Goal: Communication & Community: Answer question/provide support

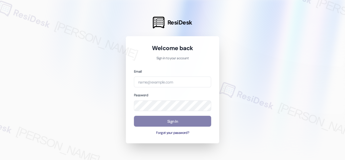
type input "automated-surveys-campus_living_centres-[PERSON_NAME].acueza@campus_living_[DOM…"
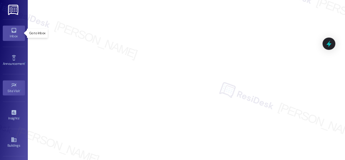
click at [9, 28] on link "Inbox" at bounding box center [14, 33] width 22 height 15
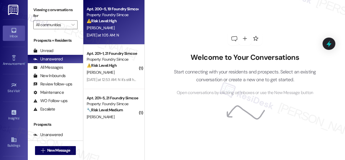
click at [120, 20] on div "⚠️ Risk Level: High The resident reports multiple maintenance issues, including…" at bounding box center [112, 21] width 51 height 6
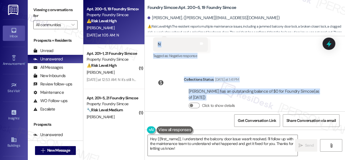
scroll to position [1043, 0]
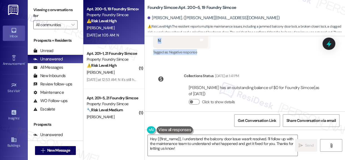
drag, startPoint x: 172, startPoint y: 51, endPoint x: 211, endPoint y: 48, distance: 39.0
click at [211, 48] on div "WO Lease started Sep 01, 2025 at 8:00 AM Show details Survey, sent via SMS Resi…" at bounding box center [245, 73] width 200 height 75
copy div "Hi Aryan! I'm checking in on your latest work order (Balcony door won't lock - …"
click at [197, 140] on textarea "Hey {{first_name}}, I understand the balcony door issue wasn't resolved. I'll f…" at bounding box center [223, 145] width 150 height 21
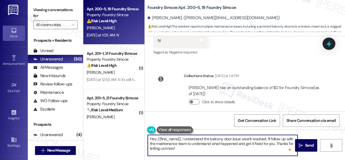
click at [188, 144] on textarea "Hey {{first_name}}, I understand the balcony door issue wasn't resolved. I'll f…" at bounding box center [223, 145] width 150 height 21
paste textarea "Thank you for your response, Aryan. To better assist you, could you please let …"
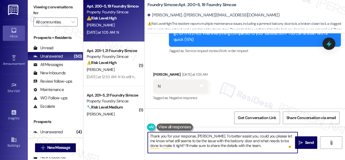
scroll to position [992, 0]
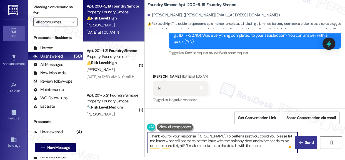
type textarea "Thank you for your response, Aryan. To better assist you, could you please let …"
click at [303, 146] on button " Send" at bounding box center [306, 142] width 22 height 13
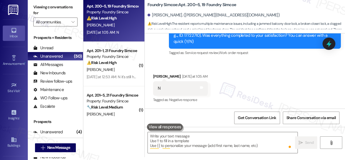
scroll to position [0, 0]
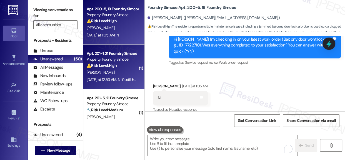
click at [108, 58] on div "Property: Foundry Simcoe" at bounding box center [112, 59] width 51 height 6
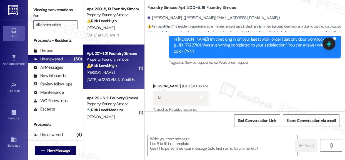
type textarea "Fetching suggested responses. Please feel free to read through the conversation…"
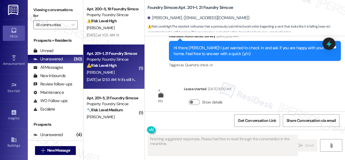
scroll to position [349, 0]
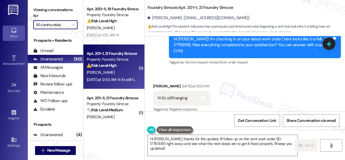
click at [66, 26] on input "All communities" at bounding box center [52, 24] width 33 height 9
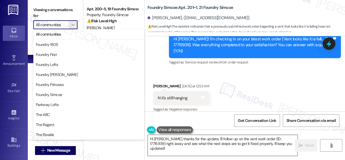
click at [233, 140] on textarea "Hi Marcus, thanks for the update. I'll follow up on the vent work order (ID: 17…" at bounding box center [223, 145] width 150 height 21
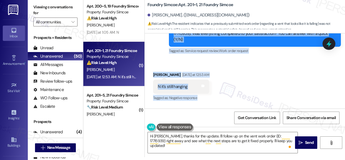
scroll to position [406, 0]
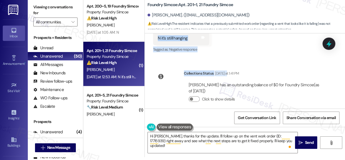
drag, startPoint x: 170, startPoint y: 42, endPoint x: 227, endPoint y: 56, distance: 59.0
click at [227, 56] on div "Announcement, sent via SMS Sarah (ResiDesk) Oct 10, 2024 at 12:32 AM Hey Marcus…" at bounding box center [245, 70] width 200 height 75
copy div "Residesk Automated Survey Yesterday at 12:46 AM Hi Marcus! I'm checking in on y…"
click at [203, 50] on div "Received via SMS Marcus Mills Yesterday at 12:53 AM N it's still hanging Tags a…" at bounding box center [181, 38] width 64 height 39
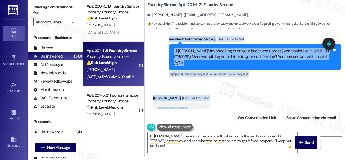
scroll to position [305, 0]
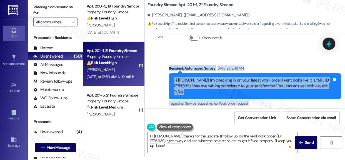
click at [169, 67] on div "Residesk Automated Survey Yesterday at 12:46 AM" at bounding box center [255, 69] width 172 height 8
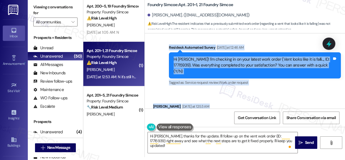
scroll to position [406, 0]
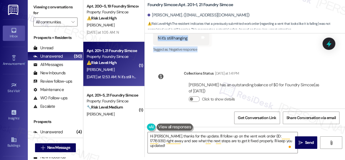
drag, startPoint x: 169, startPoint y: 67, endPoint x: 200, endPoint y: 43, distance: 39.2
click at [200, 43] on div "Announcement, sent via SMS Sarah (ResiDesk) Oct 10, 2024 at 12:32 AM Hey Marcus…" at bounding box center [245, 70] width 200 height 75
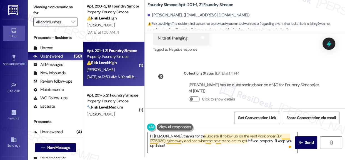
click at [208, 140] on textarea "Hi Marcus, thanks for the update. I'll follow up on the vent work order (ID: 17…" at bounding box center [223, 142] width 150 height 21
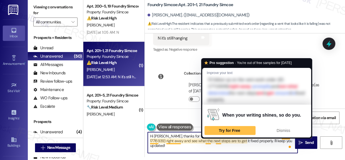
click at [208, 140] on textarea "Hi Marcus, thanks for the update. I'll follow up on the vent work order (ID: 17…" at bounding box center [223, 142] width 150 height 21
paste textarea "Thanks for letting me know, Marcus. I’m sorry to hear the vent is still hanging…"
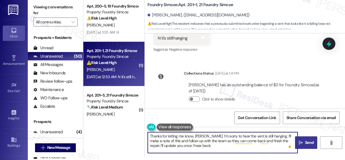
type textarea "Thanks for letting me know, Marcus. I’m sorry to hear the vent is still hanging…"
click at [305, 142] on span "Send" at bounding box center [309, 143] width 9 height 6
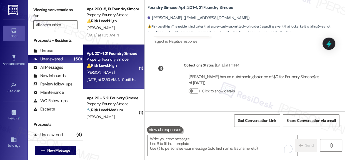
scroll to position [457, 0]
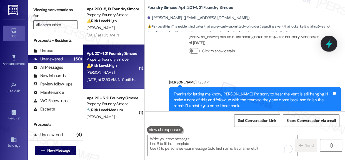
click at [333, 40] on icon at bounding box center [328, 43] width 9 height 9
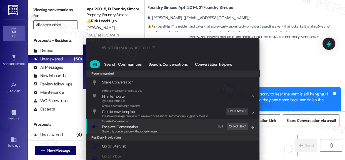
click at [115, 127] on span "Escalate Conversation" at bounding box center [120, 126] width 36 height 5
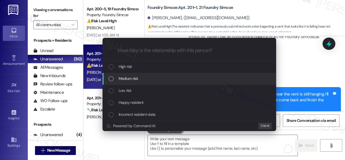
click at [120, 76] on span "Medium risk" at bounding box center [128, 78] width 19 height 6
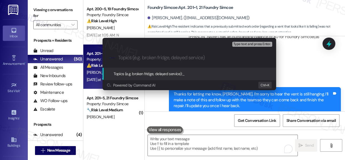
paste input "Follow-Up with Work Order ID: 17715939 - Vent Repair Still Incomplete"
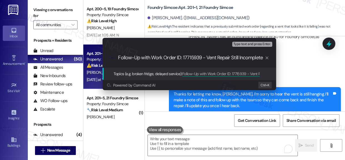
type input "Follow-Up with Work Order ID: 17715939 - Vent Repair Still Incomplete"
click at [152, 72] on span "Topics (e.g. broken fridge, delayed service):" at bounding box center [148, 73] width 69 height 5
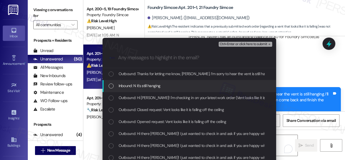
click at [109, 84] on div "List of options" at bounding box center [111, 85] width 5 height 5
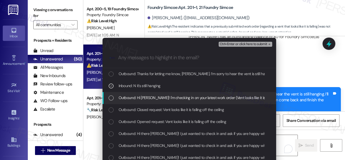
click at [108, 94] on div "Outbound: Hi Marcus! I'm checking in on your latest work order (Vent looks like…" at bounding box center [190, 98] width 174 height 12
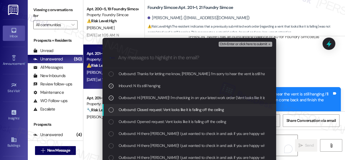
click at [109, 108] on div "List of options" at bounding box center [111, 109] width 5 height 5
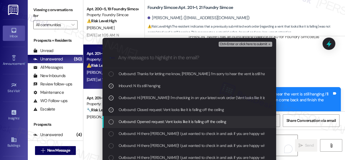
click at [109, 120] on div "List of options" at bounding box center [111, 121] width 5 height 5
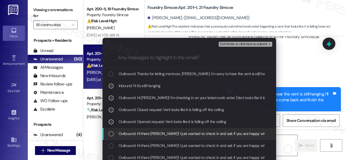
click at [109, 133] on div "List of options" at bounding box center [111, 133] width 5 height 5
click at [109, 132] on icon "List of options" at bounding box center [111, 134] width 4 height 4
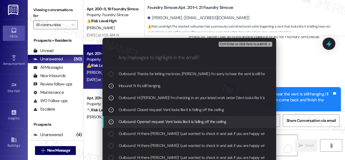
click at [109, 120] on icon "List of options" at bounding box center [111, 122] width 4 height 4
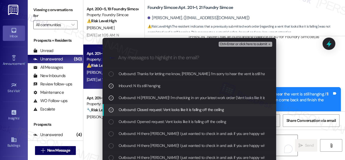
click at [111, 108] on icon "List of options" at bounding box center [111, 110] width 4 height 4
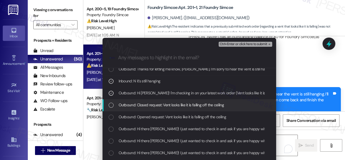
scroll to position [0, 0]
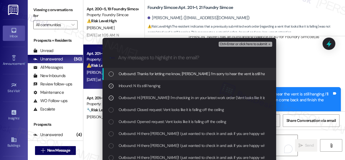
click at [254, 44] on span "Ctrl+Enter or click here to submit" at bounding box center [244, 44] width 48 height 4
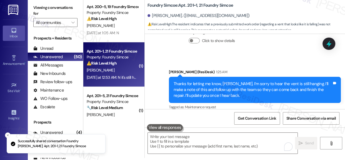
scroll to position [3, 0]
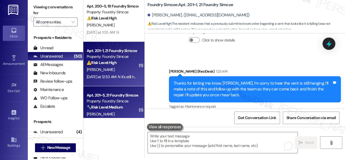
click at [118, 100] on div "Property: Foundry Simcoe" at bounding box center [112, 101] width 51 height 6
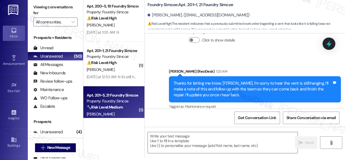
type textarea "Fetching suggested responses. Please feel free to read through the conversation…"
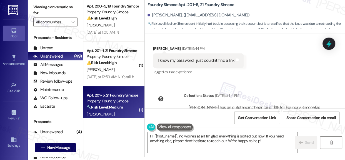
scroll to position [18676, 0]
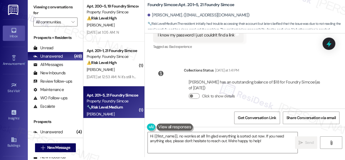
click at [239, 136] on div "My apologies, I should've read the email more carefully. That's completely on m…" at bounding box center [230, 142] width 145 height 12
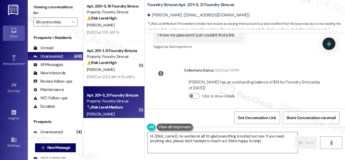
drag, startPoint x: 239, startPoint y: 84, endPoint x: 239, endPoint y: 91, distance: 6.4
click at [239, 136] on div "My apologies, I should've read the email more carefully. That's completely on m…" at bounding box center [230, 142] width 145 height 12
click at [235, 143] on textarea "Hi {{first_name}}, no worries at all! I'm glad everything is sorted out now. If…" at bounding box center [223, 142] width 150 height 21
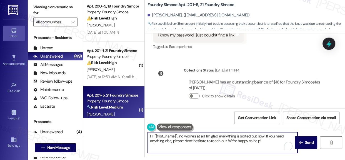
click at [235, 143] on textarea "Hi {{first_name}}, no worries at all! I'm glad everything is sorted out now. If…" at bounding box center [223, 142] width 150 height 21
paste textarea "No worries at all 😊 I’m glad things are cleared up now! Please don’t hesitate t…"
type textarea "No worries at all 😊 I’m glad things are cleared up now! Please don’t hesitate t…"
click at [305, 143] on span "Send" at bounding box center [309, 143] width 9 height 6
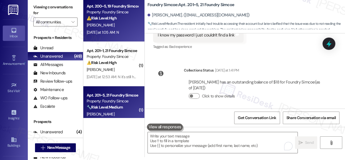
scroll to position [0, 0]
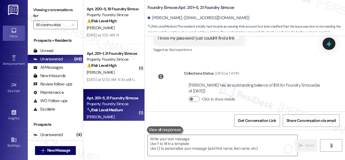
click at [118, 136] on div "Apt. 200~5, 19 Foundry Simcoe Property: Foundry Simcoe ⚠️ Risk Level: High The …" at bounding box center [113, 80] width 61 height 160
click at [225, 139] on div "My apologies, I should've read the email more carefully. That's completely on m…" at bounding box center [230, 145] width 145 height 12
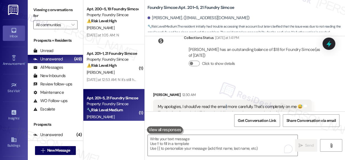
scroll to position [18721, 0]
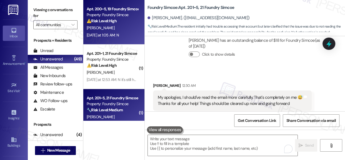
click at [101, 20] on strong "⚠️ Risk Level: High" at bounding box center [102, 20] width 30 height 5
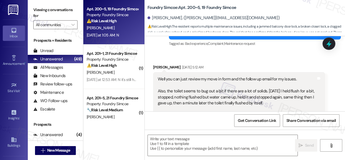
type textarea "Fetching suggested responses. Please feel free to read through the conversation…"
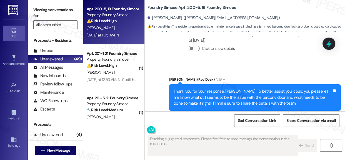
scroll to position [1101, 0]
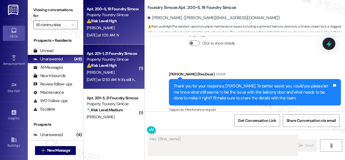
click at [111, 51] on div "Apt. 201~1, 21 Foundry Simcoe" at bounding box center [112, 54] width 51 height 6
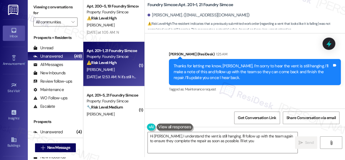
scroll to position [469, 0]
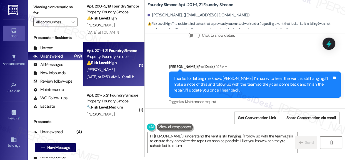
type textarea "Hi Marcus, I understand the vent is still hanging. I'll follow up with the team…"
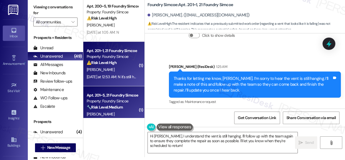
click at [104, 98] on div "Property: Foundry Simcoe" at bounding box center [112, 101] width 51 height 6
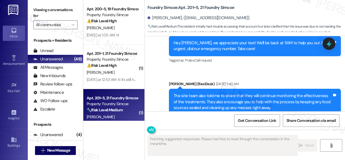
scroll to position [18206, 0]
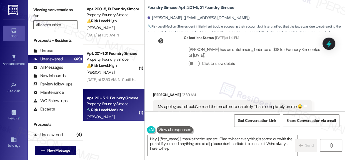
type textarea "Hey {{first_name}}, thanks for the update! Glad to hear everything is sorted ou…"
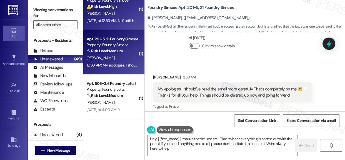
scroll to position [76, 0]
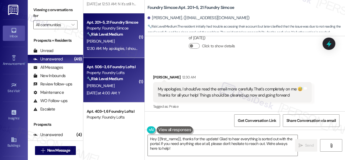
click at [112, 78] on strong "🔧 Risk Level: Medium" at bounding box center [105, 78] width 36 height 5
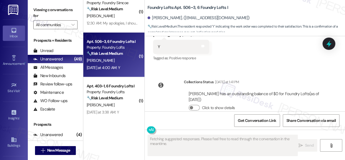
scroll to position [3, 0]
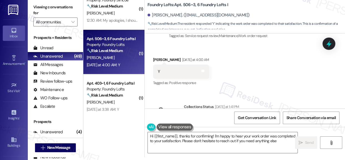
type textarea "Hi {{first_name}}, thanks for confirming! I'm happy to hear your work order was…"
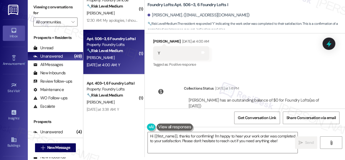
scroll to position [944, 0]
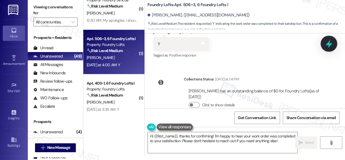
click at [324, 41] on icon at bounding box center [328, 43] width 9 height 9
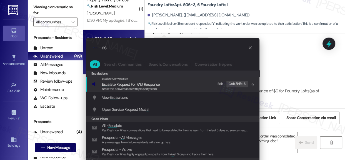
type input "e"
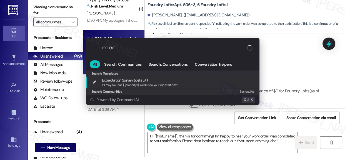
type input "expect"
click at [119, 82] on span "Expect ation Survey (default)" at bounding box center [125, 80] width 46 height 6
type textarea "If I may ask...has {{property}} lived up to your expectations?"
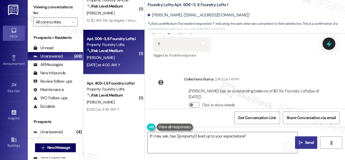
click at [308, 145] on span "Send" at bounding box center [309, 143] width 9 height 6
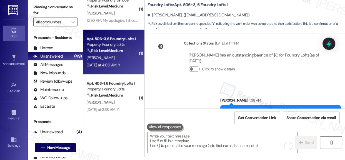
scroll to position [982, 0]
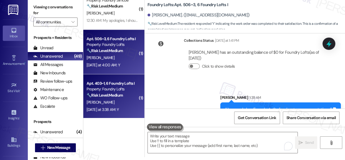
click at [118, 83] on div "Apt. 403~1, 6 Foundry Lofts I" at bounding box center [112, 83] width 51 height 6
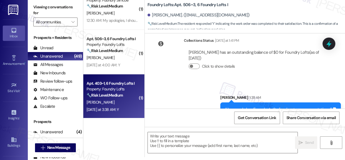
type textarea "Fetching suggested responses. Please feel free to read through the conversation…"
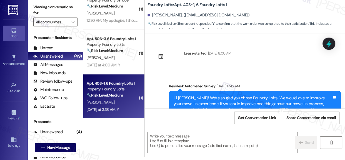
scroll to position [0, 0]
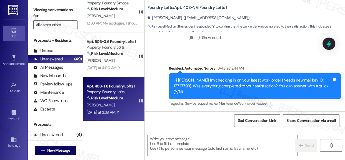
type textarea "Fetching suggested responses. Please feel free to read through the conversation…"
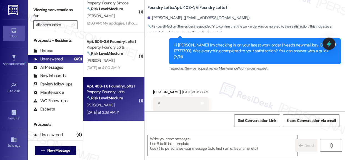
scroll to position [173, 0]
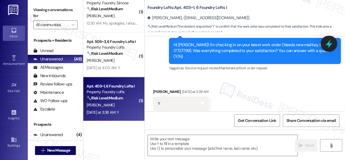
click at [331, 41] on icon at bounding box center [328, 43] width 9 height 9
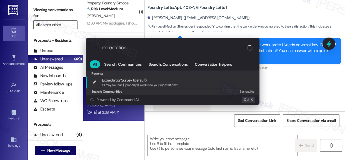
type input "expectation"
click at [134, 83] on span "If I may ask...has {{property}} lived up to your expectations?" at bounding box center [140, 85] width 76 height 4
type textarea "If I may ask...has {{property}} lived up to your expectations?"
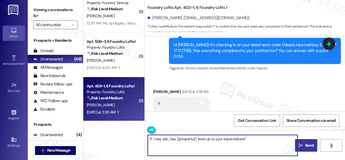
click at [304, 143] on span "Send" at bounding box center [309, 145] width 11 height 6
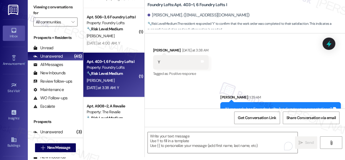
scroll to position [151, 0]
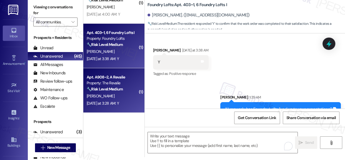
click at [116, 80] on div "Property: The Revalie" at bounding box center [112, 83] width 51 height 6
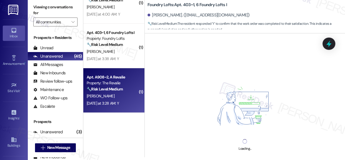
scroll to position [0, 0]
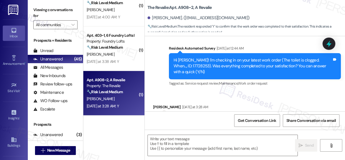
type textarea "Fetching suggested responses. Please feel free to read through the conversation…"
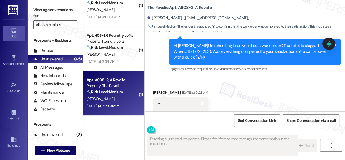
scroll to position [179, 0]
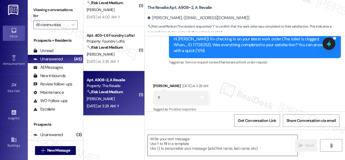
click at [212, 138] on textarea at bounding box center [223, 145] width 150 height 21
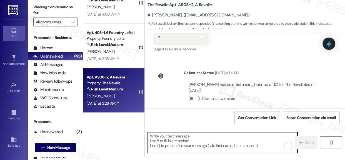
scroll to position [211, 0]
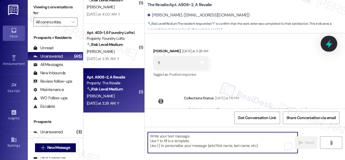
click at [332, 43] on icon at bounding box center [328, 43] width 9 height 9
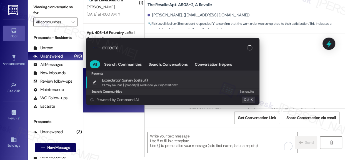
type input "expecta"
click at [130, 77] on div "Recents Recents Expecta tion Survey (default) If I may ask...has {{property}} l…" at bounding box center [173, 82] width 174 height 24
click at [130, 81] on span "Expecta tion Survey (default)" at bounding box center [125, 80] width 46 height 6
type textarea "If I may ask...has {{property}} lived up to your expectations?"
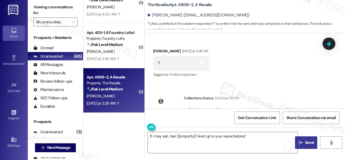
click at [308, 141] on span "Send" at bounding box center [309, 143] width 9 height 6
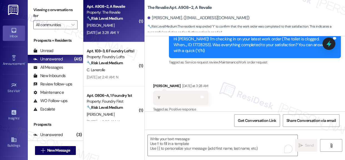
scroll to position [227, 0]
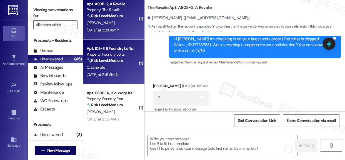
click at [119, 63] on div "Apt. 103~3, 6 Foundry Lofts I Property: Foundry Lofts 🔧 Risk Level: Medium The …" at bounding box center [112, 54] width 53 height 19
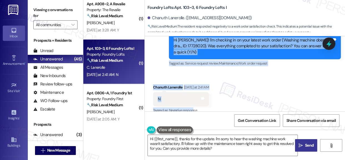
scroll to position [291, 0]
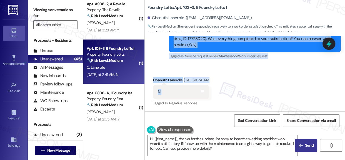
drag, startPoint x: 173, startPoint y: 57, endPoint x: 202, endPoint y: 93, distance: 46.6
click at [203, 92] on div "Lease started May 03, 2025 at 8:00 AM Survey, sent via SMS Residesk Automated S…" at bounding box center [245, 73] width 200 height 75
copy div "Hi Chanuth! I'm checking in on your latest work order (Washing machine doesn t …"
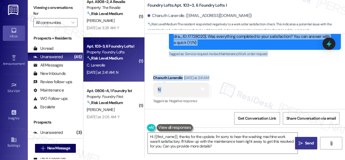
scroll to position [3, 0]
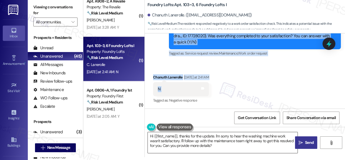
click at [225, 145] on textarea "Hi {{first_name}}, thanks for the update. I'm sorry to hear the washing machine…" at bounding box center [223, 142] width 150 height 21
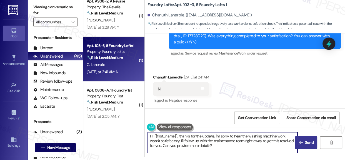
click at [225, 145] on textarea "Hi {{first_name}}, thanks for the update. I'm sorry to hear the washing machine…" at bounding box center [223, 142] width 150 height 21
paste textarea "Thanks for letting me know, Chanuth. Could you share what’s still pending with …"
type textarea "Thanks for letting me know, Chanuth. Could you share what’s still pending with …"
click at [304, 142] on span "Send" at bounding box center [309, 143] width 11 height 6
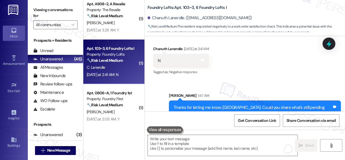
scroll to position [341, 0]
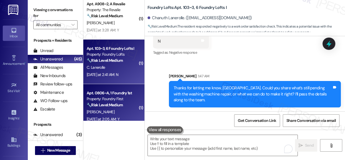
click at [123, 95] on div "Apt. 0806~A, 1 Foundry 1st" at bounding box center [112, 93] width 51 height 6
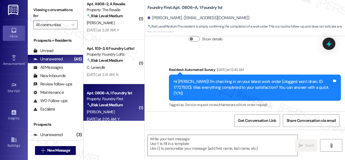
type textarea "Fetching suggested responses. Please feel free to read through the conversation…"
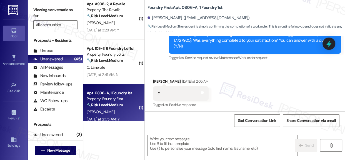
scroll to position [180, 0]
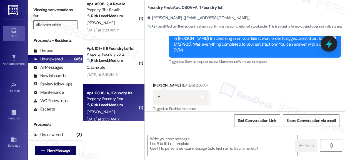
click at [332, 44] on icon at bounding box center [328, 43] width 9 height 9
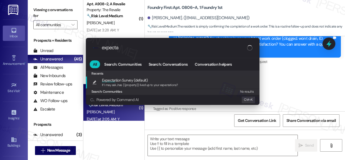
type input "expecta"
click at [133, 82] on span "Expecta tion Survey (default)" at bounding box center [125, 80] width 46 height 6
type textarea "If I may ask...has {{property}} lived up to your expectations?"
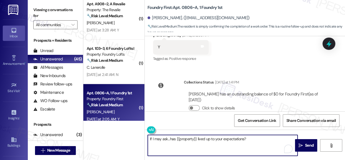
scroll to position [230, 0]
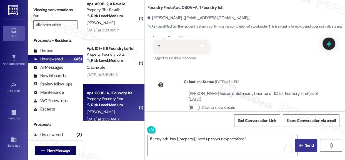
click at [307, 145] on span "Send" at bounding box center [309, 145] width 9 height 6
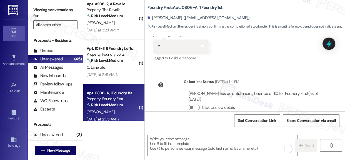
scroll to position [173, 0]
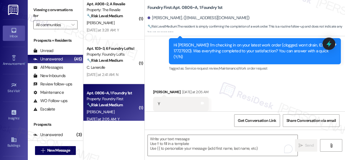
click at [117, 141] on div "( 1 ) Apt. 506~3, 6 Foundry Lofts I Property: Foundry Lofts 🔧 Risk Level: Mediu…" at bounding box center [113, 80] width 61 height 160
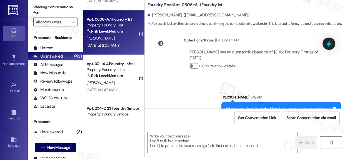
scroll to position [303, 0]
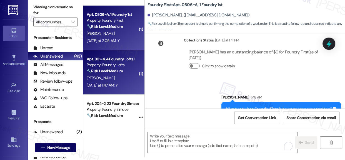
click at [113, 81] on div "( 1 ) Apt. A908~2, A Revalie Property: The Revalie 🔧 Risk Level: Medium The res…" at bounding box center [113, 57] width 61 height 120
click at [117, 75] on div "L. Ramchurn" at bounding box center [112, 77] width 53 height 7
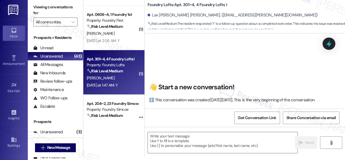
scroll to position [0, 0]
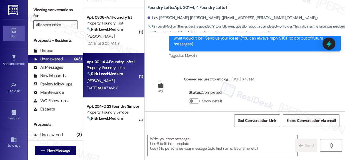
type textarea "Fetching suggested responses. Please feel free to read through the conversation…"
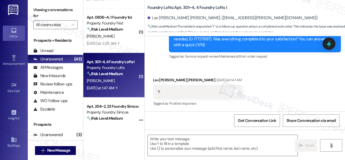
scroll to position [185, 0]
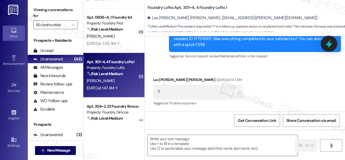
click at [333, 43] on icon at bounding box center [328, 43] width 9 height 9
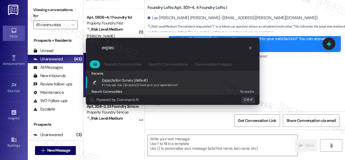
type input "expec"
click at [124, 81] on span "Expec tation Survey (default)" at bounding box center [125, 80] width 46 height 6
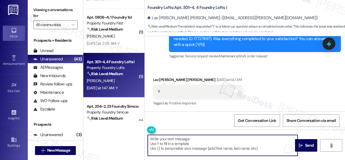
type textarea "If I may ask...has {{property}} lived up to your expectations?"
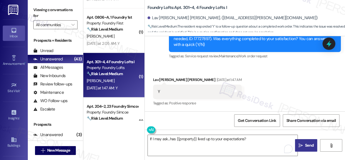
click at [309, 146] on span "Send" at bounding box center [309, 145] width 9 height 6
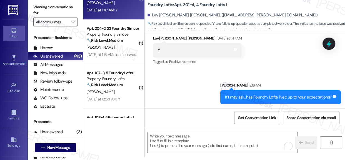
scroll to position [379, 0]
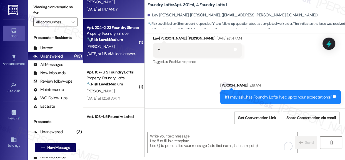
click at [111, 41] on strong "🔧 Risk Level: Medium" at bounding box center [105, 39] width 36 height 5
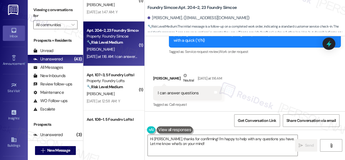
scroll to position [420, 0]
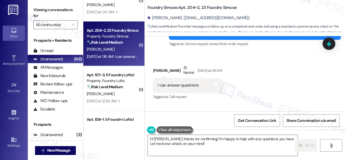
click at [201, 84] on div "I can answer questions Tags and notes" at bounding box center [187, 85] width 69 height 14
copy div "I can answer questions Tags and notes"
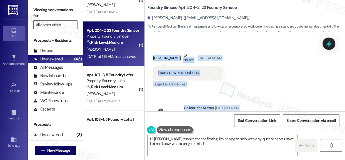
scroll to position [470, 0]
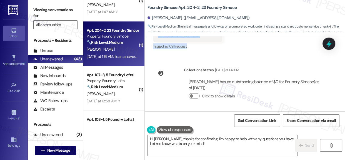
drag, startPoint x: 172, startPoint y: 97, endPoint x: 196, endPoint y: 49, distance: 54.4
click at [196, 49] on div "Announcement, sent via SMS Sarah (ResiDesk) Oct 10, 2024 at 12:32 AM Hey Daniel…" at bounding box center [245, 73] width 200 height 75
copy div "Hi Daniel! I'm checking in on your latest work order (Microwave produces poppin…"
click at [200, 144] on textarea "Hi Daniel, thanks for confirming! I'm happy to help with any questions you have…" at bounding box center [223, 145] width 150 height 21
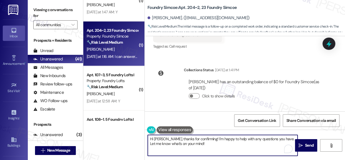
click at [200, 143] on textarea "Hi Daniel, thanks for confirming! I'm happy to help with any questions you have…" at bounding box center [223, 145] width 150 height 21
paste textarea "Thanks for letting me know, Daniel. Could you share a bit more about the microw…"
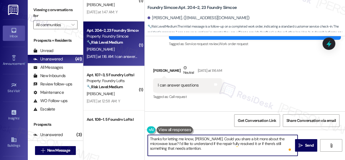
scroll to position [420, 0]
type textarea "Thanks for letting me know, Daniel. Could you share a bit more about the microw…"
click at [304, 145] on span "Send" at bounding box center [309, 145] width 11 height 6
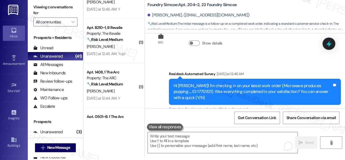
scroll to position [352, 0]
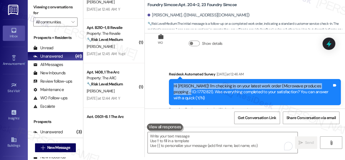
drag, startPoint x: 171, startPoint y: 83, endPoint x: 178, endPoint y: 89, distance: 8.9
click at [177, 90] on div "Hi Daniel! I'm checking in on your latest work order (Microwave produces poppin…" at bounding box center [255, 92] width 172 height 26
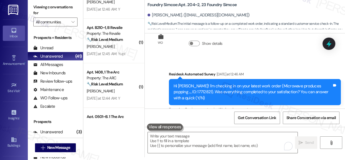
click at [217, 62] on div "Survey, sent via SMS Residesk Automated Survey Yesterday at 12:46 AM Hi Daniel!…" at bounding box center [245, 88] width 200 height 59
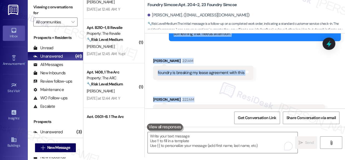
scroll to position [604, 0]
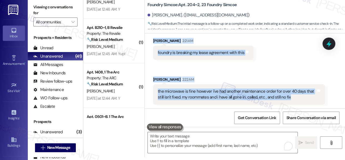
drag, startPoint x: 172, startPoint y: 83, endPoint x: 303, endPoint y: 99, distance: 131.9
click at [303, 99] on div "Announcement, sent via SMS Sarah (ResiDesk) Oct 10, 2024 at 12:32 AM Hey Daniel…" at bounding box center [245, 70] width 200 height 75
copy div "Hi Daniel! I'm checking in on your latest work order (Microwave produces poppin…"
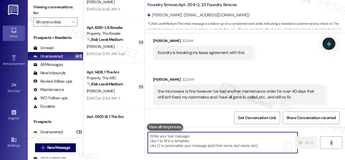
click at [209, 135] on textarea "To enrich screen reader interactions, please activate Accessibility in Grammarl…" at bounding box center [223, 142] width 150 height 21
paste textarea "I’m really sorry to hear about the delay with that maintenance order, Daniel. I…"
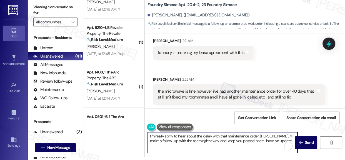
click at [204, 135] on textarea "I’m really sorry to hear about the delay with that maintenance order, Daniel. I…" at bounding box center [223, 142] width 150 height 21
type textarea "I’m really sorry to hear about the delay with that maintenance order, Daniel. I…"
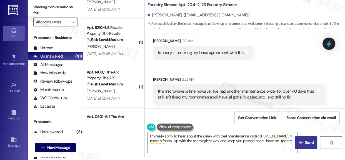
click at [307, 141] on span "Send" at bounding box center [309, 143] width 9 height 6
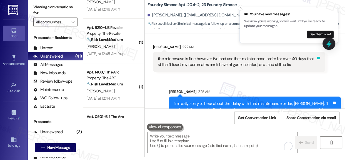
scroll to position [649, 0]
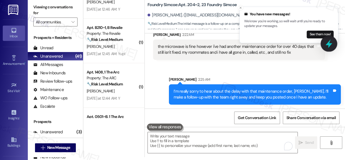
click at [328, 43] on icon at bounding box center [329, 43] width 7 height 9
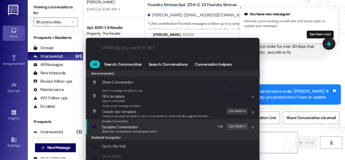
click at [122, 125] on span "Escalate Conversation" at bounding box center [120, 126] width 36 height 5
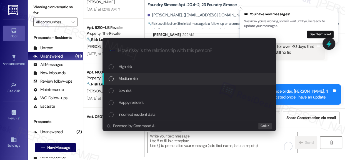
click at [125, 78] on span "Medium risk" at bounding box center [128, 78] width 19 height 6
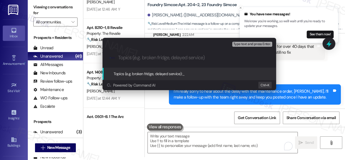
click at [146, 55] on input "Topics (e.g. broken fridge, delayed service)" at bounding box center [193, 58] width 151 height 6
paste input "Follow-Up Request – Unresolved Maintenance Order"
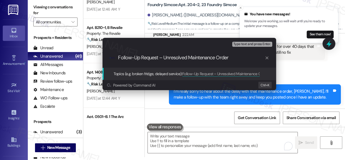
type input "Follow-Up Request – Unresolved Maintenance Order"
click at [129, 73] on span "Topics (e.g. broken fridge, delayed service):" at bounding box center [148, 73] width 69 height 5
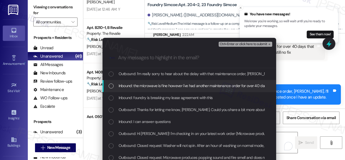
click at [109, 87] on div "List of options" at bounding box center [111, 85] width 5 height 5
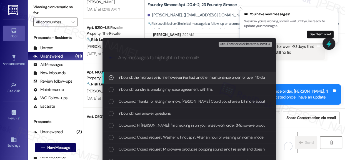
scroll to position [0, 0]
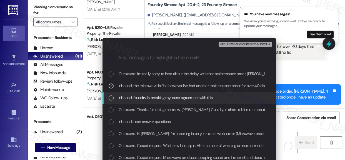
click at [308, 70] on div "Escalate Conversation Medium risk Follow-Up Request – Unresolved Maintenance Or…" at bounding box center [172, 80] width 345 height 160
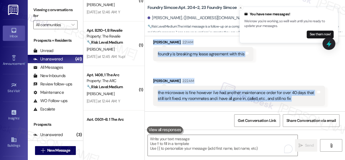
scroll to position [700, 0]
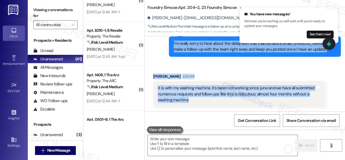
drag, startPoint x: 173, startPoint y: 60, endPoint x: 280, endPoint y: 103, distance: 114.7
click at [280, 103] on div "Announcement, sent via SMS Sarah (ResiDesk) Oct 10, 2024 at 12:32 AM Hey Daniel…" at bounding box center [245, 73] width 200 height 75
copy div "Thanks for letting me know, Daniel. Could you share a bit more about the microw…"
click at [329, 43] on icon at bounding box center [329, 43] width 7 height 9
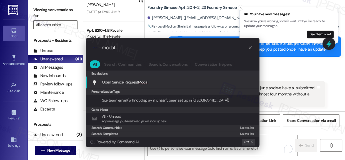
type input "modal"
click at [132, 82] on span "Open Service Request Modal" at bounding box center [125, 81] width 46 height 5
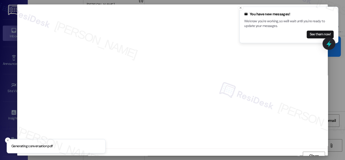
scroll to position [5, 0]
click at [239, 7] on icon "Close toast" at bounding box center [240, 7] width 3 height 3
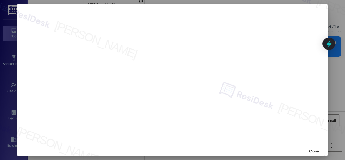
scroll to position [8, 0]
click at [314, 148] on span "Close" at bounding box center [314, 148] width 10 height 6
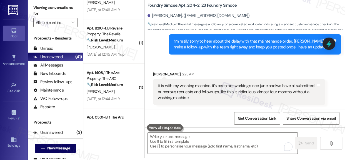
scroll to position [3, 0]
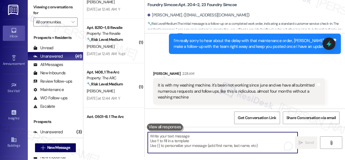
click at [197, 136] on textarea "To enrich screen reader interactions, please activate Accessibility in Grammarl…" at bounding box center [223, 142] width 150 height 21
paste textarea "Thank you for clarifying, Daniel. I understand how frustrating it must be to go…"
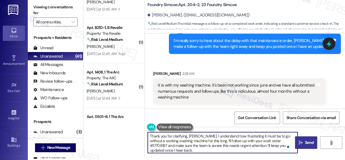
type textarea "Thank you for clarifying, Daniel. I understand how frustrating it must be to go…"
click at [306, 143] on span "Send" at bounding box center [309, 143] width 9 height 6
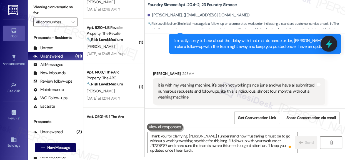
scroll to position [0, 0]
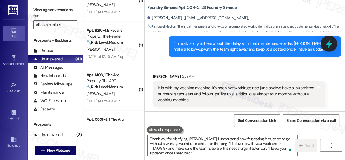
click at [329, 44] on icon at bounding box center [329, 43] width 7 height 9
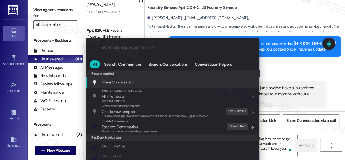
scroll to position [23, 0]
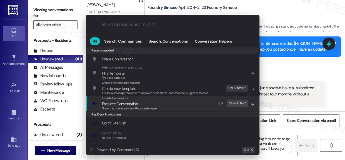
click at [121, 106] on div "Share this conversation with property team" at bounding box center [129, 108] width 55 height 5
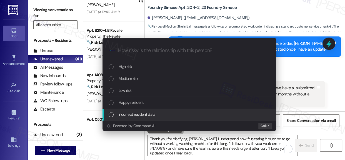
scroll to position [0, 0]
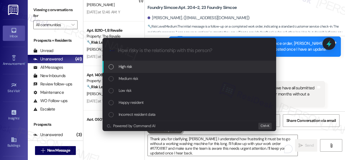
click at [113, 66] on div "List of options" at bounding box center [111, 66] width 5 height 5
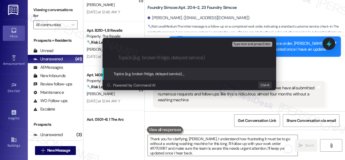
paste input "Follow-Up Request – Unresolved Washing Machine Repair (Work Order #17708187)"
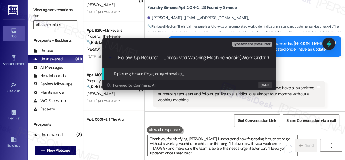
scroll to position [0, 27]
type input "Follow-Up Request – Unresolved Washing Machine Repair (Work Order #17708187)"
click at [147, 75] on span "Topics (e.g. broken fridge, delayed service):" at bounding box center [148, 73] width 69 height 5
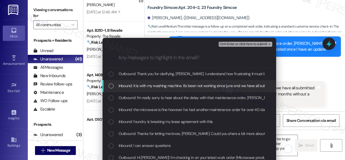
click at [109, 85] on div "List of options" at bounding box center [111, 85] width 5 height 5
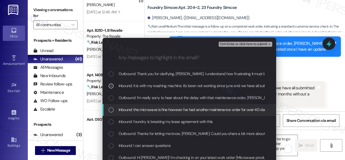
click at [109, 113] on div "Inbound: the microwave is fine however i've had another maintenance order for o…" at bounding box center [190, 109] width 163 height 6
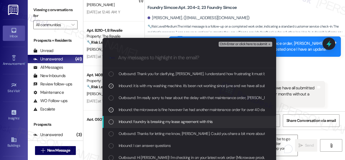
click at [109, 121] on div "List of options" at bounding box center [111, 121] width 5 height 5
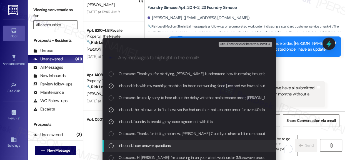
click at [109, 147] on div "List of options" at bounding box center [111, 145] width 5 height 5
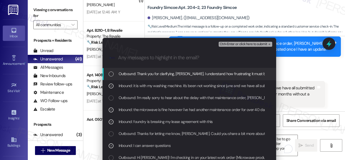
click at [240, 45] on span "Ctrl+Enter or click here to submit" at bounding box center [244, 44] width 48 height 4
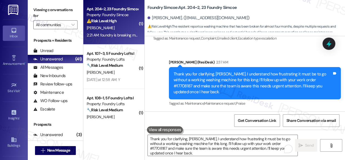
click at [111, 14] on div "Property: Foundry Simcoe" at bounding box center [112, 15] width 51 height 6
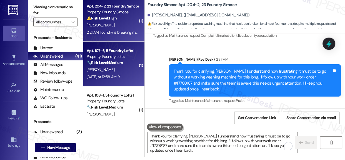
click at [119, 52] on div "Apt. 107~3, 5 Foundry Lofts I" at bounding box center [112, 51] width 51 height 6
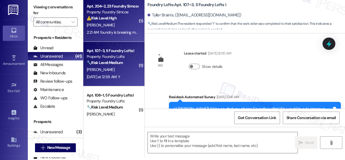
scroll to position [0, 0]
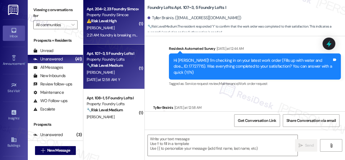
type textarea "Fetching suggested responses. Please feel free to read through the conversation…"
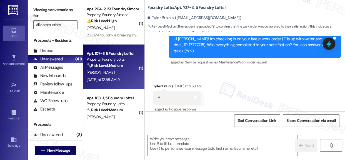
scroll to position [3, 0]
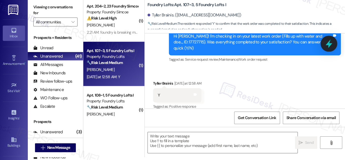
click at [330, 43] on icon at bounding box center [328, 43] width 9 height 9
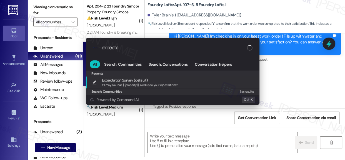
type input "expecta"
click at [139, 86] on span "If I may ask...has {{property}} lived up to your expectations?" at bounding box center [140, 85] width 76 height 4
type textarea "If I may ask...has {{property}} lived up to your expectations?"
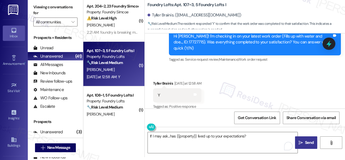
click at [305, 140] on span "Send" at bounding box center [309, 143] width 9 height 6
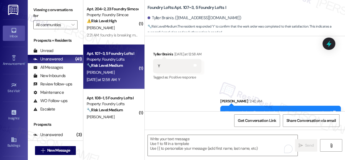
scroll to position [229, 0]
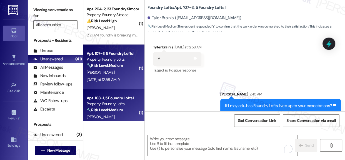
click at [118, 100] on div "Apt. 108~1, 5 Foundry Lofts I" at bounding box center [112, 98] width 51 height 6
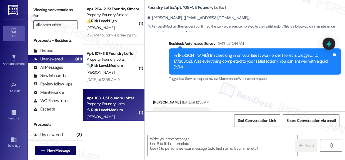
scroll to position [179, 0]
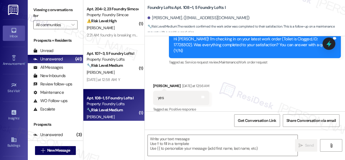
type textarea "Fetching suggested responses. Please feel free to read through the conversation…"
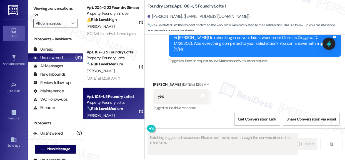
scroll to position [3, 0]
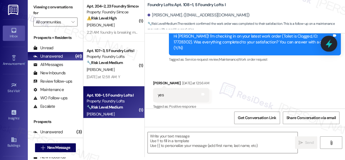
click at [328, 46] on icon at bounding box center [328, 43] width 9 height 9
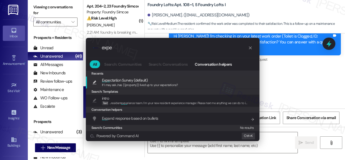
type input "expe"
click at [133, 83] on span "If I may ask...has {{property}} lived up to your expectations?" at bounding box center [140, 85] width 76 height 4
type textarea "If I may ask...has {{property}} lived up to your expectations?"
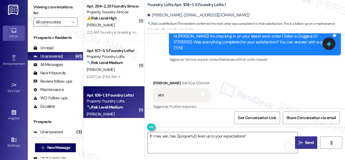
click at [302, 140] on span " Send" at bounding box center [307, 143] width 18 height 6
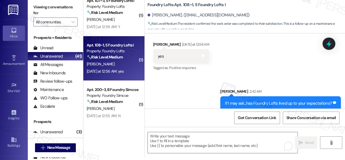
scroll to position [50, 0]
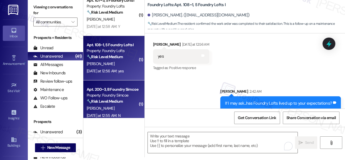
click at [110, 91] on div "Apt. 200~3, B Foundry Simcoe" at bounding box center [112, 89] width 51 height 6
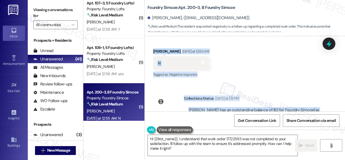
scroll to position [253, 0]
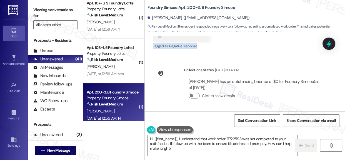
drag, startPoint x: 173, startPoint y: 76, endPoint x: 207, endPoint y: 48, distance: 44.1
click at [207, 48] on div "WO Lease started Sep 01, 2025 at 8:00 AM Show details Survey, sent via SMS Resi…" at bounding box center [245, 73] width 200 height 75
copy div "Hi Gulneva! I'm checking in on your latest work order (Work order created from …"
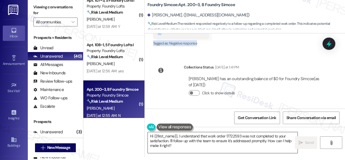
click at [210, 141] on textarea "Hi {{first_name}}, I understand that work order 17722593 was not completed to y…" at bounding box center [223, 142] width 150 height 21
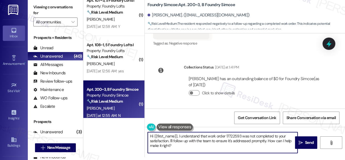
click at [210, 141] on textarea "Hi {{first_name}}, I understand that work order 17722593 was not completed to y…" at bounding box center [223, 142] width 150 height 21
paste textarea "Thanks for letting me know, Gulneva. I’m sorry to hear the work wasn’t complete…"
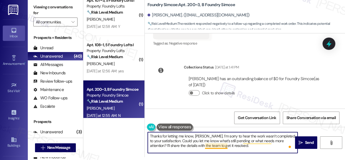
click at [188, 138] on textarea "Thanks for letting me know, Gulneva. I’m sorry to hear the work wasn’t complete…" at bounding box center [223, 142] width 150 height 21
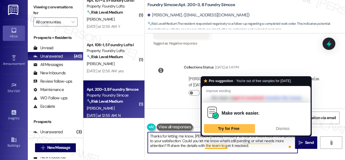
click at [183, 141] on textarea "Thanks for letting me know, Gulneva. I’m sorry to hear the work wasn’t complete…" at bounding box center [223, 142] width 150 height 21
click at [179, 147] on textarea "Thanks for letting me know, Gulneva. I’m sorry to hear the work wasn’t complete…" at bounding box center [223, 142] width 150 height 21
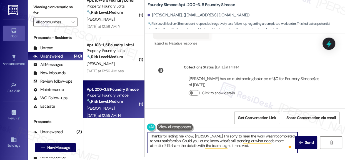
scroll to position [228, 0]
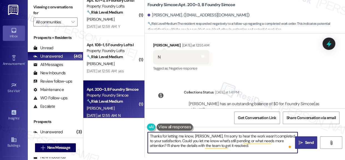
type textarea "Thanks for letting me know, Gulneva. I’m sorry to hear the work wasn’t complete…"
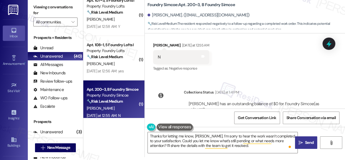
click at [306, 141] on span "Send" at bounding box center [309, 143] width 9 height 6
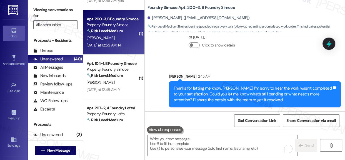
scroll to position [126, 0]
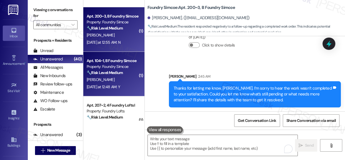
click at [106, 66] on div "Property: Foundry Simcoe" at bounding box center [112, 67] width 51 height 6
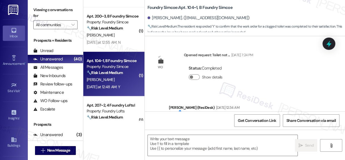
type textarea "Fetching suggested responses. Please feel free to read through the conversation…"
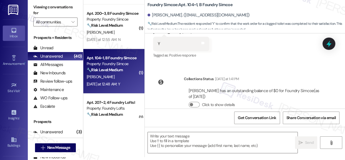
scroll to position [0, 0]
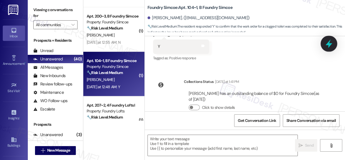
click at [328, 41] on icon at bounding box center [328, 43] width 9 height 9
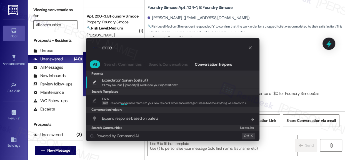
type input "expe"
click at [125, 84] on span "If I may ask...has {{property}} lived up to your expectations?" at bounding box center [140, 85] width 76 height 4
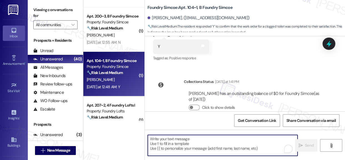
type textarea "If I may ask...has {{property}} lived up to your expectations?"
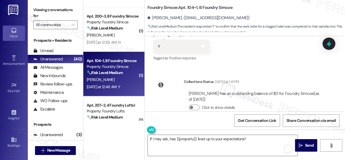
click at [286, 54] on div "Received via SMS Daniel Nesci Yesterday at 12:48 AM Y Tags and notes Tagged as:…" at bounding box center [245, 42] width 200 height 47
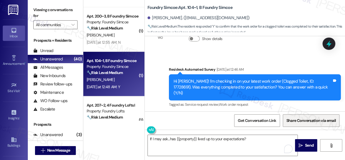
scroll to position [469, 0]
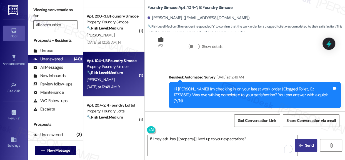
click at [305, 145] on span "Send" at bounding box center [309, 145] width 9 height 6
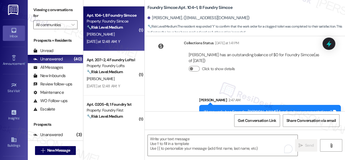
scroll to position [177, 0]
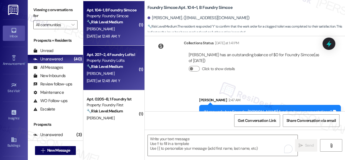
click at [118, 66] on strong "🔧 Risk Level: Medium" at bounding box center [105, 66] width 36 height 5
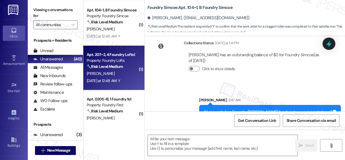
type textarea "Fetching suggested responses. Please feel free to read through the conversation…"
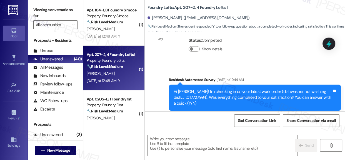
type textarea "Fetching suggested responses. Please feel free to read through the conversation…"
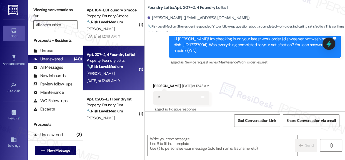
scroll to position [3, 0]
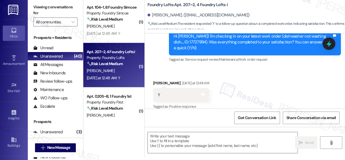
click at [330, 41] on icon at bounding box center [329, 43] width 5 height 7
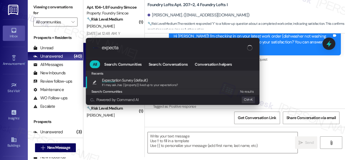
type input "expecta"
click at [159, 78] on span "Expecta tion Survey (default)" at bounding box center [140, 80] width 76 height 6
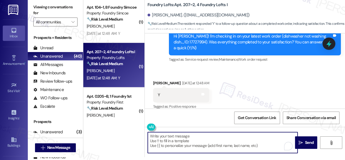
type textarea "If I may ask...has {{property}} lived up to your expectations?"
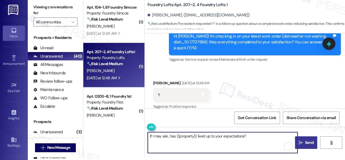
click at [309, 146] on button " Send" at bounding box center [306, 142] width 22 height 13
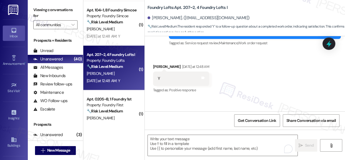
scroll to position [218, 0]
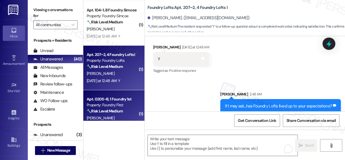
click at [113, 102] on div "Property: Foundry First" at bounding box center [112, 105] width 51 height 6
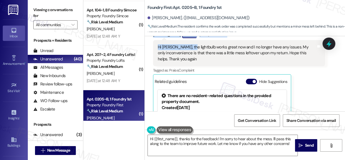
scroll to position [226, 0]
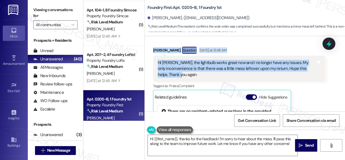
drag, startPoint x: 174, startPoint y: 66, endPoint x: 192, endPoint y: 71, distance: 18.7
click at [192, 71] on div "WO Lease started Sep 01, 2025 at 8:00 AM Show details Survey, sent via SMS Resi…" at bounding box center [245, 73] width 200 height 75
copy div "Hi Andrew! I'm checking in on your latest work order (lightbulb no longer works…"
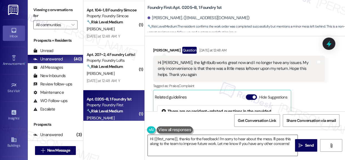
click at [248, 142] on textarea "Hi {{first_name}}, thanks for the feedback! I'm sorry to hear about the mess. I…" at bounding box center [223, 145] width 150 height 21
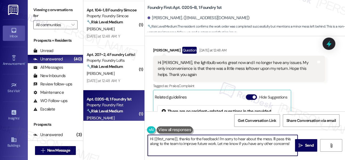
click at [248, 142] on textarea "Hi {{first_name}}, thanks for the feedback! I'm sorry to hear about the mess. I…" at bounding box center [223, 145] width 150 height 21
paste textarea "Thanks so much for the feedback, [PERSON_NAME]! I’m glad to hear the lightbulb …"
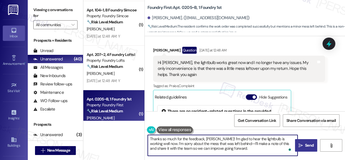
type textarea "Thanks so much for the feedback, [PERSON_NAME]! I’m glad to hear the lightbulb …"
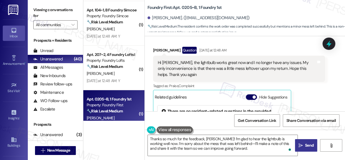
click at [299, 145] on icon "" at bounding box center [301, 145] width 4 height 4
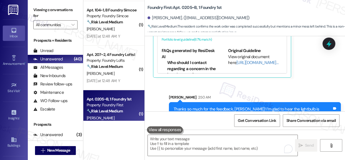
scroll to position [332, 0]
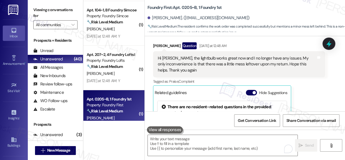
scroll to position [332, 0]
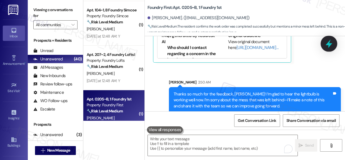
click at [330, 43] on icon at bounding box center [328, 43] width 9 height 9
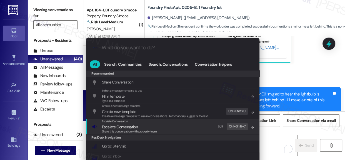
click at [114, 132] on span "Share this conversation with property team" at bounding box center [129, 131] width 55 height 4
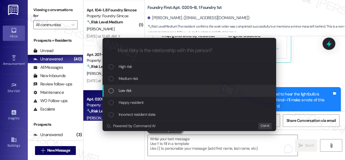
click at [115, 92] on div "Low risk" at bounding box center [190, 90] width 163 height 6
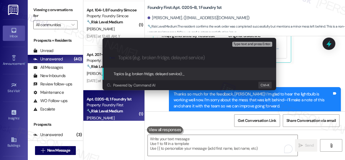
click at [159, 62] on div ".cls-1{fill:#0a055f;}.cls-2{fill:#0cc4c4;} resideskLogoBlueOrange" at bounding box center [190, 58] width 174 height 20
drag, startPoint x: 306, startPoint y: 69, endPoint x: 314, endPoint y: 63, distance: 10.2
click at [308, 67] on div "Escalate Conversation Low risk Topics (e.g. broken fridge, delayed service) Any…" at bounding box center [172, 80] width 345 height 160
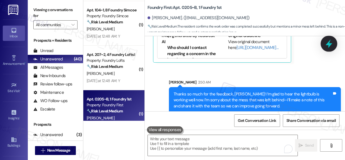
click at [328, 45] on icon at bounding box center [328, 43] width 9 height 9
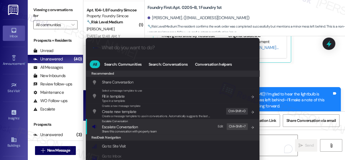
click at [117, 126] on span "Escalate Conversation" at bounding box center [120, 126] width 36 height 5
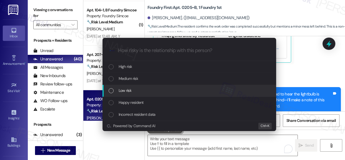
click at [109, 90] on div "List of options" at bounding box center [111, 90] width 5 height 5
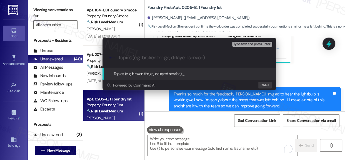
click at [138, 55] on input "Topics (e.g. broken fridge, delayed service)" at bounding box center [193, 58] width 151 height 6
paste input "Follow-Up Note – Lightbulb Replacement & Cleanliness Concern"
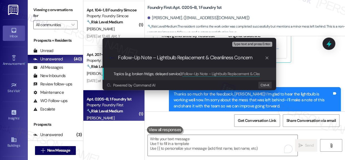
type input "Follow-Up Note – Lightbulb Replacement & Cleanliness Concern"
click at [159, 73] on span "Topics (e.g. broken fridge, delayed service):" at bounding box center [148, 73] width 69 height 5
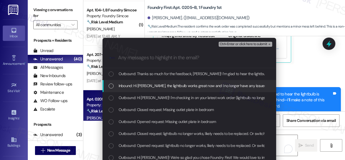
click at [110, 86] on div "List of options" at bounding box center [111, 85] width 5 height 5
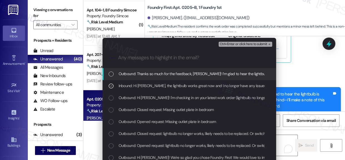
click at [248, 44] on span "Ctrl+Enter or click here to submit" at bounding box center [244, 44] width 48 height 4
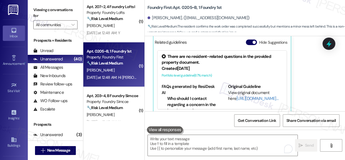
scroll to position [253, 0]
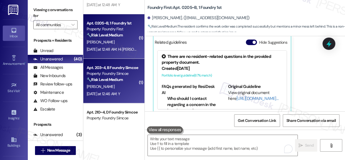
click at [114, 79] on strong "🔧 Risk Level: Medium" at bounding box center [105, 79] width 36 height 5
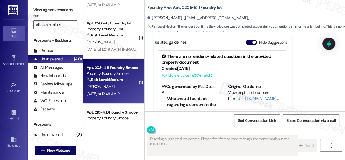
type textarea "Fetching suggested responses. Please feel free to read through the conversation…"
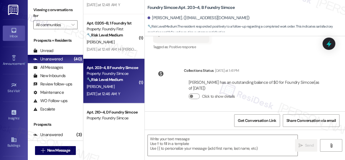
scroll to position [406, 0]
click at [332, 41] on icon at bounding box center [328, 43] width 9 height 9
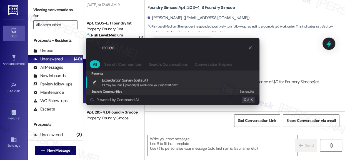
type input "expec"
click at [138, 75] on div "Recents" at bounding box center [173, 73] width 174 height 6
click at [141, 79] on span "Expec tation Survey (default)" at bounding box center [125, 80] width 46 height 6
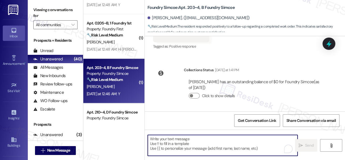
type textarea "If I may ask...has {{property}} lived up to your expectations?"
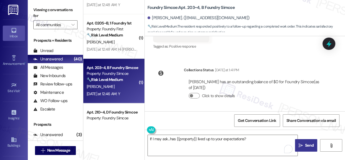
click at [306, 146] on span "Send" at bounding box center [309, 145] width 9 height 6
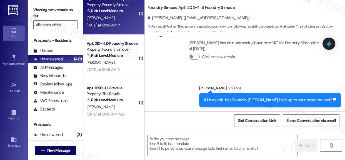
scroll to position [328, 0]
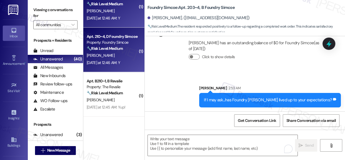
click at [102, 47] on strong "🔧 Risk Level: Medium" at bounding box center [105, 48] width 36 height 5
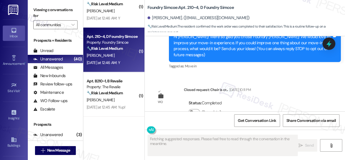
type textarea "Fetching suggested responses. Please feel free to read through the conversation…"
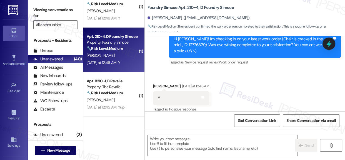
scroll to position [3, 0]
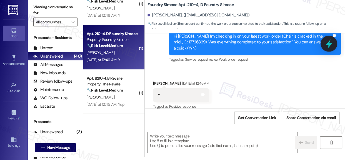
click at [325, 46] on icon at bounding box center [328, 43] width 9 height 9
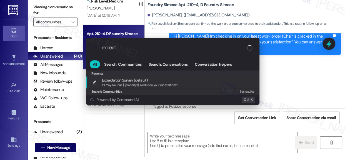
type input "expect"
click at [121, 81] on span "Expect ation Survey (default)" at bounding box center [125, 80] width 46 height 6
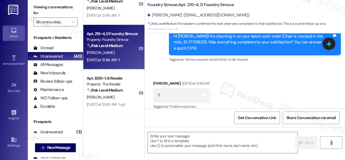
type textarea "If I may ask...has {{property}} lived up to your expectations?"
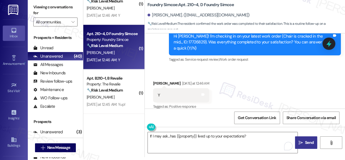
click at [305, 140] on span "Send" at bounding box center [309, 143] width 9 height 6
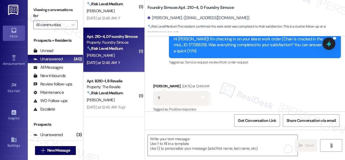
scroll to position [229, 0]
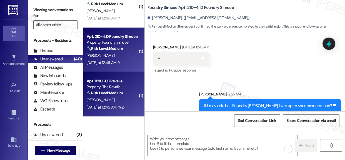
click at [109, 81] on div "Apt. B210~1, B Revalie" at bounding box center [112, 81] width 51 height 6
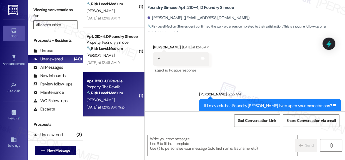
type textarea "Fetching suggested responses. Please feel free to read through the conversation…"
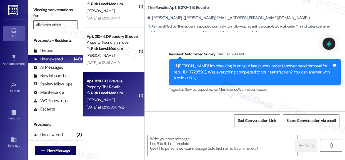
scroll to position [230, 0]
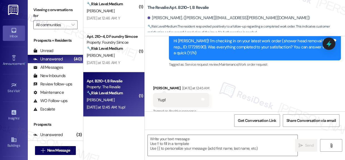
type textarea "Fetching suggested responses. Please feel free to read through the conversation…"
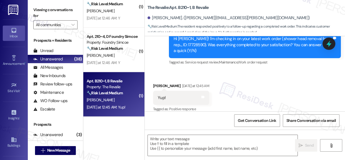
scroll to position [3, 0]
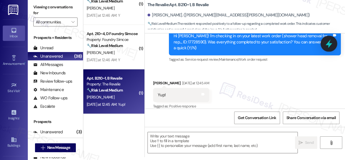
click at [331, 45] on icon at bounding box center [328, 43] width 9 height 9
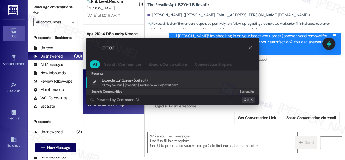
type input "expec"
click at [131, 79] on span "Expec tation Survey (default)" at bounding box center [125, 80] width 46 height 6
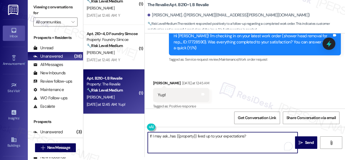
click at [150, 136] on textarea "If I may ask...has {{property}} lived up to your expectations?" at bounding box center [223, 142] width 150 height 21
type textarea "Great! If I may ask...has {{property}} lived up to your expectations?"
click at [309, 140] on span "Send" at bounding box center [309, 143] width 9 height 6
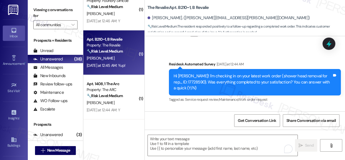
scroll to position [379, 0]
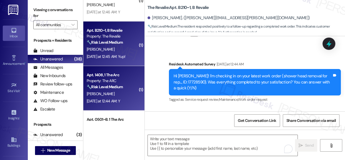
click at [110, 82] on div "Property: The ARC" at bounding box center [112, 81] width 51 height 6
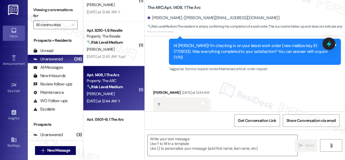
type textarea "Fetching suggested responses. Please feel free to read through the conversation…"
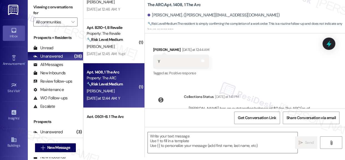
scroll to position [180, 0]
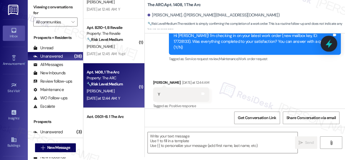
click at [332, 43] on icon at bounding box center [328, 43] width 9 height 9
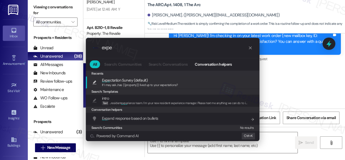
type input "expe"
click at [99, 89] on span "Search: Templates" at bounding box center [104, 91] width 27 height 4
click at [126, 83] on span "If I may ask...has {{property}} lived up to your expectations?" at bounding box center [140, 85] width 76 height 4
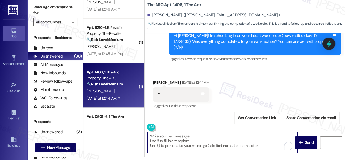
type textarea "If I may ask...has {{property}} lived up to your expectations?"
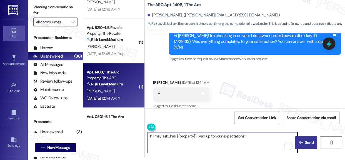
click at [308, 144] on span "Send" at bounding box center [309, 143] width 9 height 6
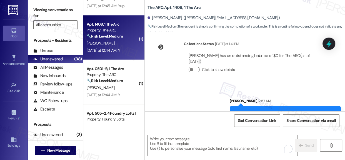
scroll to position [269, 0]
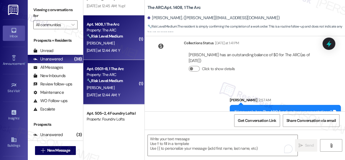
click at [106, 79] on strong "🔧 Risk Level: Medium" at bounding box center [105, 80] width 36 height 5
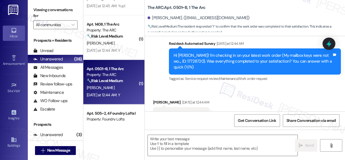
scroll to position [179, 0]
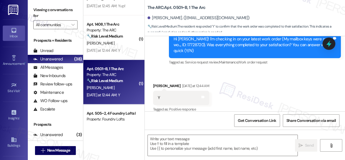
type textarea "Fetching suggested responses. Please feel free to read through the conversation…"
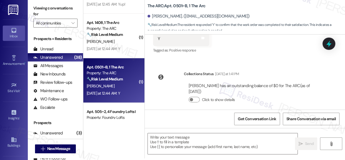
scroll to position [3, 0]
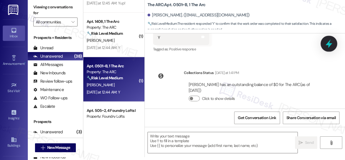
click at [327, 47] on icon at bounding box center [328, 43] width 9 height 9
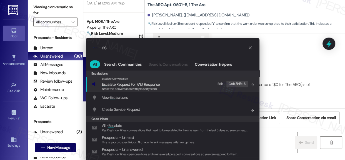
type input "e"
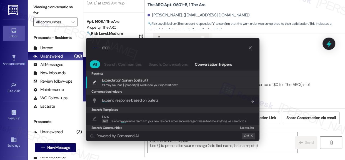
type input "exp"
click at [171, 87] on div "If I may ask...has {{property}} lived up to your expectations?" at bounding box center [140, 85] width 76 height 5
type textarea "If I may ask...has {{property}} lived up to your expectations?"
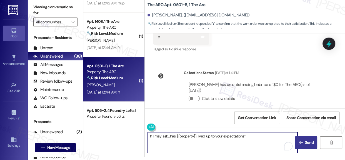
click at [305, 141] on span "Send" at bounding box center [309, 143] width 9 height 6
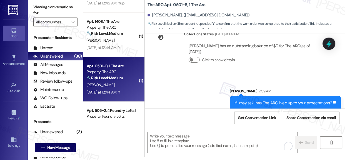
scroll to position [455, 0]
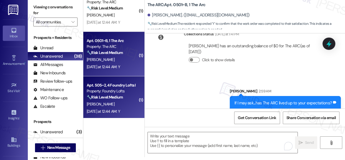
click at [109, 95] on strong "🔧 Risk Level: Medium" at bounding box center [105, 96] width 36 height 5
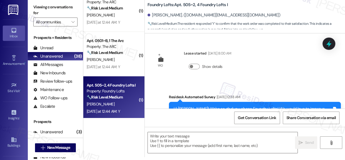
scroll to position [0, 0]
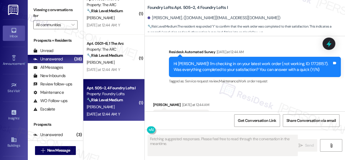
type textarea "Fetching suggested responses. Please feel free to read through the conversation…"
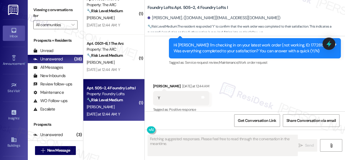
scroll to position [184, 0]
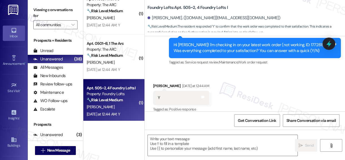
click at [333, 40] on icon at bounding box center [328, 43] width 7 height 7
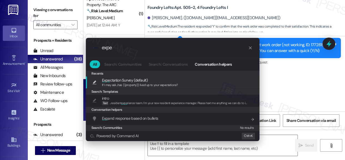
type input "expe"
click at [130, 73] on div "Recents" at bounding box center [173, 73] width 174 height 6
click at [130, 77] on span "Expe ctation Survey (default)" at bounding box center [125, 80] width 46 height 6
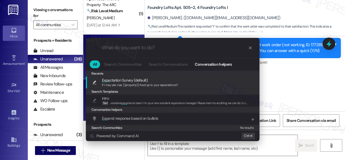
type textarea "If I may ask...has {{property}} lived up to your expectations?"
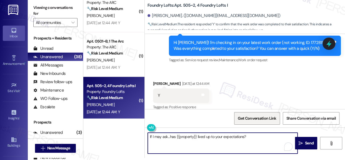
scroll to position [3, 0]
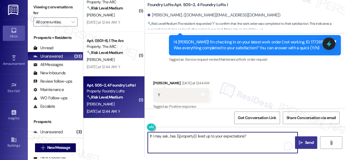
click at [310, 143] on span "Send" at bounding box center [309, 143] width 9 height 6
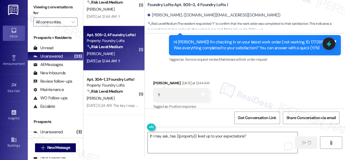
scroll to position [505, 0]
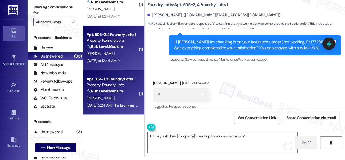
click at [118, 91] on strong "🔧 Risk Level: Medium" at bounding box center [105, 90] width 36 height 5
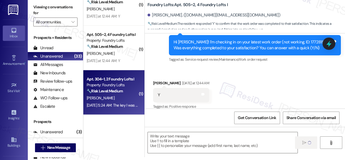
scroll to position [0, 0]
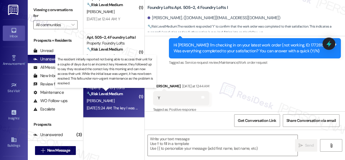
type textarea "Fetching suggested responses. Please feel free to read through the conversation…"
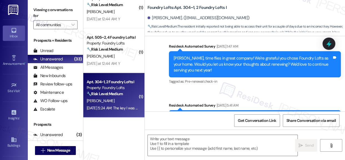
type textarea "Fetching suggested responses. Please feel free to read through the conversation…"
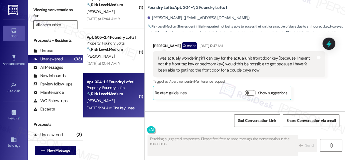
scroll to position [1013, 0]
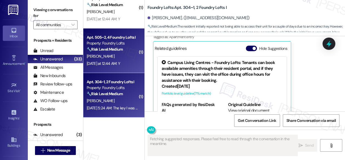
click at [114, 56] on div "N. Kaur" at bounding box center [112, 56] width 53 height 7
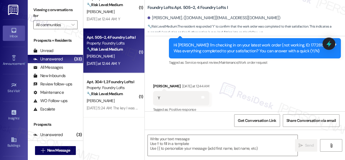
type textarea "Fetching suggested responses. Please feel free to read through the conversation…"
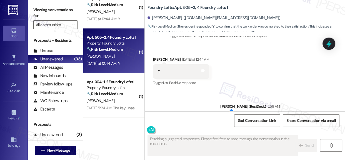
scroll to position [231, 0]
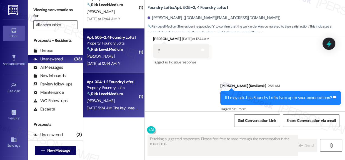
click at [99, 83] on div "Apt. 304~1, 2 Foundry Lofts I" at bounding box center [112, 82] width 51 height 6
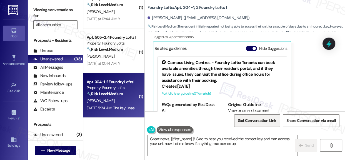
type textarea "Great news, {{first_name}}! Glad to hear you received the correct key and can a…"
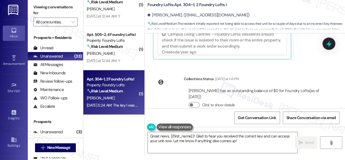
scroll to position [994, 0]
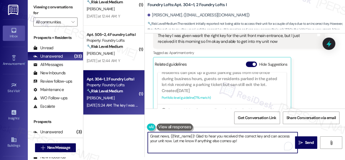
click at [267, 140] on textarea "Great news, {{first_name}}! Glad to hear you received the correct key and can a…" at bounding box center [223, 142] width 150 height 21
click at [311, 143] on span "Send" at bounding box center [309, 143] width 9 height 6
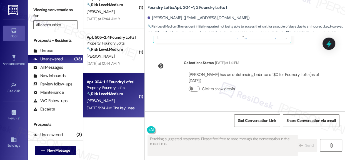
scroll to position [1115, 0]
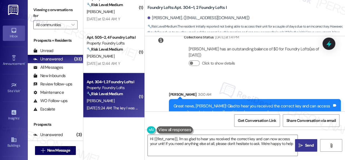
type textarea "Hi {{first_name}}, I'm so glad to hear you received the correct key and can now…"
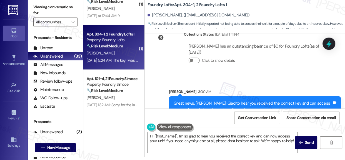
scroll to position [556, 0]
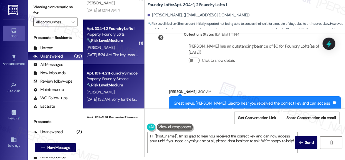
click at [118, 89] on div "[PERSON_NAME]" at bounding box center [112, 91] width 53 height 7
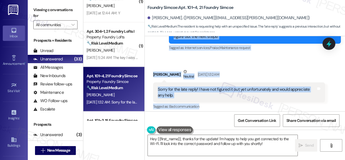
scroll to position [216, 0]
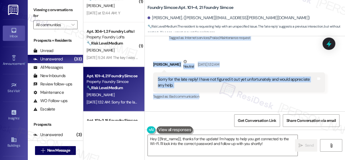
drag, startPoint x: 158, startPoint y: 57, endPoint x: 242, endPoint y: 94, distance: 91.5
click at [242, 94] on div "Lease started [DATE] 8:00 AM Survey, sent via SMS Residesk Automated Survey [DA…" at bounding box center [245, 73] width 200 height 75
copy div "Lor ipsu dolor si amet co ad elitse doeius te incididu utl etd Ma-Al enimadmi v…"
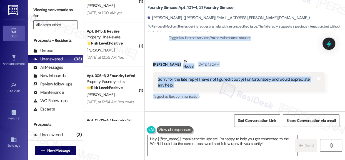
click at [228, 142] on textarea "Hey {{first_name}}, thanks for the update! I'm happy to help you get connected …" at bounding box center [223, 145] width 150 height 21
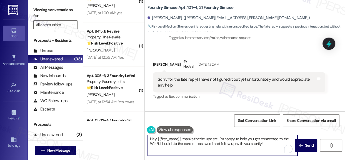
paste textarea "No worries at all, [PERSON_NAME]! Thanks for getting back to me. Since the pass…"
type textarea "No worries at all, [PERSON_NAME]! Thanks for getting back to me. Since the pass…"
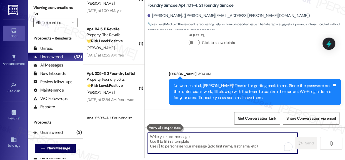
scroll to position [3, 0]
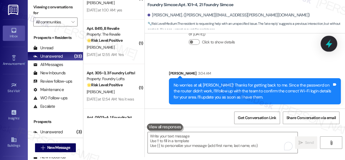
click at [330, 39] on icon at bounding box center [328, 43] width 9 height 9
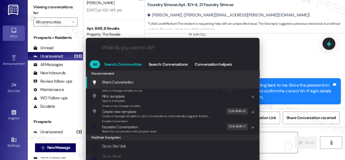
paste input "Follow-Up Note – Wi-Fi Password Assistance"
type input "Follow-Up Note – Wi-Fi Password Assistance"
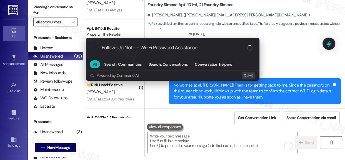
drag, startPoint x: 202, startPoint y: 48, endPoint x: 89, endPoint y: 47, distance: 113.1
click at [89, 47] on div ".cls-1{fill:#0a055f;}.cls-2{fill:#0cc4c4;} resideskLogoBlueOrange Follow-Up Not…" at bounding box center [173, 48] width 174 height 20
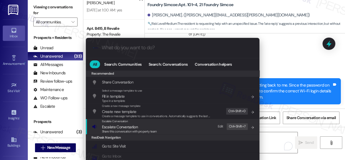
click at [116, 124] on span "Escalate Conversation" at bounding box center [120, 127] width 36 height 6
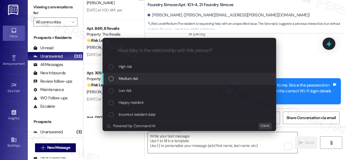
click at [121, 79] on span "Medium risk" at bounding box center [128, 78] width 19 height 6
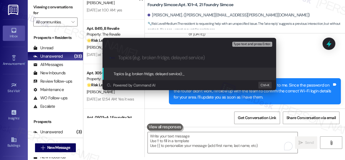
paste input "Follow-Up Note – Wi-Fi Password Assistance"
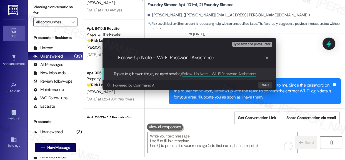
type input "Follow-Up Note – Wi-Fi Password Assistance"
click at [156, 75] on span "Topics (e.g. broken fridge, delayed service):" at bounding box center [148, 73] width 69 height 5
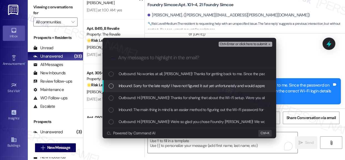
click at [104, 86] on div "Inbound: Sorry for the late reply! I have not figured it out yet unfortunately …" at bounding box center [190, 86] width 174 height 12
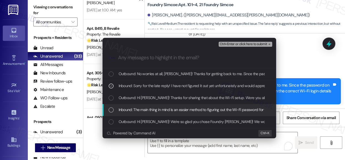
click at [109, 108] on div "List of options" at bounding box center [111, 109] width 5 height 5
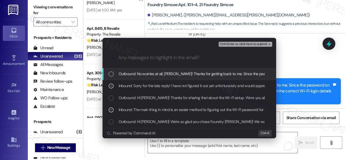
click at [255, 44] on span "Ctrl+Enter or click here to submit" at bounding box center [244, 44] width 48 height 4
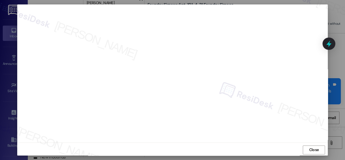
scroll to position [8, 0]
click at [310, 149] on span "Close" at bounding box center [314, 148] width 10 height 6
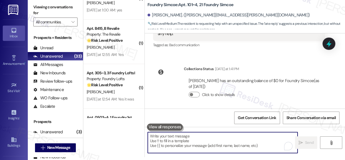
scroll to position [317, 0]
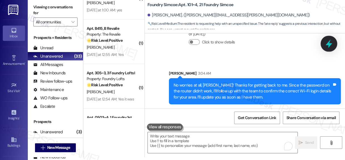
click at [324, 46] on icon at bounding box center [328, 43] width 9 height 9
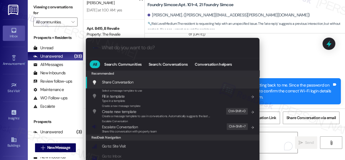
paste input "Follow-Up Note – Wi-Fi Password Assistance"
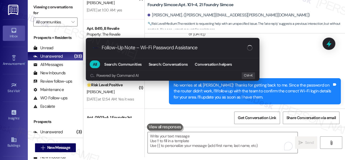
type input "Follow-Up Note – Wi-Fi Password Assistance"
drag, startPoint x: 219, startPoint y: 51, endPoint x: 114, endPoint y: 49, distance: 105.4
click at [114, 49] on div ".cls-1{fill:#0a055f;}.cls-2{fill:#0cc4c4;} resideskLogoBlueOrange Follow-Up Not…" at bounding box center [173, 48] width 174 height 20
drag, startPoint x: 207, startPoint y: 48, endPoint x: 71, endPoint y: 44, distance: 135.4
click at [71, 44] on div ".cls-1{fill:#0a055f;}.cls-2{fill:#0cc4c4;} resideskLogoBlueOrange Follow-Up Not…" at bounding box center [172, 80] width 345 height 160
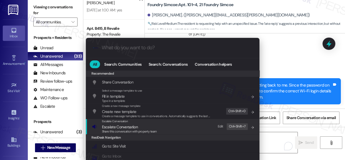
click at [127, 125] on span "Escalate Conversation" at bounding box center [120, 126] width 36 height 5
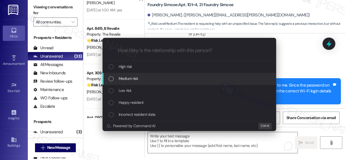
click at [130, 78] on span "Medium risk" at bounding box center [128, 78] width 19 height 6
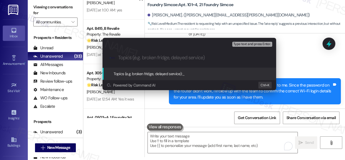
paste input "Follow-Up Note – Wi-Fi Password Assistance"
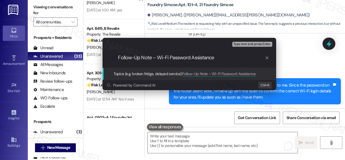
type input "Follow-Up Note – Wi-Fi Password Assistance"
click at [132, 72] on span "Topics (e.g. broken fridge, delayed service):" at bounding box center [148, 73] width 69 height 5
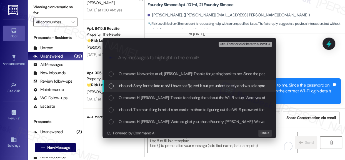
click at [113, 86] on div "List of options" at bounding box center [111, 85] width 5 height 5
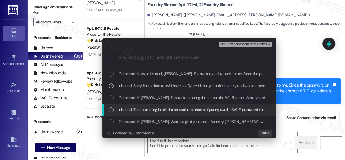
click at [109, 110] on div "List of options" at bounding box center [111, 109] width 5 height 5
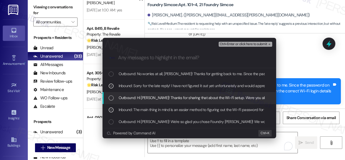
click at [250, 44] on span "Ctrl+Enter or click here to submit" at bounding box center [244, 44] width 48 height 4
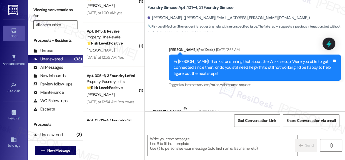
scroll to position [209, 0]
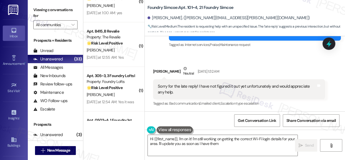
type textarea "Hi {{first_name}}, I'm on it! I'm still working on getting the correct Wi-Fi lo…"
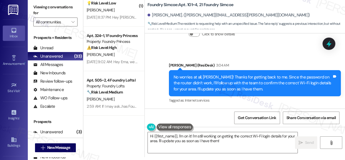
scroll to position [1214, 0]
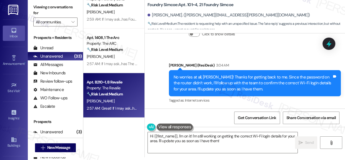
click at [118, 98] on div "J. Cabanaw" at bounding box center [112, 101] width 53 height 7
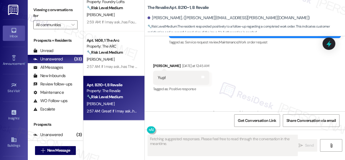
scroll to position [277, 0]
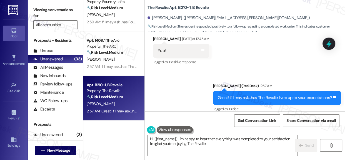
type textarea "Hi {{first_name}}! I'm happy to hear that everything was completed to your sati…"
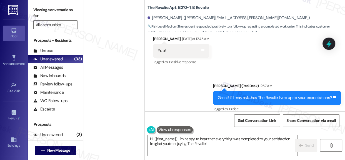
scroll to position [0, 0]
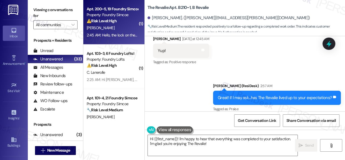
click at [113, 18] on strong "⚠️ Risk Level: High" at bounding box center [102, 20] width 30 height 5
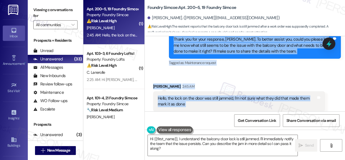
scroll to position [1154, 0]
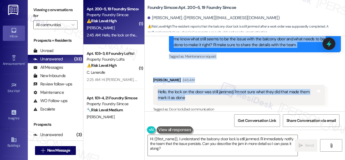
drag, startPoint x: 173, startPoint y: 65, endPoint x: 225, endPoint y: 96, distance: 60.7
click at [225, 96] on div "WO Lease started Sep 01, 2025 at 8:00 AM Show details Survey, sent via SMS Resi…" at bounding box center [245, 73] width 200 height 75
copy div "Hi Aryan! I'm checking in on your latest work order (Balcony door won't lock - …"
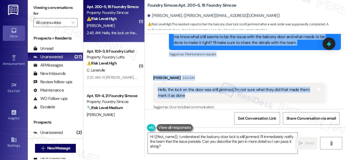
scroll to position [3, 0]
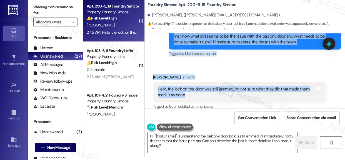
click at [196, 144] on textarea "Hi {{first_name}}, I understand the balcony door lock is still jammed. I'll imm…" at bounding box center [223, 142] width 150 height 21
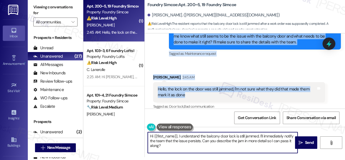
click at [196, 144] on textarea "Hi {{first_name}}, I understand the balcony door lock is still jammed. I'll imm…" at bounding box center [223, 142] width 150 height 21
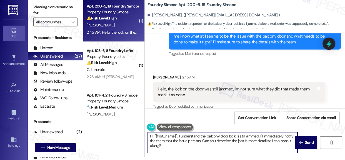
click at [196, 144] on textarea "Hi {{first_name}}, I understand the balcony door lock is still jammed. I'll imm…" at bounding box center [223, 142] width 150 height 21
paste textarea "Thanks for clarifying, Aryan. I’m sorry to hear the balcony door lock is still …"
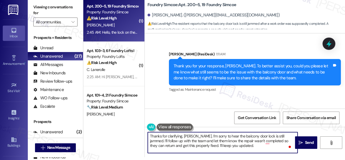
scroll to position [1104, 0]
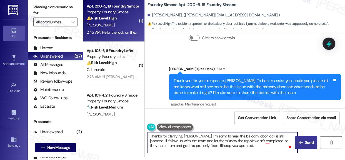
type textarea "Thanks for clarifying, Aryan. I’m sorry to hear the balcony door lock is still …"
click at [305, 142] on span "Send" at bounding box center [309, 143] width 9 height 6
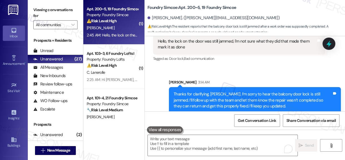
scroll to position [3, 0]
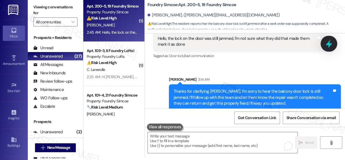
click at [330, 40] on icon at bounding box center [329, 43] width 7 height 9
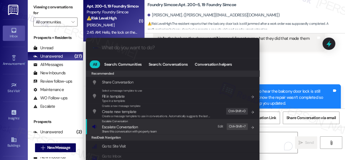
click at [110, 125] on span "Escalate Conversation" at bounding box center [120, 126] width 36 height 5
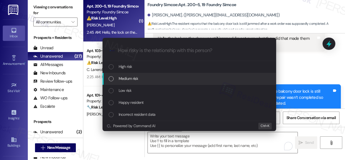
click at [130, 81] on span "Medium risk" at bounding box center [128, 78] width 19 height 6
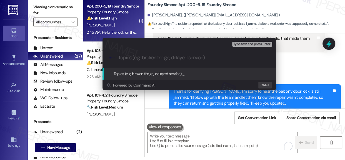
paste input "Follow-Up Note – Balcony Door Lock Still Jammed | Work Order ID: 17722710"
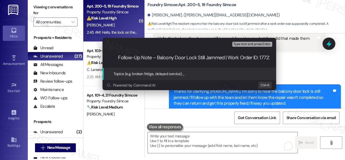
click at [150, 60] on input "Follow-Up Note – Balcony Door Lock Still Jammed | Work Order ID: 17722710" at bounding box center [193, 58] width 151 height 6
paste input "Follow-Up Note – Balcony Door Lock Still Jammed | Work Order ID: 17722710"
type input "Follow-Up Note – BaFollow-Up Note – Balcony Door Lock Still Jammed | Work Order…"
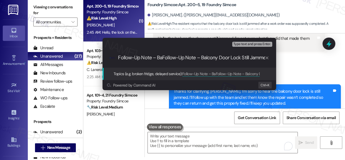
click at [145, 73] on span "Topics (e.g. broken fridge, delayed service):" at bounding box center [148, 73] width 69 height 5
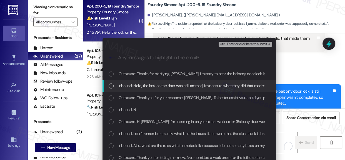
click at [121, 85] on span "Inbound: Hello, the lock on the door was still jammed, I'm not sure what they d…" at bounding box center [209, 86] width 180 height 6
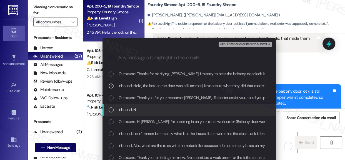
click at [126, 110] on span "Inbound: N" at bounding box center [128, 109] width 18 height 6
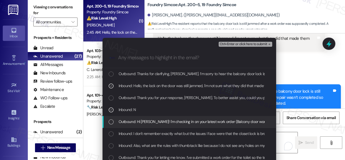
click at [161, 121] on span "Outbound: Hi Aryan! I'm checking in on your latest work order (Balcony door won…" at bounding box center [278, 121] width 319 height 6
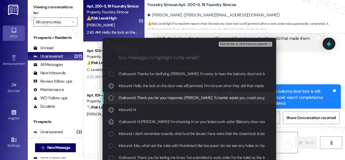
drag, startPoint x: 134, startPoint y: 98, endPoint x: 131, endPoint y: 89, distance: 9.1
click at [135, 97] on span "Outbound: Thank you for your response, Aryan. To better assist you, could you p…" at bounding box center [325, 97] width 412 height 6
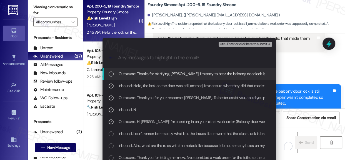
click at [133, 72] on span "Outbound: Thanks for clarifying, Aryan. I’m sorry to hear the balcony door lock…" at bounding box center [317, 74] width 396 height 6
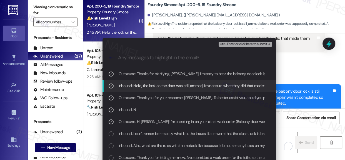
scroll to position [25, 0]
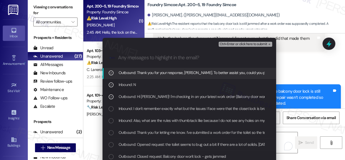
click at [245, 44] on span "Ctrl+Enter or click here to submit" at bounding box center [244, 44] width 48 height 4
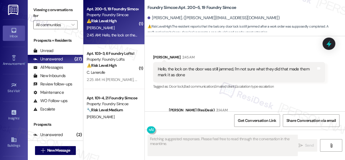
scroll to position [1213, 0]
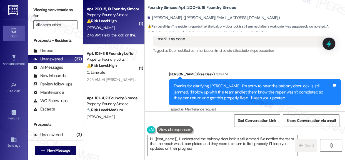
type textarea "Hi {{first_name}}, I understand the balcony door lock is still jammed. I've not…"
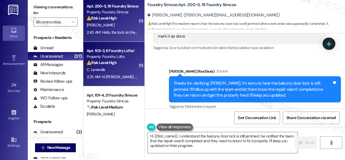
click at [109, 57] on div "Property: Foundry Lofts" at bounding box center [112, 57] width 51 height 6
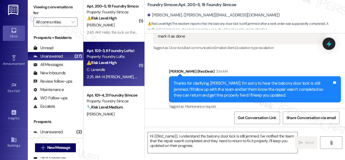
type textarea "Fetching suggested responses. Please feel free to read through the conversation…"
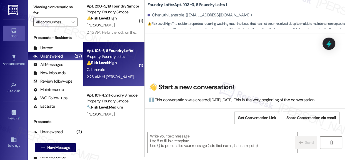
scroll to position [0, 0]
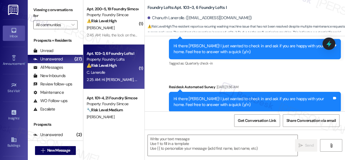
type textarea "Fetching suggested responses. Please feel free to read through the conversation…"
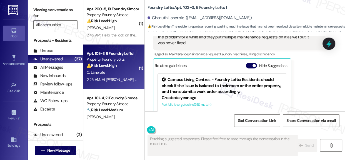
scroll to position [517, 0]
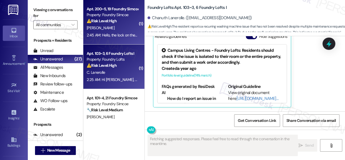
click at [110, 25] on span "A. Kashefi-Aazam" at bounding box center [101, 27] width 28 height 5
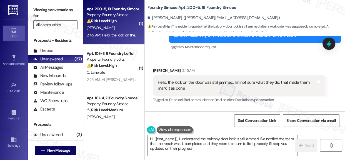
type textarea "Hi {{first_name}}, I understand the balcony door lock is still jammed. I've not…"
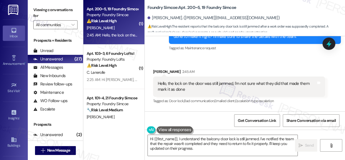
scroll to position [1162, 0]
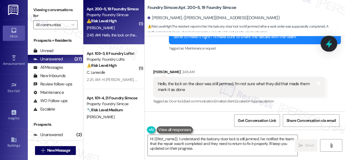
click at [327, 44] on icon at bounding box center [329, 43] width 7 height 9
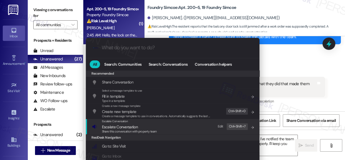
click at [114, 124] on span "Escalate Conversation" at bounding box center [120, 126] width 36 height 5
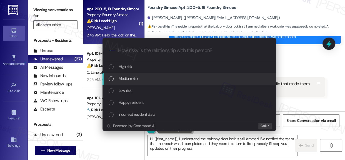
click at [133, 77] on span "Medium risk" at bounding box center [128, 78] width 19 height 6
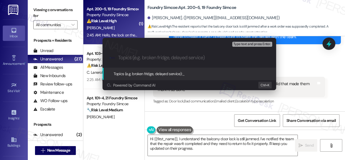
click at [136, 58] on input "Topics (e.g. broken fridge, delayed service)" at bounding box center [193, 58] width 151 height 6
paste input "Follow-Up Note – Balcony Door Lock Still Jammed | Work Order ID: 17722710"
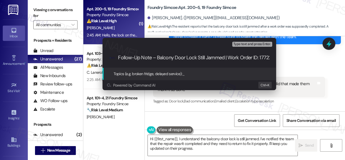
scroll to position [0, 12]
click at [214, 57] on input "Follow-Up Note – Balcony Door Lock Still Jammed | Work Order ID: 17722710" at bounding box center [191, 58] width 146 height 6
type input "Follow-Up Note – Balcony Door Lock Still Jammed Work Order ID: 17722710"
click at [144, 74] on span "Topics (e.g. broken fridge, delayed service):" at bounding box center [148, 73] width 69 height 5
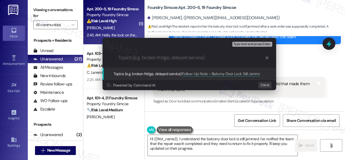
scroll to position [0, 0]
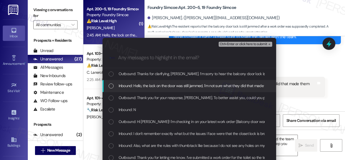
click at [135, 84] on span "Inbound: Hello, the lock on the door was still jammed, I'm not sure what they d…" at bounding box center [209, 86] width 180 height 6
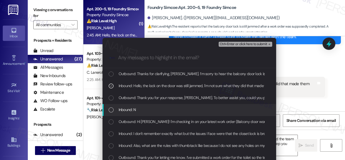
click at [122, 109] on span "Inbound: N" at bounding box center [128, 109] width 18 height 6
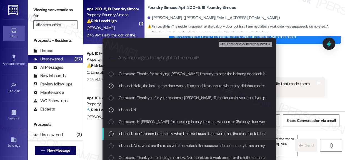
drag, startPoint x: 121, startPoint y: 133, endPoint x: 126, endPoint y: 140, distance: 8.7
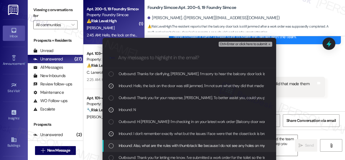
click at [127, 142] on span "Inbound: Also, what are the rules with thumbtack like because I do not see any …" at bounding box center [214, 145] width 191 height 6
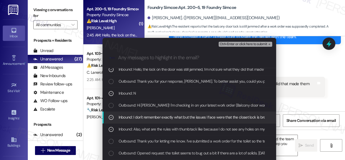
scroll to position [25, 0]
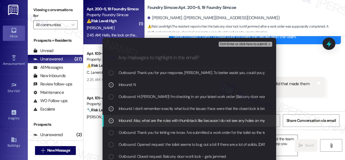
click at [111, 121] on icon "List of options" at bounding box center [111, 121] width 4 height 4
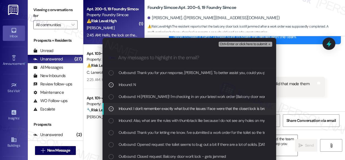
click at [113, 108] on div "Inbound: I don't remember exactly what but the issues I face were that the clos…" at bounding box center [190, 108] width 163 height 6
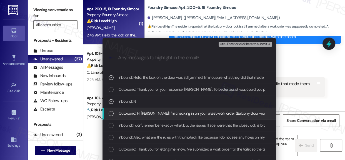
scroll to position [0, 0]
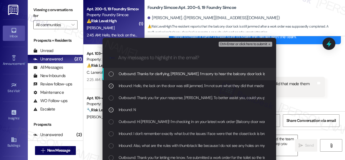
click at [247, 43] on span "Ctrl+Enter or click here to submit" at bounding box center [244, 44] width 48 height 4
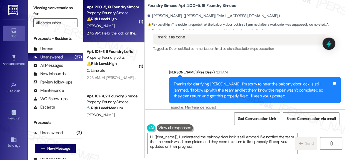
scroll to position [3, 0]
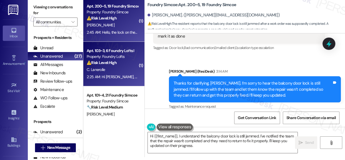
click at [109, 53] on div "Apt. 103~3, 6 Foundry Lofts I" at bounding box center [112, 51] width 51 height 6
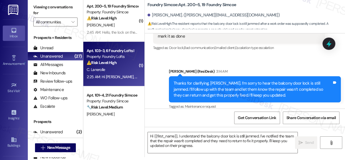
type textarea "Fetching suggested responses. Please feel free to read through the conversation…"
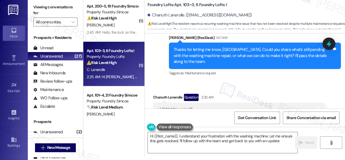
scroll to position [366, 0]
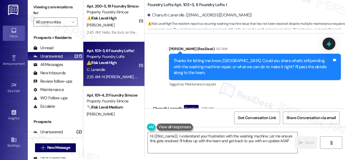
type textarea "Hi {{first_name}}, I understand your frustration with the washing machine. Let …"
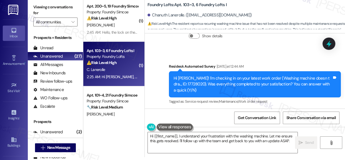
scroll to position [239, 0]
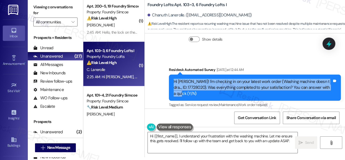
drag, startPoint x: 172, startPoint y: 80, endPoint x: 178, endPoint y: 95, distance: 15.6
click at [179, 97] on div "Hi Chanuth! I'm checking in on your latest work order (Washing machine doesn t …" at bounding box center [255, 87] width 172 height 26
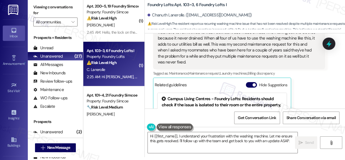
scroll to position [452, 0]
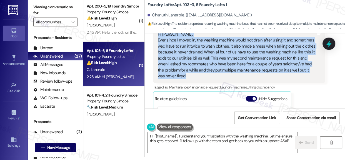
drag, startPoint x: 168, startPoint y: 69, endPoint x: 262, endPoint y: 76, distance: 95.1
click at [262, 76] on div "Lease started May 03, 2025 at 8:00 AM Survey, sent via SMS Residesk Automated S…" at bounding box center [245, 70] width 200 height 75
copy div "Residesk Automated Survey Yesterday at 12:44 AM Hi Chanuth! I'm checking in on …"
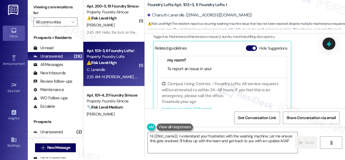
scroll to position [517, 0]
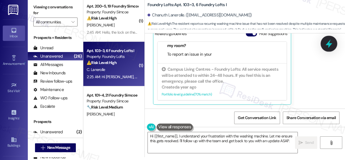
click at [330, 45] on icon at bounding box center [329, 43] width 7 height 9
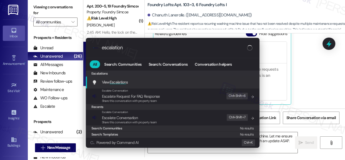
type input "escalation"
click at [118, 81] on span "Escalation" at bounding box center [118, 81] width 16 height 5
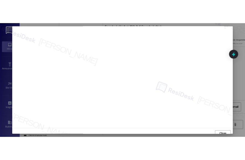
scroll to position [0, 0]
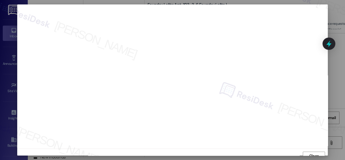
click at [335, 56] on div at bounding box center [172, 80] width 345 height 160
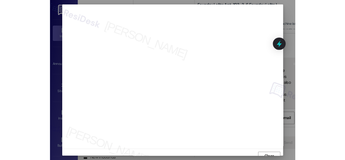
scroll to position [5, 0]
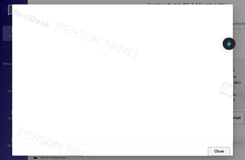
click at [219, 151] on span "Close" at bounding box center [220, 151] width 10 height 6
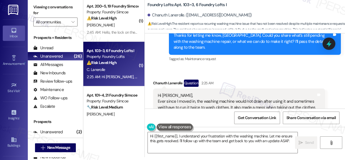
scroll to position [366, 0]
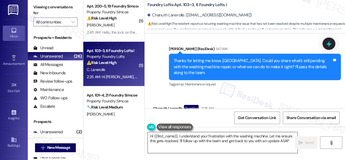
click at [222, 139] on textarea "Hi {{first_name}}, I understand your frustration with the washing machine. Let …" at bounding box center [223, 142] width 150 height 21
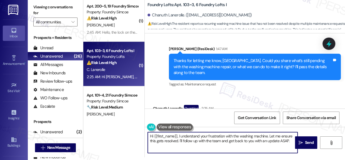
click at [222, 139] on textarea "Hi {{first_name}}, I understand your frustration with the washing machine. Let …" at bounding box center [223, 142] width 150 height 21
paste textarea "Thank you for sharing the details, Chanuth. I’m sorry you and your roommates ha…"
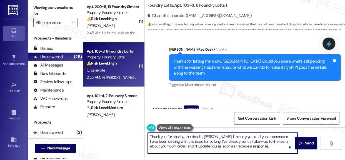
scroll to position [3, 0]
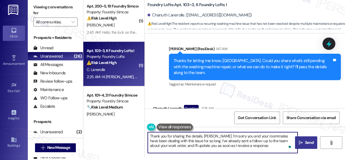
type textarea "Thank you for sharing the details, Chanuth. I’m sorry you and your roommates ha…"
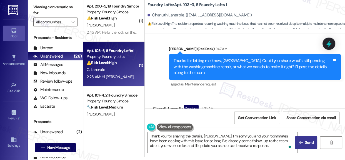
click at [309, 141] on span "Send" at bounding box center [309, 143] width 9 height 6
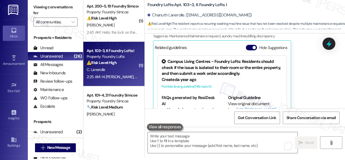
scroll to position [568, 0]
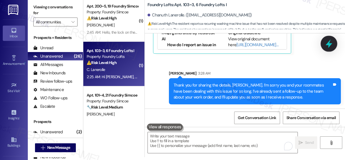
click at [331, 44] on icon at bounding box center [329, 43] width 7 height 9
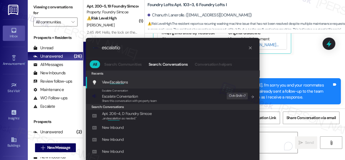
type input "escalatio"
click at [121, 83] on span "Escalatio" at bounding box center [117, 81] width 14 height 5
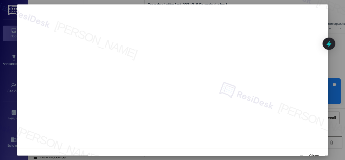
scroll to position [5, 0]
click at [313, 150] on span "Close" at bounding box center [314, 151] width 10 height 6
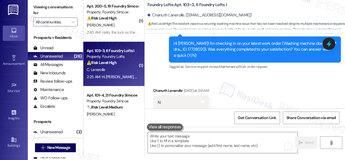
scroll to position [265, 0]
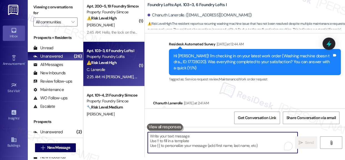
click at [220, 141] on textarea "To enrich screen reader interactions, please activate Accessibility in Grammarl…" at bounding box center [223, 142] width 150 height 21
paste textarea "Follow-Up Sent – Washing Machine Not Draining (Work Order #17728020)"
type textarea "Follow-Up Sent – Washing Machine Not Draining (Work Order #17728020)"
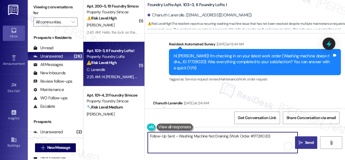
click at [233, 136] on textarea "Follow-Up Sent – Washing Machine Not Draining (Work Order #17728020)" at bounding box center [223, 142] width 150 height 21
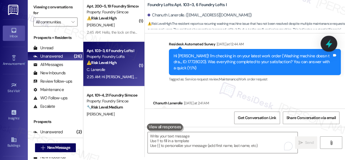
click at [331, 43] on icon at bounding box center [328, 43] width 9 height 9
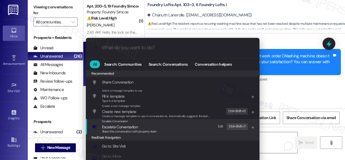
click at [121, 124] on span "Escalate Conversation" at bounding box center [120, 126] width 36 height 5
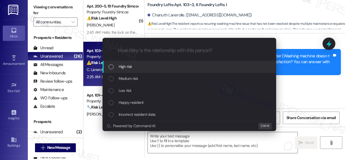
click at [123, 69] on span "High risk" at bounding box center [126, 66] width 14 height 6
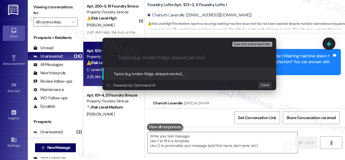
click at [139, 58] on input "Topics (e.g. broken fridge, delayed service)" at bounding box center [193, 58] width 151 height 6
paste input "Follow-Up Sent – Washing Machine Not Draining (Work Order #17728020)"
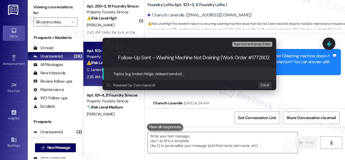
scroll to position [0, 9]
type input "Follow-Up Sent – Washing Machine Not Draining (Work Order #17728020)"
click at [185, 73] on span "Follow-Up Sent – Washing Machine Not Draining (Work Order #17728020)" at bounding box center [242, 73] width 120 height 5
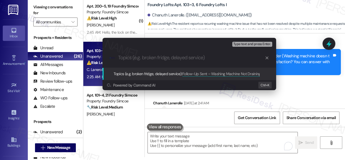
scroll to position [0, 0]
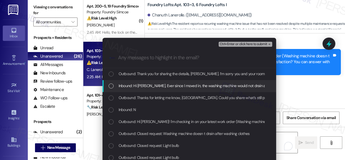
click at [109, 86] on div "List of options" at bounding box center [111, 85] width 5 height 5
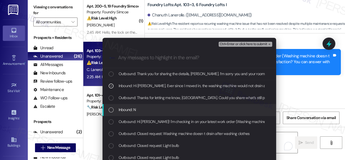
click at [110, 110] on div "List of options" at bounding box center [111, 109] width 5 height 5
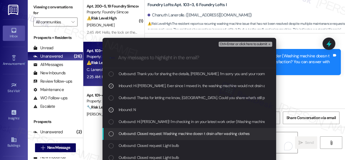
click at [109, 131] on div "List of options" at bounding box center [111, 133] width 5 height 5
click at [109, 133] on icon "List of options" at bounding box center [111, 134] width 4 height 4
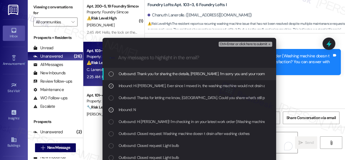
click at [245, 42] on span "Ctrl+Enter or click here to submit" at bounding box center [244, 44] width 48 height 4
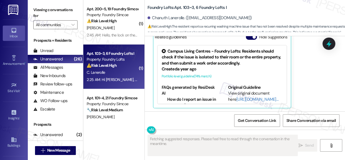
scroll to position [523, 0]
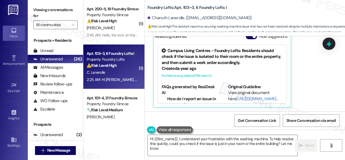
type textarea "Hi {{first_name}}, I understand your frustration with the washing machine. To h…"
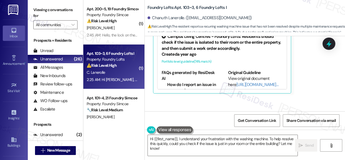
scroll to position [532, 0]
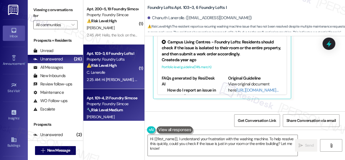
click at [113, 106] on div "Property: Foundry Simcoe" at bounding box center [112, 104] width 51 height 6
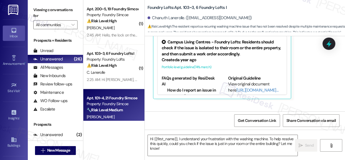
type textarea "Fetching suggested responses. Please feel free to read through the conversation…"
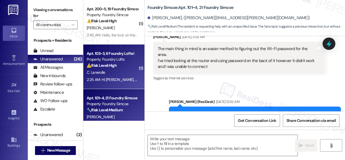
type textarea "Fetching suggested responses. Please feel free to read through the conversation…"
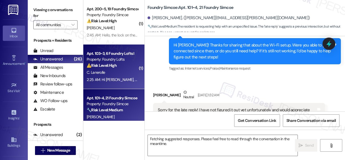
scroll to position [209, 0]
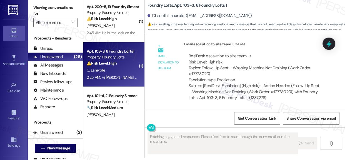
scroll to position [3, 0]
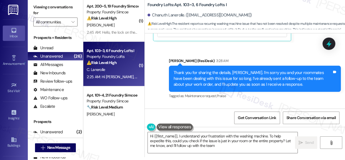
type textarea "Hi {{first_name}}, I understand your frustration with the washing machine. To h…"
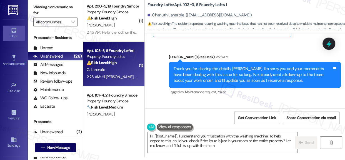
scroll to position [587, 0]
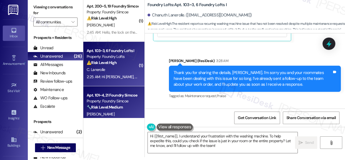
click at [110, 97] on div "Apt. 101~4, 21 Foundry Simcoe" at bounding box center [112, 95] width 51 height 6
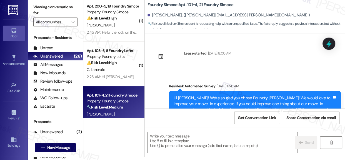
scroll to position [0, 0]
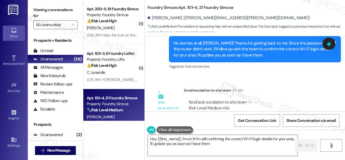
type textarea "Hey {{first_name}}, I'm on it! I'm still confirming the correct Wi-Fi login det…"
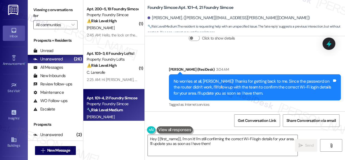
scroll to position [399, 0]
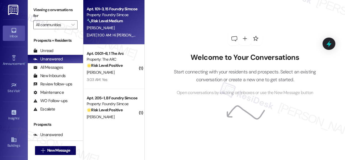
click at [114, 19] on strong "🔧 Risk Level: Medium" at bounding box center [105, 20] width 36 height 5
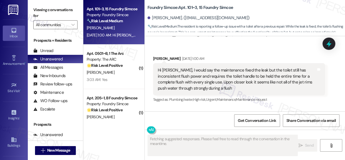
scroll to position [1230, 0]
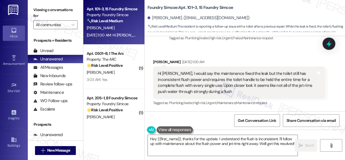
click at [237, 75] on div "Hi [PERSON_NAME], I would say the maintenance fixed the leak but the toilet sti…" at bounding box center [237, 83] width 158 height 24
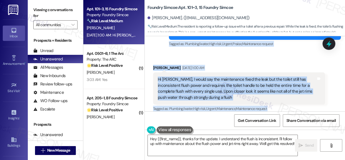
scroll to position [1280, 0]
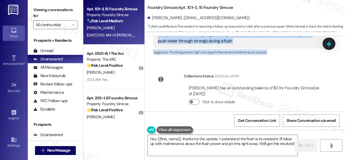
drag, startPoint x: 172, startPoint y: 66, endPoint x: 274, endPoint y: 49, distance: 103.4
click at [274, 49] on div "WO Opened request: The drier i... [DATE] 2:50 PM Status : Completed Show detail…" at bounding box center [245, 73] width 200 height 75
copy div "Hi [PERSON_NAME]! I'm checking in on your latest work order (my toilet has inco…"
click at [186, 141] on textarea "Hey {{first_name}}, thanks for the update. I understand the flush is inconsiste…" at bounding box center [223, 145] width 150 height 21
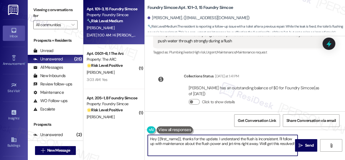
click at [186, 141] on textarea "Hey {{first_name}}, thanks for the update. I understand the flush is inconsiste…" at bounding box center [223, 145] width 150 height 21
click at [187, 141] on textarea "Hey {{first_name}}, thanks for the update. I understand the flush is inconsiste…" at bounding box center [223, 145] width 150 height 21
paste textarea "Thanks for the update, [PERSON_NAME]. I’m glad the leak was resolved, but I’m s…"
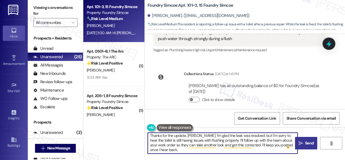
scroll to position [3, 0]
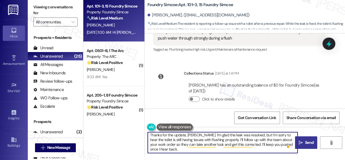
type textarea "Thanks for the update, [PERSON_NAME]. I’m glad the leak was resolved, but I’m s…"
click at [311, 141] on span "Send" at bounding box center [309, 143] width 9 height 6
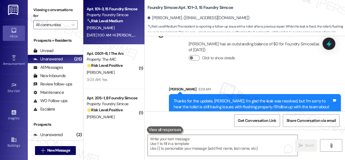
scroll to position [1337, 0]
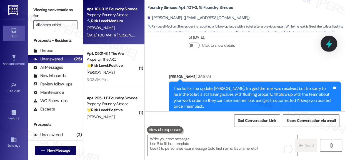
click at [328, 45] on icon at bounding box center [328, 43] width 9 height 9
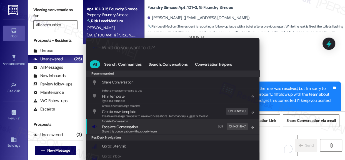
click at [128, 124] on span "Escalate Conversation" at bounding box center [120, 126] width 36 height 5
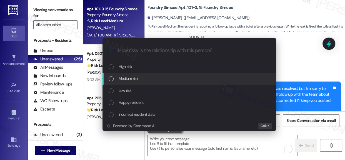
click at [120, 77] on span "Medium risk" at bounding box center [128, 78] width 19 height 6
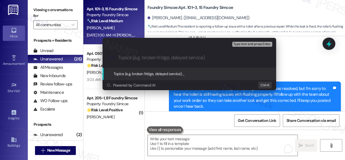
paste input "Follow-Up Note – Toilet Flush Power Issue"
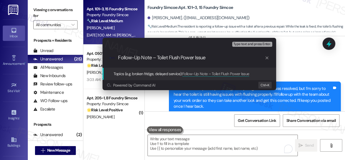
paste input "Work Order ID: 17723027"
type input "Follow-Up Note – Toilet Flush Power Issue Work Order ID: 17723027"
click at [139, 74] on span "Topics (e.g. broken fridge, delayed service):" at bounding box center [148, 73] width 69 height 5
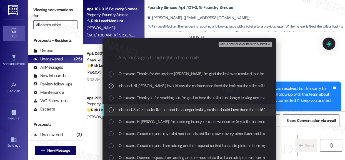
click at [116, 108] on div "Inbound: So far it looks like the toilet is no longer leaking so that should ha…" at bounding box center [190, 109] width 163 height 6
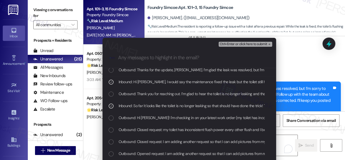
scroll to position [0, 0]
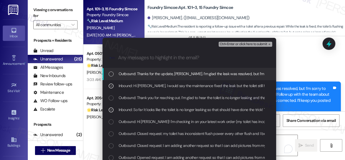
click at [250, 43] on span "Ctrl+Enter or click here to submit" at bounding box center [244, 44] width 48 height 4
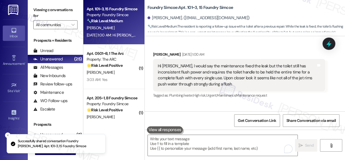
scroll to position [1223, 0]
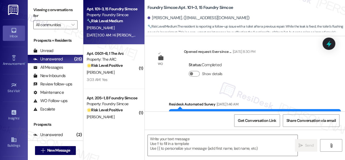
type textarea "Fetching suggested responses. Please feel free to read through the conversation…"
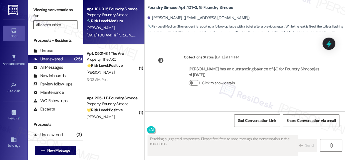
scroll to position [1351, 0]
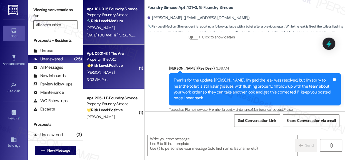
click at [112, 69] on div "[PERSON_NAME]" at bounding box center [112, 72] width 53 height 7
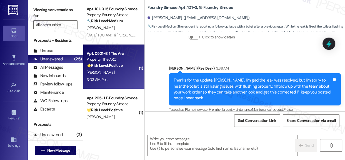
type textarea "Fetching suggested responses. Please feel free to read through the conversation…"
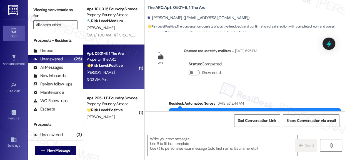
type textarea "Fetching suggested responses. Please feel free to read through the conversation…"
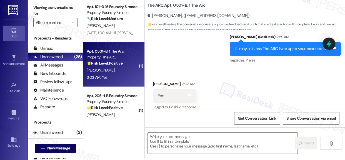
scroll to position [3, 0]
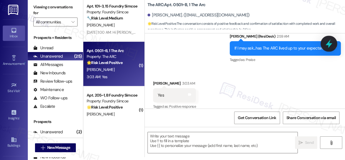
click at [328, 45] on icon at bounding box center [328, 43] width 9 height 9
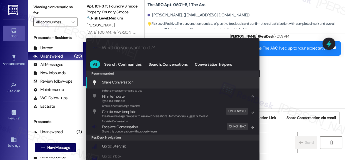
click at [296, 66] on div ".cls-1{fill:#0a055f;}.cls-2{fill:#0cc4c4;} resideskLogoBlueOrange All Search: C…" at bounding box center [172, 80] width 345 height 160
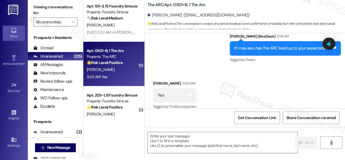
click at [251, 87] on div "Received via SMS [PERSON_NAME] 3:03 AM Yes Tags and notes Tagged as: Positive r…" at bounding box center [245, 91] width 200 height 47
click at [189, 93] on icon at bounding box center [189, 94] width 3 height 3
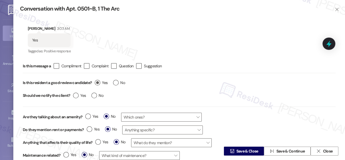
drag, startPoint x: 99, startPoint y: 84, endPoint x: 103, endPoint y: 85, distance: 3.5
click at [100, 84] on label "Yes" at bounding box center [101, 83] width 13 height 6
click at [100, 84] on input "Yes" at bounding box center [101, 83] width 13 height 7
radio input "true"
click at [241, 151] on span "Save & Close" at bounding box center [248, 151] width 22 height 6
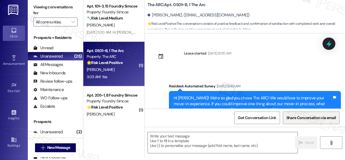
scroll to position [0, 0]
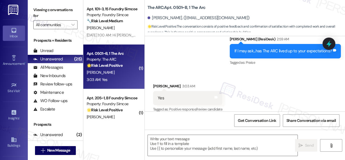
type textarea "Fetching suggested responses. Please feel free to read through the conversation…"
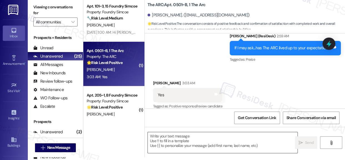
click at [200, 141] on textarea at bounding box center [223, 142] width 150 height 21
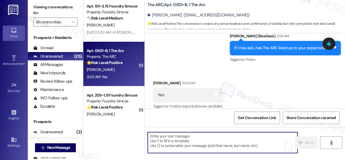
paste textarea "If it’s not too much trouble, would you kindly consider sharing your feedback i…"
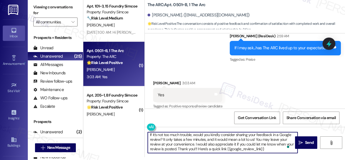
scroll to position [0, 0]
click at [150, 134] on textarea "If it’s not too much trouble, would you kindly consider sharing your feedback i…" at bounding box center [223, 142] width 150 height 21
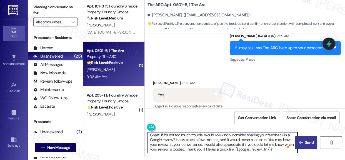
type textarea "Great! If it’s not too much trouble, would you kindly consider sharing your fee…"
click at [307, 141] on span "Send" at bounding box center [309, 143] width 9 height 6
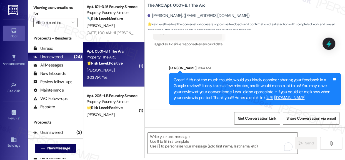
scroll to position [3, 0]
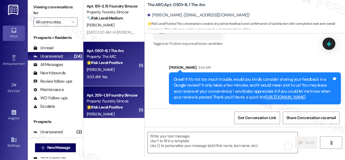
click at [118, 95] on div "Apt. 205~1, B Foundry Simcoe" at bounding box center [112, 95] width 51 height 6
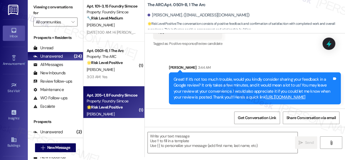
type textarea "Fetching suggested responses. Please feel free to read through the conversation…"
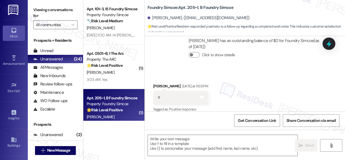
scroll to position [236, 0]
click at [334, 41] on div at bounding box center [329, 44] width 17 height 16
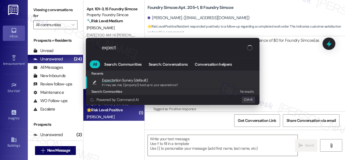
type input "expect"
click at [127, 81] on span "Expect ation Survey (default)" at bounding box center [125, 80] width 46 height 6
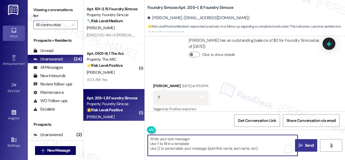
type textarea "If I may ask...has {{property}} lived up to your expectations?"
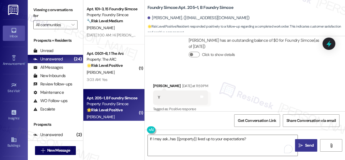
click at [309, 145] on span "Send" at bounding box center [309, 145] width 9 height 6
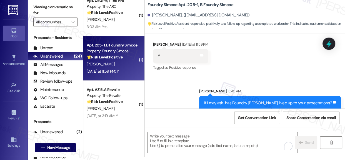
scroll to position [50, 0]
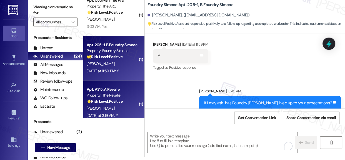
click at [121, 92] on div "Apt. A315, A Revalie" at bounding box center [112, 89] width 51 height 6
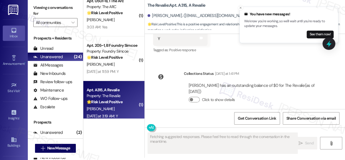
scroll to position [3, 0]
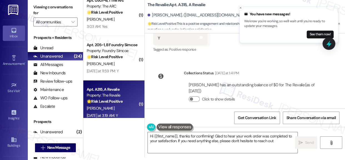
type textarea "Hi {{first_name}}, thanks for confirming! Glad to hear your work order was comp…"
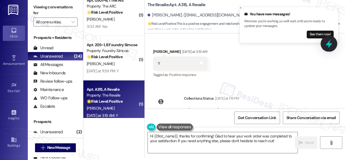
click at [327, 43] on icon at bounding box center [328, 43] width 9 height 9
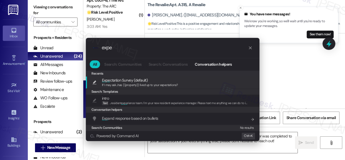
type input "expe"
click at [118, 78] on span "Expe ctation Survey (default)" at bounding box center [125, 80] width 46 height 6
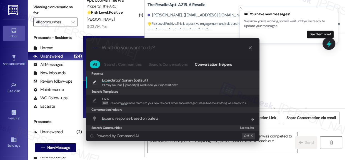
type textarea "If I may ask...has {{property}} lived up to your expectations?"
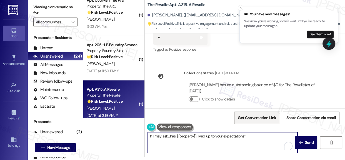
scroll to position [0, 0]
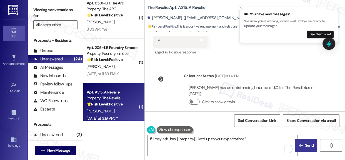
click at [305, 143] on span "Send" at bounding box center [309, 145] width 9 height 6
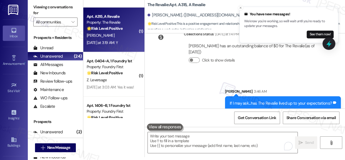
scroll to position [126, 0]
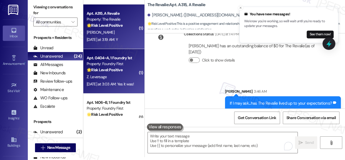
click at [123, 60] on div "Apt. 0404~A, 1 Foundry 1st" at bounding box center [112, 58] width 51 height 6
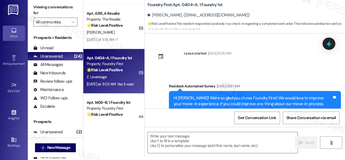
scroll to position [0, 0]
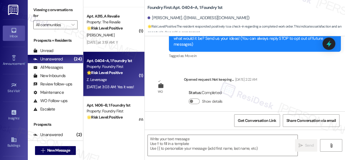
type textarea "Fetching suggested responses. Please feel free to read through the conversation…"
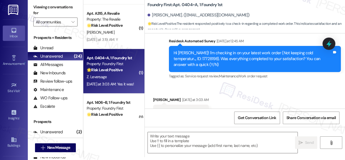
scroll to position [160, 0]
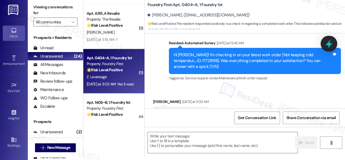
click at [331, 44] on icon at bounding box center [329, 43] width 7 height 9
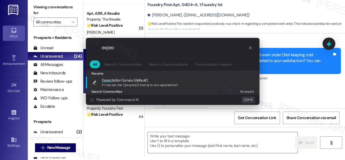
type input "expec"
drag, startPoint x: 124, startPoint y: 79, endPoint x: 173, endPoint y: 80, distance: 48.9
click at [124, 80] on span "Expec tation Survey (default)" at bounding box center [125, 80] width 46 height 6
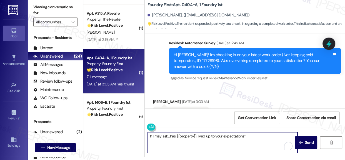
click at [148, 135] on textarea "If I may ask...has {{property}} lived up to your expectations?" at bounding box center [223, 142] width 150 height 21
type textarea "Great! If I may ask...has {{property}} lived up to your expectations?"
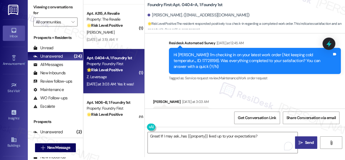
drag, startPoint x: 307, startPoint y: 143, endPoint x: 307, endPoint y: 147, distance: 3.4
click at [307, 144] on span "Send" at bounding box center [309, 143] width 9 height 6
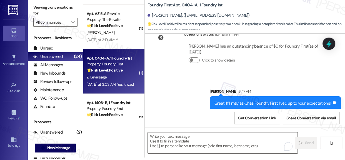
scroll to position [3, 0]
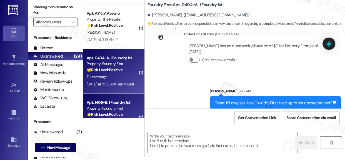
click at [104, 108] on div "Property: Foundry First" at bounding box center [112, 108] width 51 height 6
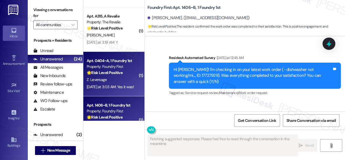
scroll to position [547, 0]
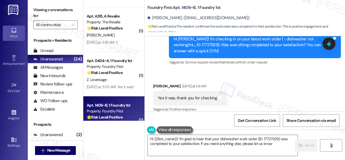
type textarea "Hi {{first_name}}! I'm glad to hear that your dishwasher work order (ID: 177279…"
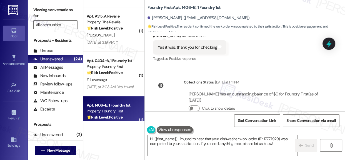
scroll to position [604, 0]
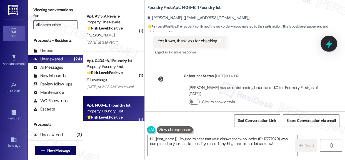
click at [329, 43] on icon at bounding box center [329, 43] width 7 height 9
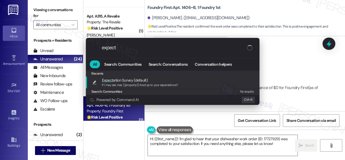
type input "expect"
click at [125, 76] on div "Expect ation Survey (default) If I may ask...has {{property}} lived up to your …" at bounding box center [173, 82] width 174 height 12
type textarea "If I may ask...has {{property}} lived up to your expectations?"
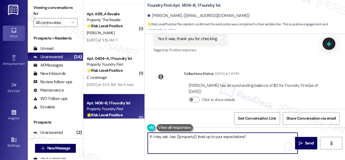
scroll to position [3, 0]
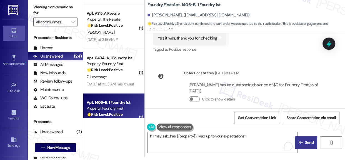
click at [308, 143] on span "Send" at bounding box center [309, 143] width 9 height 6
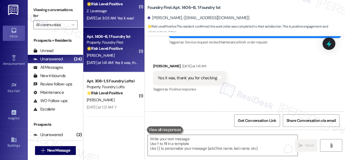
scroll to position [202, 0]
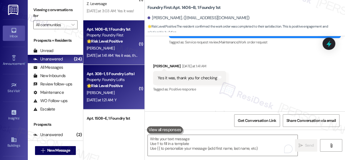
click at [112, 75] on div "Apt. 308~1, 5 Foundry Lofts I" at bounding box center [112, 74] width 51 height 6
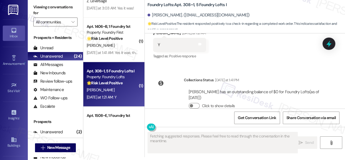
scroll to position [4053, 0]
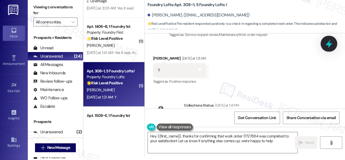
type textarea "Hey {{first_name}}, thanks for confirming that work order 17727884 was complete…"
click at [327, 43] on icon at bounding box center [328, 43] width 7 height 7
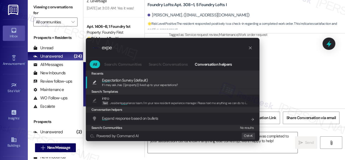
type input "expe"
click at [141, 83] on span "If I may ask...has {{property}} lived up to your expectations?" at bounding box center [140, 85] width 76 height 4
type textarea "If I may ask...has {{property}} lived up to your expectations?"
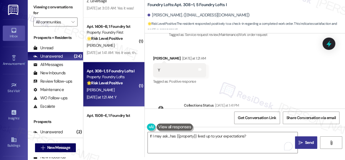
click at [305, 142] on span "Send" at bounding box center [309, 143] width 9 height 6
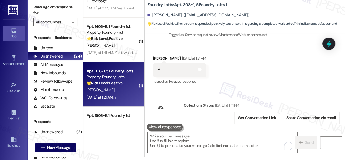
scroll to position [0, 0]
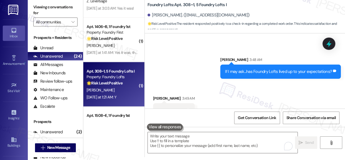
scroll to position [4156, 0]
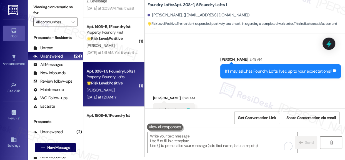
click at [187, 108] on icon at bounding box center [188, 109] width 3 height 3
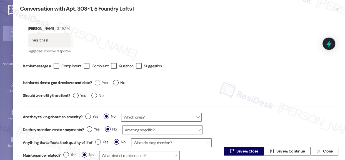
click at [95, 83] on div "Yes No" at bounding box center [110, 83] width 36 height 13
click at [97, 83] on label "Yes" at bounding box center [101, 83] width 13 height 6
click at [97, 83] on input "Yes" at bounding box center [101, 83] width 13 height 7
radio input "true"
click at [245, 152] on span "Save & Close" at bounding box center [248, 151] width 22 height 6
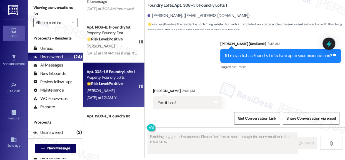
scroll to position [3, 0]
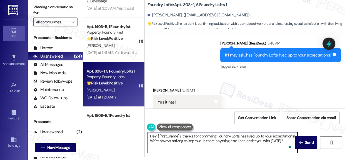
drag, startPoint x: 167, startPoint y: 145, endPoint x: 146, endPoint y: 133, distance: 25.2
click at [146, 133] on div "Hey {{first_name}}, thanks for confirming Foundry Lofts has lived up to your ex…" at bounding box center [220, 142] width 150 height 21
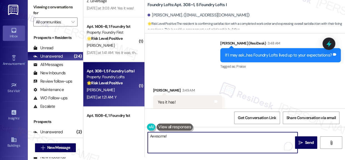
paste textarea "If it’s not too much trouble, would you kindly consider sharing your feedback i…"
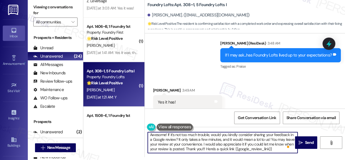
scroll to position [0, 0]
type textarea "Awesome! If it’s not too much trouble, would you kindly consider sharing your f…"
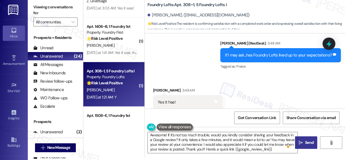
click at [300, 139] on button " Send" at bounding box center [306, 142] width 22 height 13
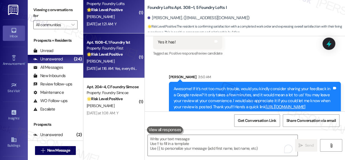
click at [116, 54] on strong "🌟 Risk Level: Positive" at bounding box center [105, 54] width 36 height 5
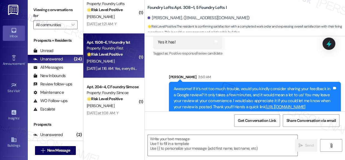
type textarea "Fetching suggested responses. Please feel free to read through the conversation…"
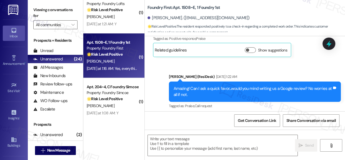
type textarea "Fetching suggested responses. Please feel free to read through the conversation…"
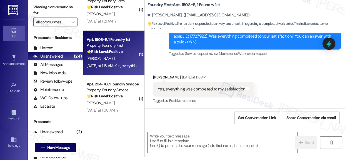
click at [230, 140] on textarea at bounding box center [223, 142] width 150 height 21
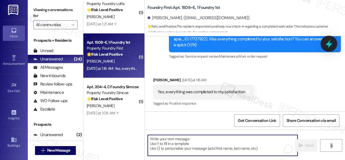
click at [329, 46] on icon at bounding box center [329, 43] width 7 height 9
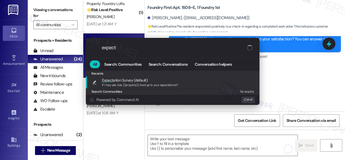
type input "expect"
click at [128, 81] on span "Expect ation Survey (default)" at bounding box center [125, 80] width 46 height 6
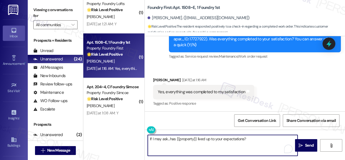
click at [150, 138] on textarea "If I may ask...has {{property}} lived up to your expectations?" at bounding box center [223, 145] width 150 height 21
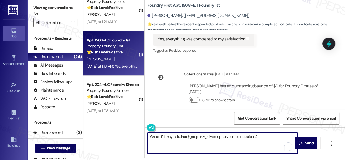
scroll to position [3, 0]
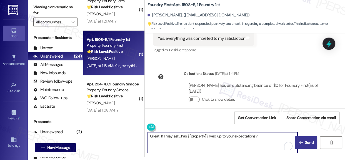
type textarea "Great! If I may ask...has {{property}} lived up to your expectations?"
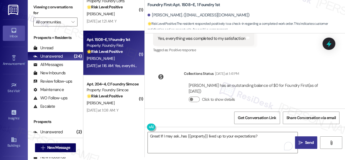
click at [309, 138] on button " Send" at bounding box center [306, 142] width 22 height 13
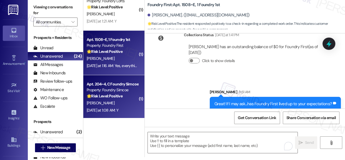
click at [122, 93] on strong "🌟 Risk Level: Positive" at bounding box center [105, 95] width 36 height 5
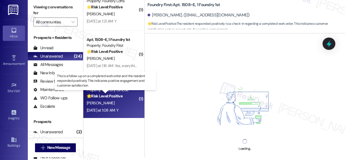
scroll to position [0, 0]
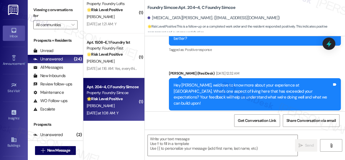
type textarea "Fetching suggested responses. Please feel free to read through the conversation…"
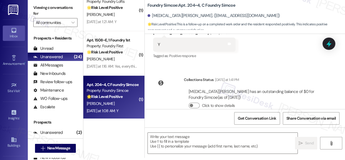
scroll to position [3, 0]
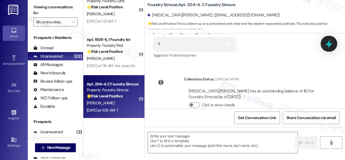
click at [329, 44] on icon at bounding box center [329, 43] width 7 height 9
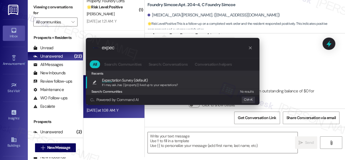
type input "expec"
click at [138, 81] on span "Expec tation Survey (default)" at bounding box center [125, 80] width 46 height 6
type textarea "If I may ask...has {{property}} lived up to your expectations?"
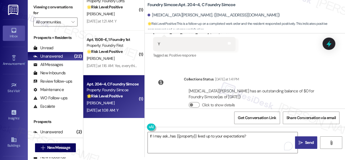
click at [306, 144] on span "Send" at bounding box center [309, 143] width 9 height 6
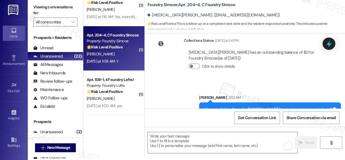
scroll to position [328, 0]
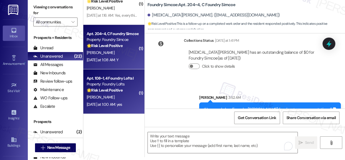
click at [119, 84] on div "Property: Foundry Lofts" at bounding box center [112, 84] width 51 height 6
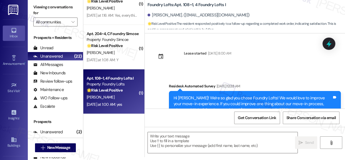
scroll to position [0, 0]
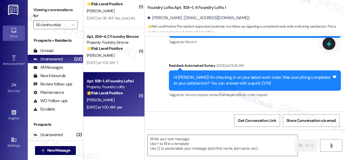
type textarea "Fetching suggested responses. Please feel free to read through the conversation…"
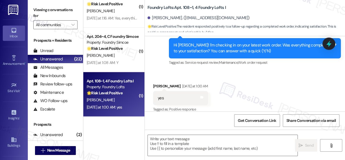
scroll to position [121, 0]
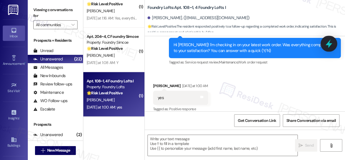
click at [331, 44] on icon at bounding box center [328, 43] width 9 height 9
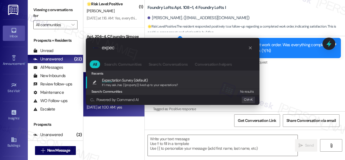
type input "expec"
drag, startPoint x: 115, startPoint y: 82, endPoint x: 118, endPoint y: 84, distance: 3.9
click at [115, 82] on div "Expec tation Survey (default) If I may ask...has {{property}} lived up to your …" at bounding box center [140, 82] width 76 height 10
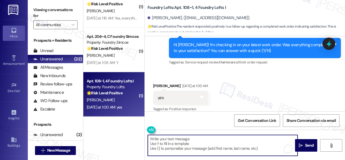
type textarea "If I may ask...has {{property}} lived up to your expectations?"
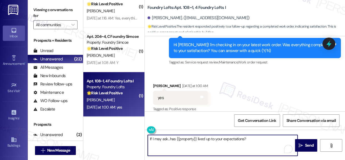
scroll to position [3, 0]
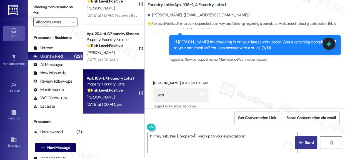
click at [300, 144] on icon "" at bounding box center [301, 142] width 4 height 4
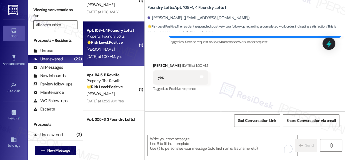
scroll to position [159, 0]
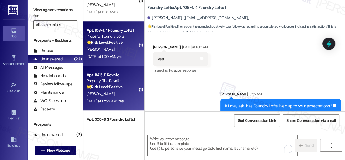
click at [110, 81] on div "Property: The Revalie" at bounding box center [112, 81] width 51 height 6
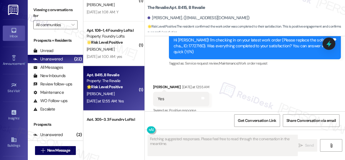
scroll to position [725, 0]
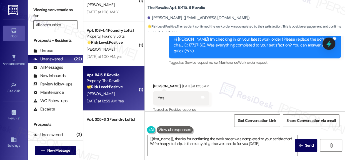
type textarea "{{first_name}}, thanks for confirming the work order was completed to your sati…"
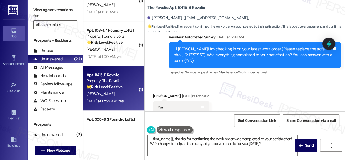
scroll to position [706, 0]
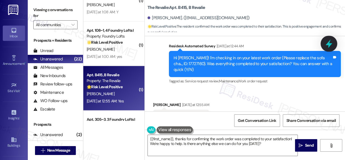
click at [331, 41] on icon at bounding box center [328, 43] width 9 height 9
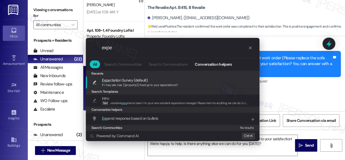
type input "expe"
click at [123, 82] on span "Expe ctation Survey (default)" at bounding box center [125, 80] width 46 height 6
type textarea "If I may ask...has {{property}} lived up to your expectations?"
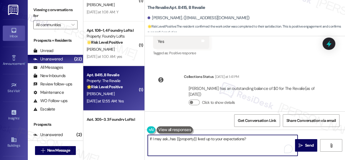
scroll to position [782, 0]
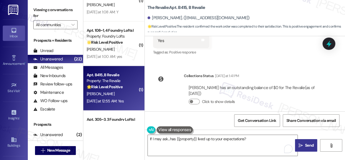
click at [310, 143] on span "Send" at bounding box center [309, 145] width 9 height 6
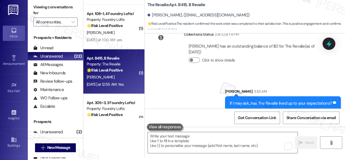
scroll to position [404, 0]
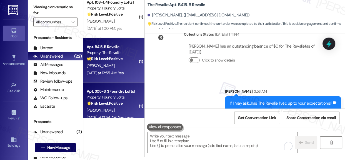
click at [119, 103] on strong "🌟 Risk Level: Positive" at bounding box center [105, 103] width 36 height 5
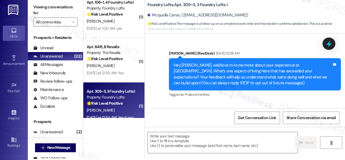
scroll to position [0, 0]
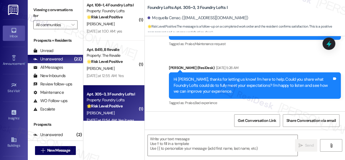
type textarea "Fetching suggested responses. Please feel free to read through the conversation…"
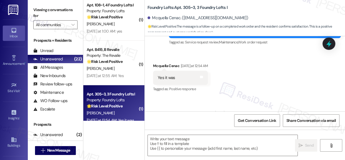
scroll to position [977, 0]
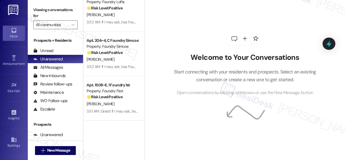
scroll to position [3, 0]
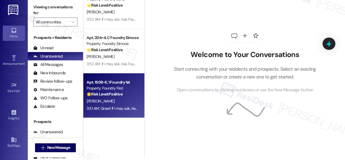
click at [116, 82] on div "Apt. 1508~E, 1 Foundry 1st" at bounding box center [112, 82] width 51 height 6
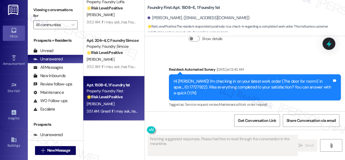
scroll to position [2313, 0]
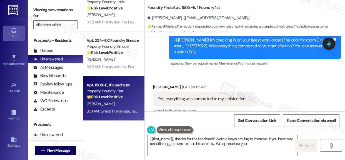
type textarea "{{first_name}}, thanks for the feedback! We're always striving to improve. If y…"
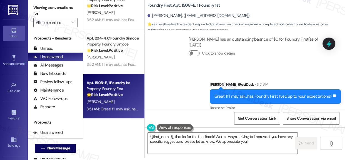
scroll to position [3, 0]
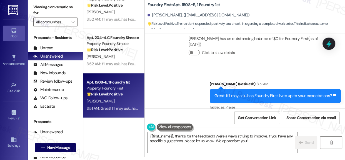
drag, startPoint x: 110, startPoint y: 137, endPoint x: 103, endPoint y: 116, distance: 22.6
click at [110, 138] on div "Apt. 324~1, 1 Foundry Princess Property: Foundry Princess ⚠️ Risk Level: High T…" at bounding box center [113, 77] width 61 height 160
click at [56, 53] on div "Unanswered (0)" at bounding box center [55, 56] width 55 height 8
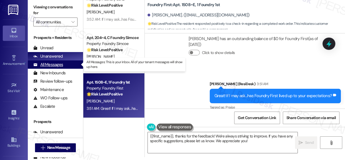
click at [52, 65] on div "All Messages" at bounding box center [48, 65] width 30 height 6
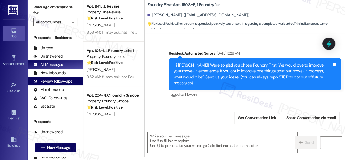
scroll to position [0, 0]
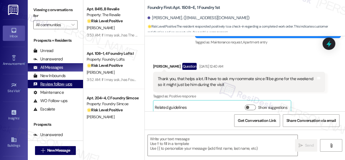
type textarea "Fetching suggested responses. Please feel free to read through the conversation…"
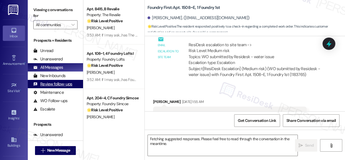
click at [53, 82] on div "Review follow-ups" at bounding box center [52, 84] width 39 height 6
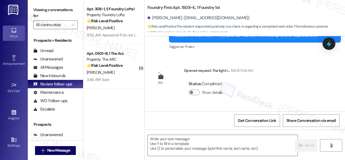
scroll to position [2313, 0]
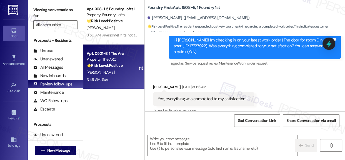
type textarea "Fetching suggested responses. Please feel free to read through the conversation…"
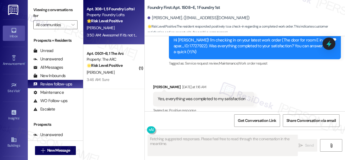
click at [107, 24] on div "🌟 Risk Level: Positive The resident is confirming satisfaction with a completed…" at bounding box center [112, 21] width 51 height 6
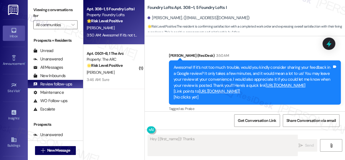
scroll to position [4261, 0]
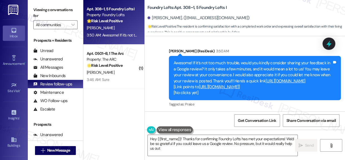
type textarea "Hey {{first_name}}! Thanks for confirming Foundry Lofts has met your expectatio…"
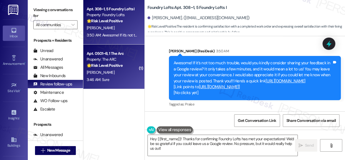
click at [115, 56] on div "Apt. 0501~B, 1 The Arc" at bounding box center [112, 54] width 51 height 6
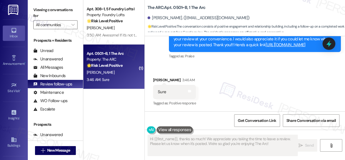
scroll to position [3, 0]
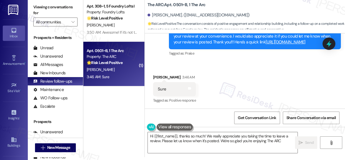
type textarea "Hi {{first_name}}, thanks so much! We really appreciate you taking the time to …"
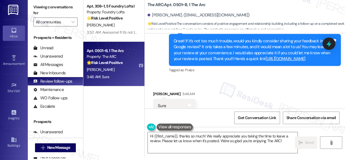
scroll to position [422, 0]
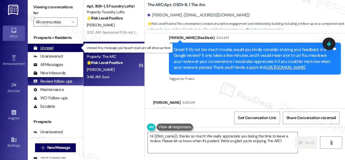
click at [47, 46] on div "Unread" at bounding box center [43, 48] width 20 height 6
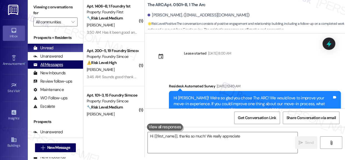
scroll to position [0, 0]
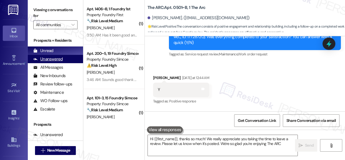
type textarea "Hi {{first_name}}, thanks so much! We really appreciate you taking the time to …"
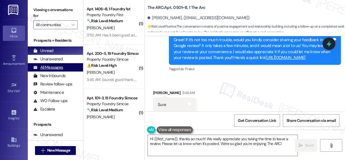
scroll to position [447, 0]
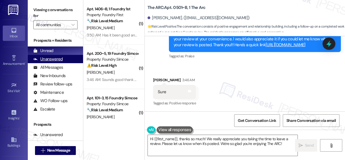
click at [52, 57] on div "Unanswered" at bounding box center [47, 59] width 29 height 6
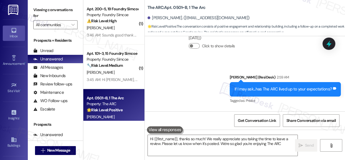
type textarea "Hi {{first_name}}, thanks so much! We really appreciate you taking the time to …"
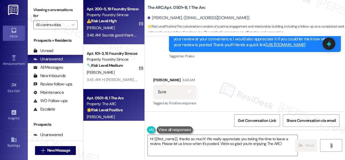
click at [111, 13] on div "Property: Foundry Simcoe" at bounding box center [112, 15] width 51 height 6
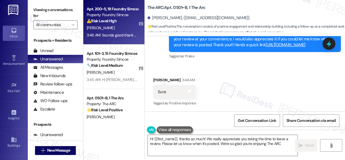
type textarea "Hi {{first_name}}, thanks so much! We really appreciate you taking the time to …"
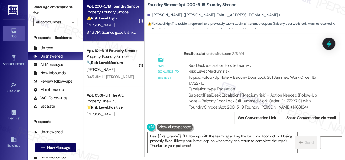
scroll to position [1340, 0]
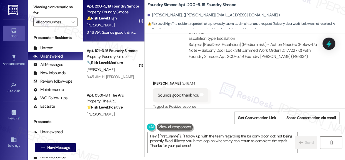
click at [176, 92] on div "Sounds good thank you" at bounding box center [178, 95] width 41 height 6
copy div "Sounds good thank you Tags and notes"
click at [209, 140] on textarea "Hey {{first_name}}, I'll follow up with the team regarding the balcony door loc…" at bounding box center [223, 142] width 150 height 21
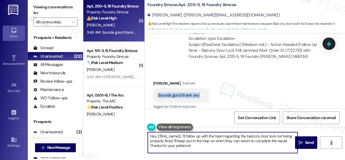
click at [209, 140] on textarea "Hey {{first_name}}, I'll follow up with the team regarding the balcony door loc…" at bounding box center [223, 142] width 150 height 21
paste textarea "You’re very welcome! I’ll keep you updated as soon as I have more information."
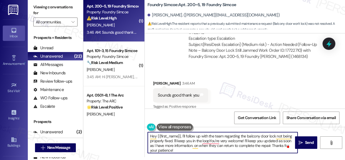
drag, startPoint x: 207, startPoint y: 140, endPoint x: 185, endPoint y: 145, distance: 22.1
click at [185, 145] on textarea "Hey {{first_name}}, I'll follow up with the team regarding the balcony door loc…" at bounding box center [223, 142] width 150 height 21
click at [185, 144] on textarea "Hey {{first_name}}, I'll follow up with the team regarding the balcony door loc…" at bounding box center [223, 142] width 150 height 21
paste textarea "You’re very welcome! I’ll keep you updated as soon as I have more information."
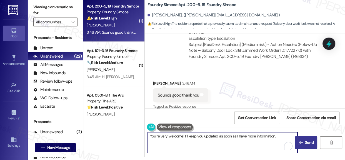
type textarea "You’re very welcome! I’ll keep you updated as soon as I have more information."
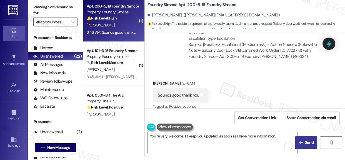
click at [305, 141] on span "Send" at bounding box center [309, 143] width 9 height 6
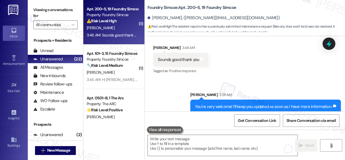
scroll to position [1379, 0]
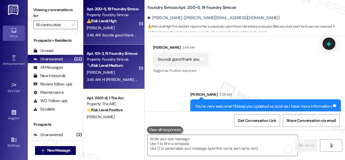
click at [114, 69] on div "[PERSON_NAME]" at bounding box center [112, 72] width 53 height 7
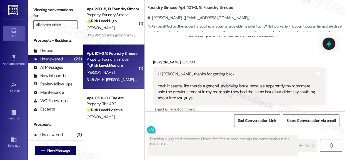
scroll to position [3, 0]
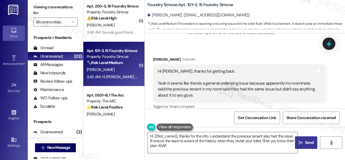
type textarea "Hi {{first_name}}, thanks for the info. I understand the previous tenant also h…"
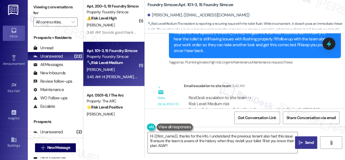
scroll to position [1395, 0]
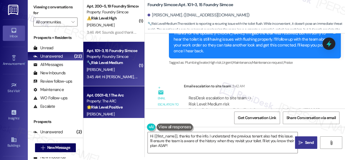
click at [135, 101] on div "Property: The ARC" at bounding box center [112, 101] width 51 height 6
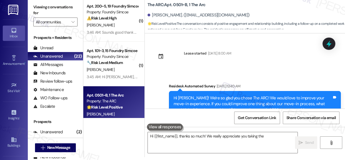
scroll to position [0, 0]
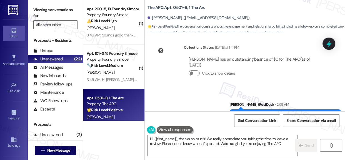
type textarea "Hi {{first_name}}, thanks so much! We really appreciate you taking the time to …"
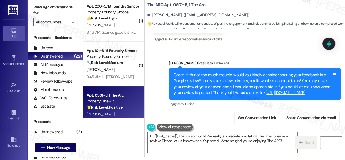
scroll to position [447, 0]
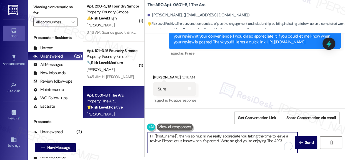
click at [267, 143] on textarea "Hi {{first_name}}, thanks so much! We really appreciate you taking the time to …" at bounding box center [223, 142] width 150 height 21
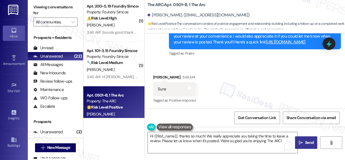
click at [307, 141] on span "Send" at bounding box center [309, 143] width 9 height 6
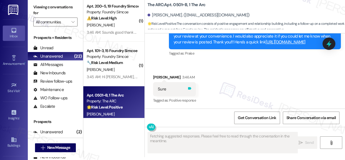
scroll to position [0, 0]
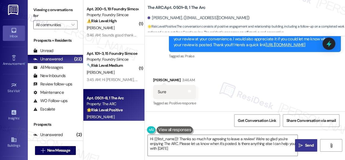
type textarea "Hi {{first_name}}! Thanks so much for agreeing to leave a review! We're so glad…"
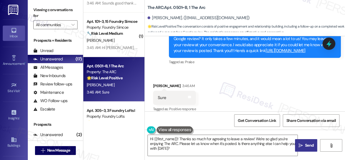
scroll to position [76, 0]
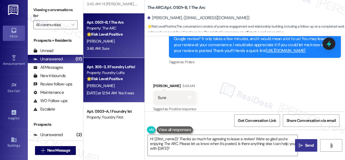
click at [120, 82] on div "M. Cenac" at bounding box center [112, 85] width 53 height 7
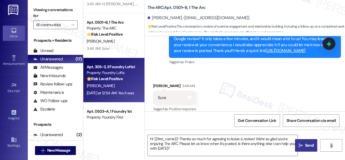
type textarea "Fetching suggested responses. Please feel free to read through the conversation…"
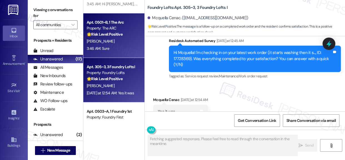
scroll to position [920, 0]
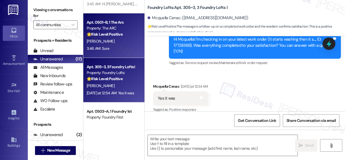
click at [113, 45] on div "3:46 AM: Sure 3:46 AM: Sure" at bounding box center [112, 48] width 53 height 7
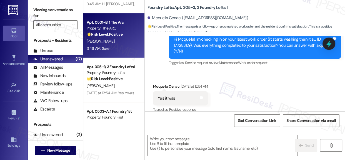
type textarea "Fetching suggested responses. Please feel free to read through the conversation…"
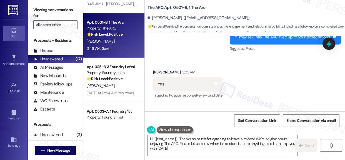
type textarea "Hi {{first_name}}! Thanks so much for agreeing to leave a review! We're so glad…"
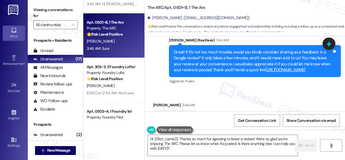
scroll to position [447, 0]
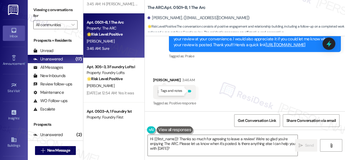
click at [190, 90] on icon at bounding box center [189, 91] width 3 height 3
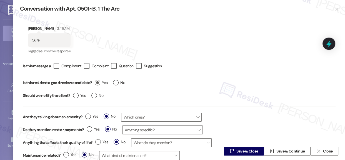
click at [100, 81] on label "Yes" at bounding box center [101, 83] width 13 height 6
click at [100, 81] on input "Yes" at bounding box center [101, 83] width 13 height 7
radio input "true"
click at [237, 150] on span "Save & Close" at bounding box center [248, 151] width 22 height 6
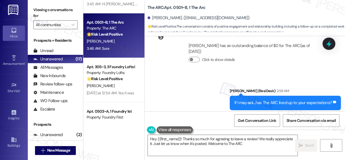
type textarea "Hey {{first_name}}! Thanks so much for agreeing to leave a review! We really ap…"
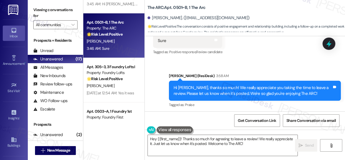
scroll to position [500, 0]
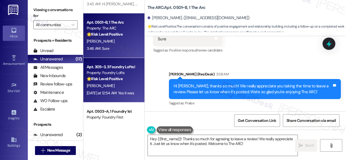
click at [98, 77] on strong "🌟 Risk Level: Positive" at bounding box center [105, 78] width 36 height 5
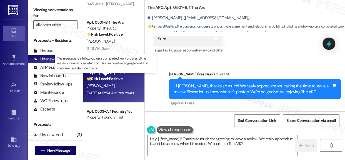
type textarea "Fetching suggested responses. Please feel free to read through the conversation…"
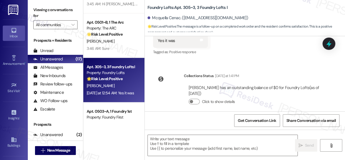
scroll to position [952, 0]
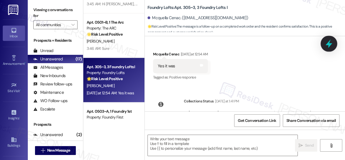
click at [328, 44] on icon at bounding box center [329, 43] width 7 height 9
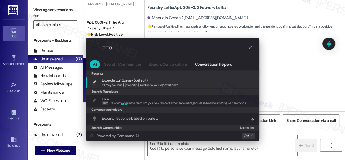
type input "expe"
click at [121, 77] on span "Expe ctation Survey (default)" at bounding box center [125, 80] width 46 height 6
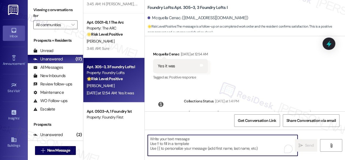
type textarea "If I may ask...has {{property}} lived up to your expectations?"
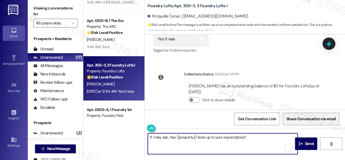
scroll to position [3, 0]
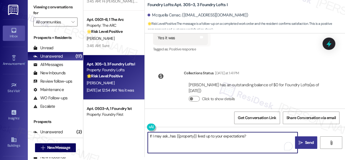
click at [304, 143] on span "Send" at bounding box center [309, 143] width 11 height 6
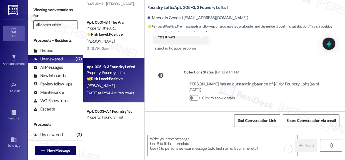
scroll to position [1016, 0]
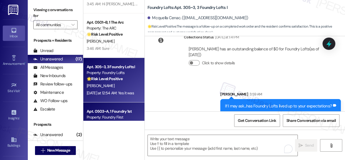
click at [110, 114] on div "Property: Foundry First" at bounding box center [112, 117] width 51 height 6
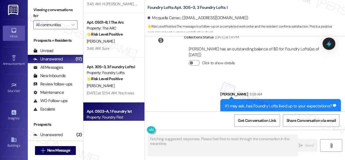
type textarea "Fetching suggested responses. Please feel free to read through the conversation…"
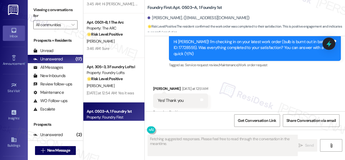
scroll to position [317, 0]
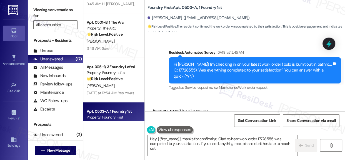
type textarea "Hey {{first_name}}, thanks for confirming! Glad to hear work order 17728555 was…"
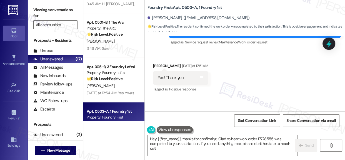
scroll to position [374, 0]
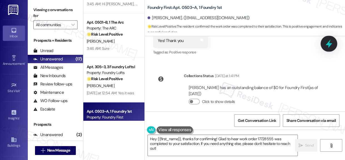
click at [330, 42] on icon at bounding box center [328, 43] width 9 height 9
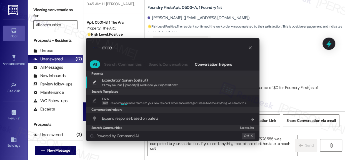
type input "expe"
click at [128, 83] on span "If I may ask...has {{property}} lived up to your expectations?" at bounding box center [140, 85] width 76 height 4
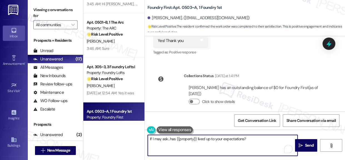
click at [149, 138] on textarea "If I may ask...has {{property}} lived up to your expectations?" at bounding box center [223, 145] width 150 height 21
type textarea "great! If I may ask...has {{property}} lived up to your expectations?"
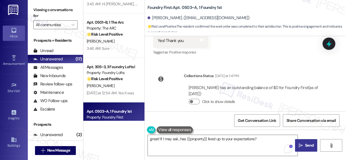
click at [301, 148] on button " Send" at bounding box center [306, 145] width 22 height 13
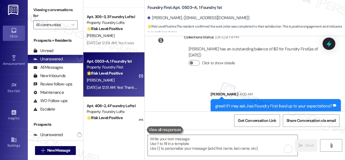
scroll to position [126, 0]
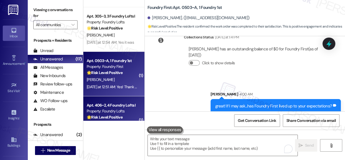
click at [117, 103] on div "Apt. 406~2, 4 Foundry Lofts I" at bounding box center [112, 105] width 51 height 6
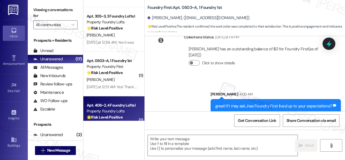
type textarea "Fetching suggested responses. Please feel free to read through the conversation…"
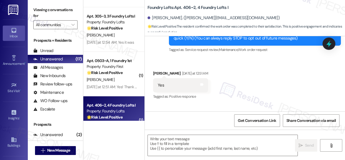
scroll to position [136, 0]
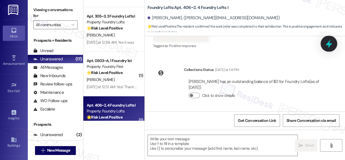
click at [332, 42] on icon at bounding box center [328, 43] width 9 height 9
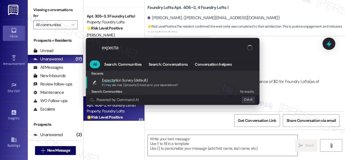
type input "expecta"
click at [121, 80] on span "Expecta tion Survey (default)" at bounding box center [125, 80] width 46 height 6
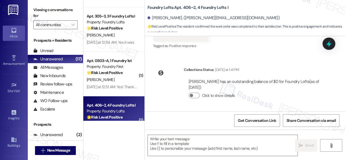
type textarea "If I may ask...has {{property}} lived up to your expectations?"
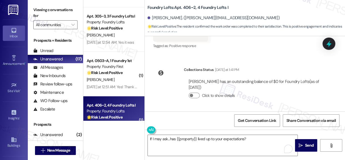
click at [304, 139] on div "If I may ask...has {{property}} lived up to your expectations?  Send " at bounding box center [245, 151] width 200 height 42
click at [305, 146] on span "Send" at bounding box center [309, 145] width 9 height 6
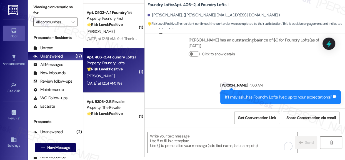
scroll to position [177, 0]
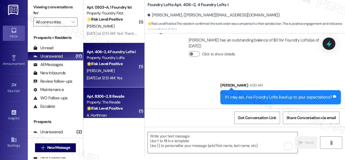
click at [120, 103] on div "Property: The Revalie" at bounding box center [112, 102] width 51 height 6
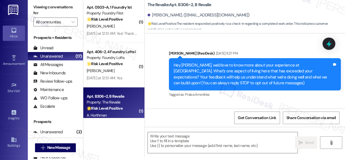
scroll to position [0, 0]
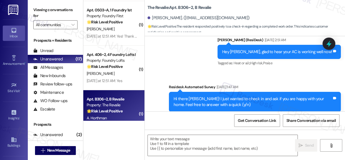
type textarea "Fetching suggested responses. Please feel free to read through the conversation…"
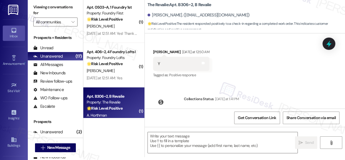
scroll to position [865, 0]
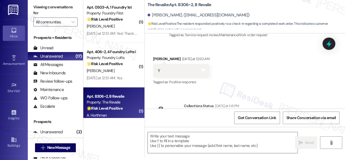
click at [330, 46] on icon at bounding box center [328, 43] width 7 height 7
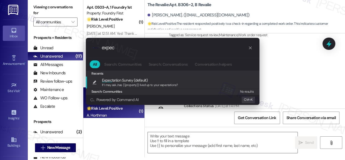
type input "expec"
click at [118, 87] on div "If I may ask...has {{property}} lived up to your expectations?" at bounding box center [140, 85] width 76 height 5
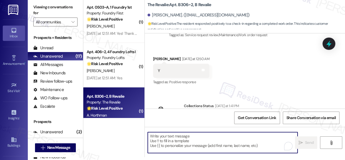
type textarea "If I may ask...has {{property}} lived up to your expectations?"
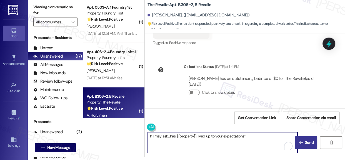
scroll to position [916, 0]
click at [304, 142] on span "Send" at bounding box center [309, 143] width 11 height 6
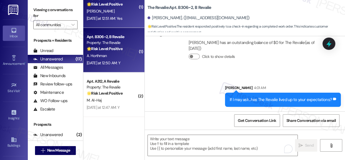
scroll to position [253, 0]
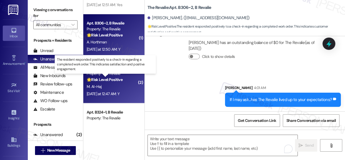
click at [99, 81] on strong "🌟 Risk Level: Positive" at bounding box center [105, 79] width 36 height 5
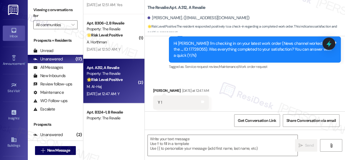
type textarea "Fetching suggested responses. Please feel free to read through the conversation…"
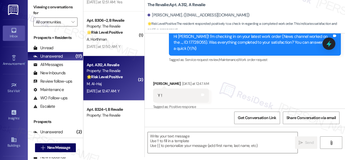
scroll to position [229, 0]
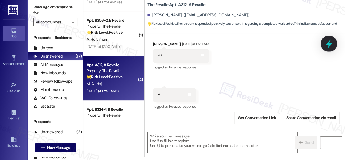
click at [329, 42] on icon at bounding box center [328, 43] width 9 height 9
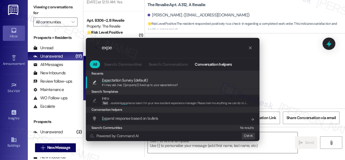
type input "expe"
click at [125, 80] on span "Expe ctation Survey (default)" at bounding box center [125, 80] width 46 height 6
type textarea "If I may ask...has {{property}} lived up to your expectations?"
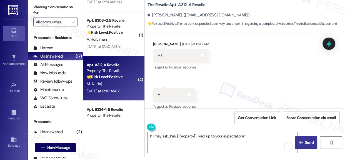
click at [306, 142] on span "Send" at bounding box center [309, 143] width 9 height 6
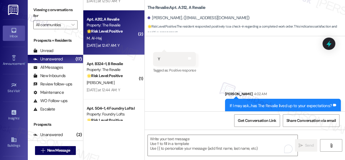
scroll to position [303, 0]
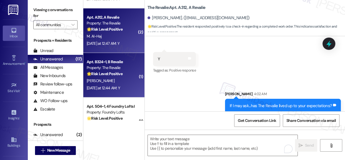
click at [118, 76] on strong "🌟 Risk Level: Positive" at bounding box center [105, 73] width 36 height 5
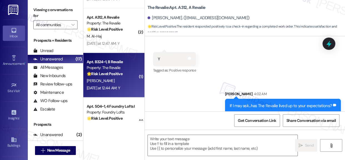
type textarea "Fetching suggested responses. Please feel free to read through the conversation…"
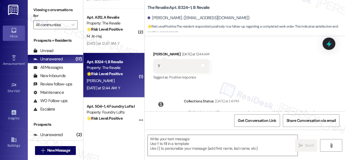
scroll to position [247, 0]
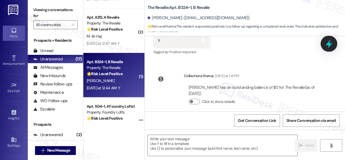
click at [335, 43] on div at bounding box center [329, 44] width 17 height 16
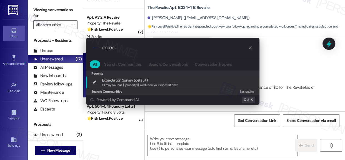
type input "expec"
click at [125, 85] on span "If I may ask...has {{property}} lived up to your expectations?" at bounding box center [140, 85] width 76 height 4
type textarea "If I may ask...has {{property}} lived up to your expectations?"
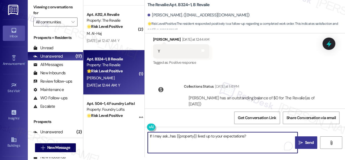
scroll to position [222, 0]
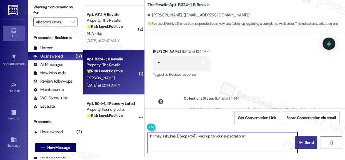
click at [308, 144] on span "Send" at bounding box center [309, 143] width 9 height 6
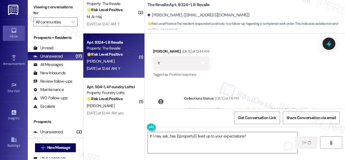
scroll to position [328, 0]
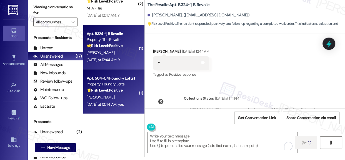
click at [130, 81] on div "Apt. 504~1, 4 Foundry Lofts I" at bounding box center [112, 78] width 51 height 6
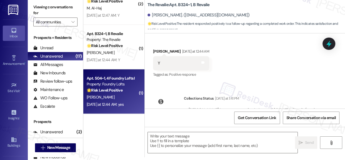
scroll to position [0, 0]
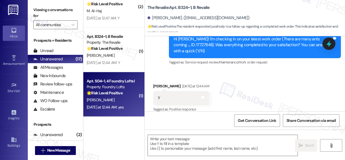
type textarea "Fetching suggested responses. Please feel free to read through the conversation…"
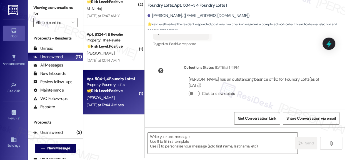
scroll to position [3, 0]
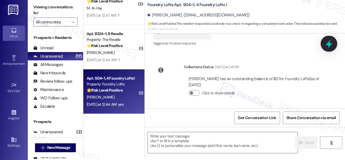
click at [333, 41] on icon at bounding box center [328, 43] width 9 height 9
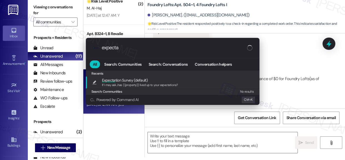
type input "expecta"
click at [136, 87] on div "Expecta tion Survey (default) If I may ask...has {{property}} lived up to your …" at bounding box center [173, 82] width 174 height 12
type textarea "If I may ask...has {{property}} lived up to your expectations?"
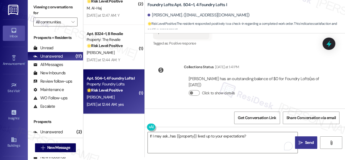
click at [305, 143] on span "Send" at bounding box center [309, 143] width 9 height 6
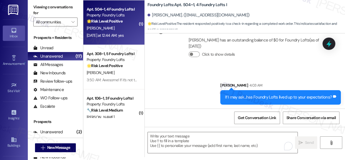
scroll to position [404, 0]
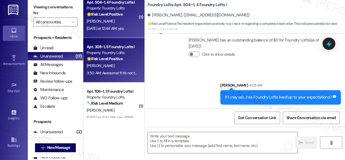
click at [107, 63] on div "[PERSON_NAME]" at bounding box center [112, 65] width 53 height 7
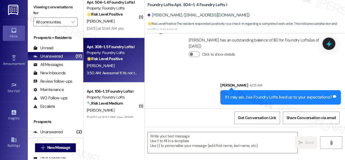
type textarea "Fetching suggested responses. Please feel free to read through the conversation…"
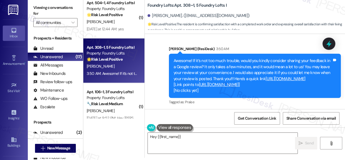
scroll to position [3, 0]
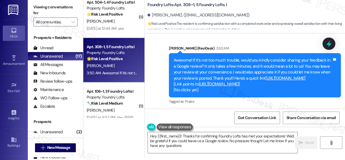
type textarea "Hey {{first_name}}! Thanks for confirming Foundry Lofts has met your expectatio…"
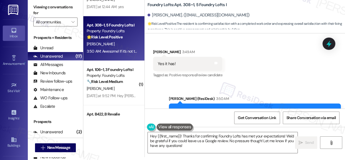
scroll to position [455, 0]
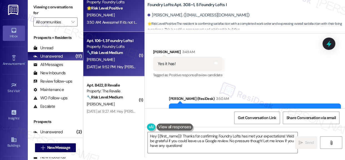
click at [111, 59] on div "[PERSON_NAME]" at bounding box center [112, 59] width 53 height 7
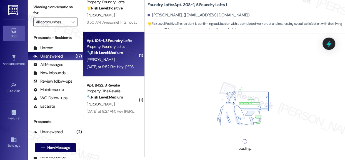
scroll to position [0, 0]
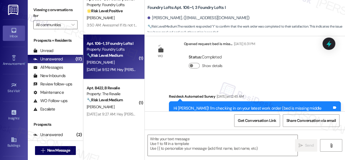
type textarea "Fetching suggested responses. Please feel free to read through the conversation…"
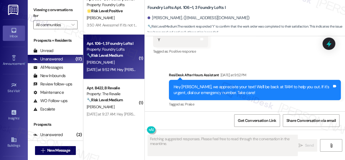
scroll to position [238, 0]
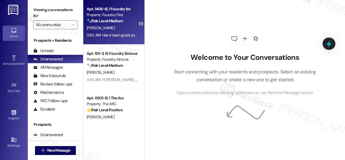
click at [119, 14] on div "Property: Foundry First" at bounding box center [112, 15] width 51 height 6
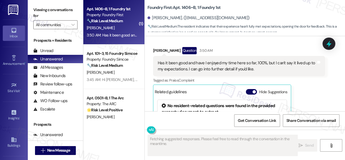
scroll to position [707, 0]
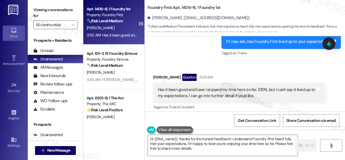
type textarea "Hi {{first_name}}, thanks for the honest feedback! I understand Foundry First h…"
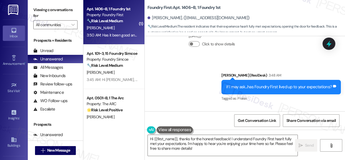
scroll to position [656, 0]
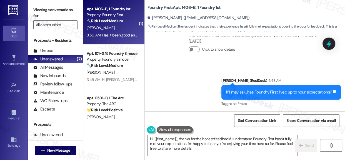
click at [163, 79] on div "Sent via SMS [PERSON_NAME] (ResiDesk) 3:48 AM If I may ask...has Foundry First …" at bounding box center [245, 88] width 200 height 47
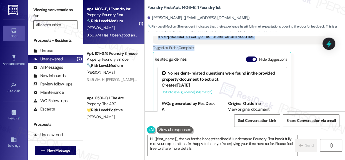
scroll to position [737, 0]
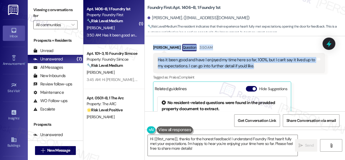
drag, startPoint x: 168, startPoint y: 61, endPoint x: 264, endPoint y: 63, distance: 95.3
click at [264, 63] on div "Lease started [DATE] 8:00 AM Survey, sent via SMS Residesk Automated Survey [DA…" at bounding box center [245, 73] width 200 height 75
copy div "Residesk Automated Survey [DATE] at 12:45 AM Hi [PERSON_NAME]! I'm checking in …"
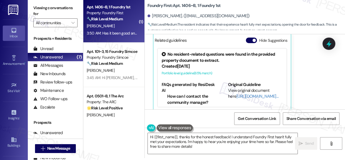
scroll to position [3, 0]
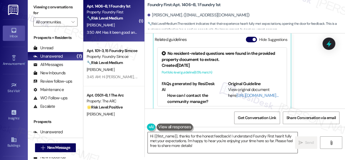
click at [240, 146] on textarea "Hi {{first_name}}, thanks for the honest feedback! I understand Foundry First h…" at bounding box center [223, 142] width 150 height 21
click at [306, 144] on span "Send" at bounding box center [309, 143] width 9 height 6
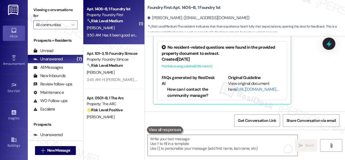
scroll to position [834, 0]
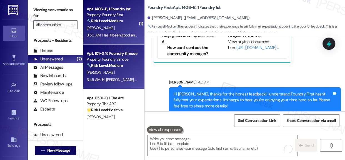
click at [104, 56] on div "Apt. 101~3, 15 Foundry Simcoe" at bounding box center [112, 54] width 51 height 6
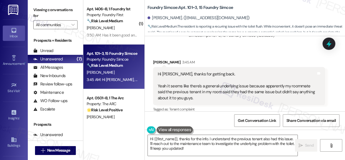
scroll to position [3, 0]
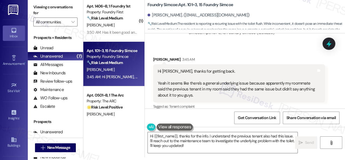
click at [207, 81] on div "Hi [PERSON_NAME], thanks for getting back. Yeah it seems like there's a general…" at bounding box center [237, 83] width 158 height 30
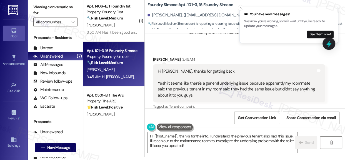
click at [222, 83] on div "Hi [PERSON_NAME], thanks for getting back. Yeah it seems like there's a general…" at bounding box center [237, 83] width 158 height 30
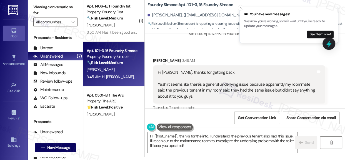
scroll to position [1496, 0]
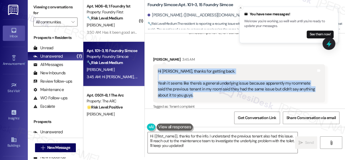
drag, startPoint x: 158, startPoint y: 64, endPoint x: 203, endPoint y: 91, distance: 53.0
click at [203, 91] on div "Hi [PERSON_NAME], thanks for getting back. Yeah it seems like there's a general…" at bounding box center [237, 83] width 158 height 30
copy div "Hi [PERSON_NAME], thanks for getting back. Yeah it seems like there's a general…"
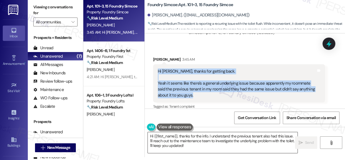
click at [208, 138] on textarea "Hi {{first_name}}, thanks for the info. I understand the previous tenant also h…" at bounding box center [223, 142] width 150 height 21
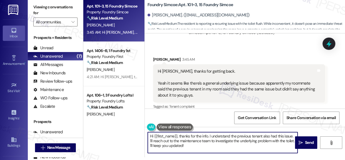
click at [208, 138] on textarea "Hi {{first_name}}, thanks for the info. I understand the previous tenant also h…" at bounding box center [223, 142] width 150 height 21
paste textarea "I really appreciate you sharing that background—it’s helpful to know this may b…"
type textarea "I really appreciate you sharing that background—it’s helpful to know this may b…"
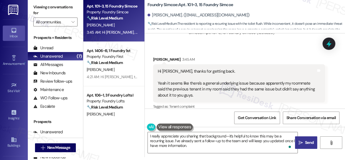
click at [304, 141] on span "Send" at bounding box center [309, 143] width 11 height 6
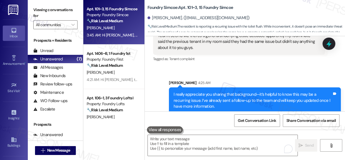
scroll to position [1547, 0]
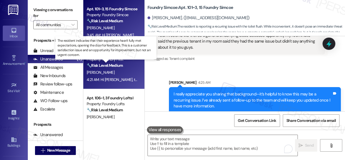
click at [117, 65] on strong "🔧 Risk Level: Medium" at bounding box center [105, 65] width 36 height 5
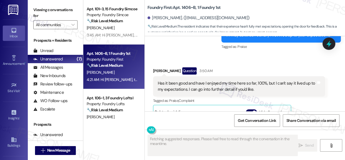
scroll to position [707, 0]
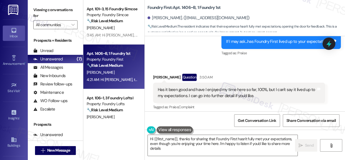
type textarea "Hi {{first_name}}, thanks for sharing that Foundry First hasn't fully met your …"
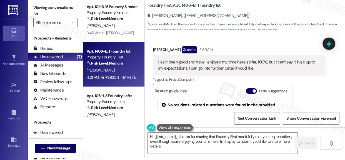
scroll to position [3, 0]
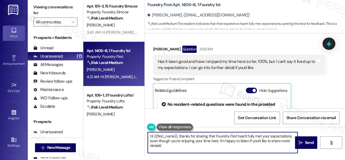
click at [175, 152] on textarea "Hi {{first_name}}, thanks for sharing that Foundry First hasn't fully met your …" at bounding box center [223, 142] width 150 height 21
click at [306, 144] on span "Send" at bounding box center [309, 143] width 9 height 6
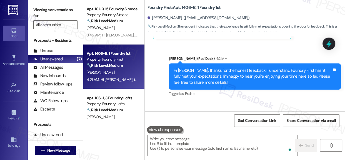
scroll to position [859, 0]
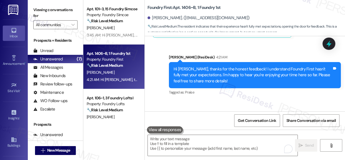
click at [100, 89] on div "Apt. 1406~B, 1 Foundry 1st Property: Foundry First 🔧 Risk Level: Medium The res…" at bounding box center [113, 66] width 61 height 44
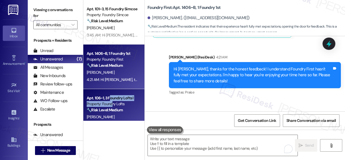
click at [111, 102] on div "Apt. 106~1, 3 Foundry Lofts I Property: Foundry Lofts 🔧 Risk Level: Medium The …" at bounding box center [112, 103] width 53 height 19
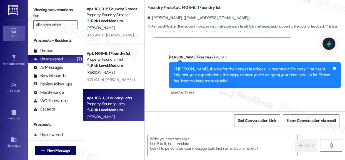
type textarea "Fetching suggested responses. Please feel free to read through the conversation…"
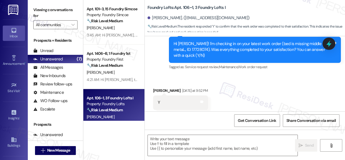
scroll to position [162, 0]
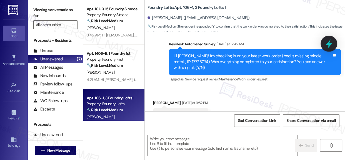
click at [330, 44] on icon at bounding box center [329, 43] width 7 height 9
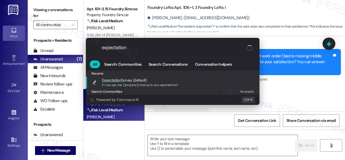
type input "expectation"
click at [127, 77] on span "Expectation Survey (default)" at bounding box center [124, 80] width 45 height 6
type textarea "If I may ask...has {{property}} lived up to your expectations?"
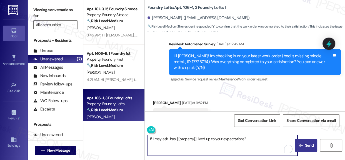
click at [309, 146] on span "Send" at bounding box center [309, 145] width 9 height 6
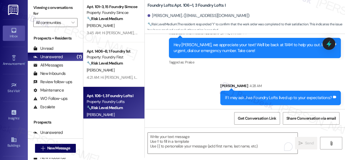
scroll to position [3, 0]
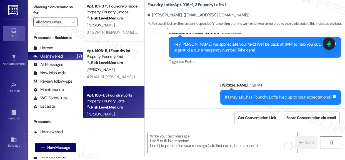
click at [207, 96] on div "Sent via SMS ResiDesk After Hours Assistant [DATE] at 9:52 PM Hey [PERSON_NAME]…" at bounding box center [245, 63] width 200 height 92
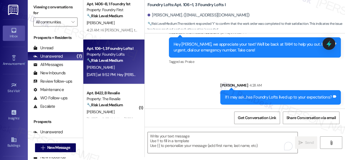
scroll to position [50, 0]
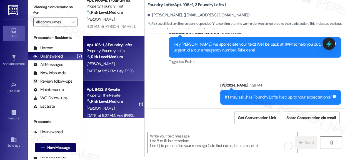
click at [115, 91] on div "Apt. B422, B Revalie" at bounding box center [112, 89] width 51 height 6
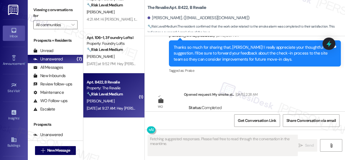
scroll to position [76, 0]
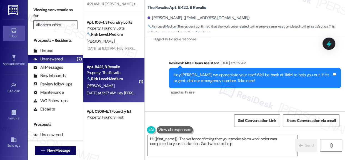
type textarea "Hi {{first_name}}! Thanks for confirming that your smoke alarm work order was c…"
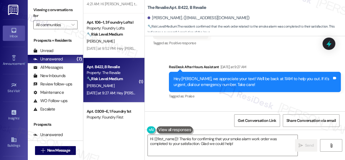
scroll to position [655, 0]
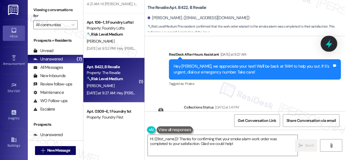
click at [332, 40] on icon at bounding box center [328, 43] width 9 height 9
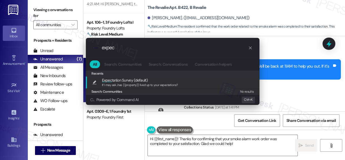
type input "expec"
click at [108, 77] on span "Expec tation Survey (default)" at bounding box center [125, 80] width 46 height 6
type textarea "If I may ask...has {{property}} lived up to your expectations?"
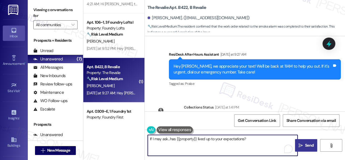
click at [305, 144] on span "Send" at bounding box center [309, 145] width 9 height 6
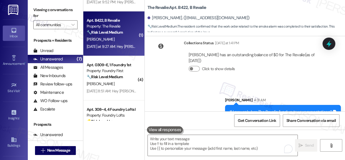
scroll to position [126, 0]
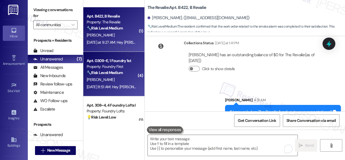
click at [109, 72] on strong "🔧 Risk Level: Medium" at bounding box center [105, 72] width 36 height 5
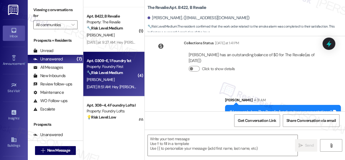
type textarea "Fetching suggested responses. Please feel free to read through the conversation…"
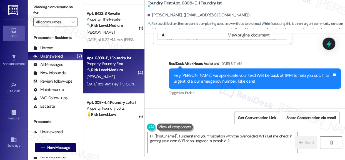
scroll to position [0, 0]
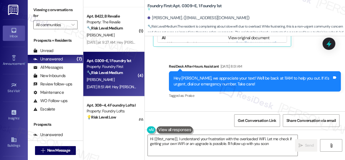
type textarea "Hi {{first_name}}, I understand your frustration with the overloaded WiFi. Let …"
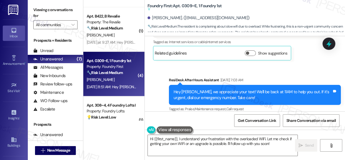
scroll to position [4614, 0]
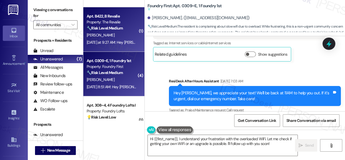
click at [107, 34] on div "[PERSON_NAME]" at bounding box center [112, 35] width 53 height 7
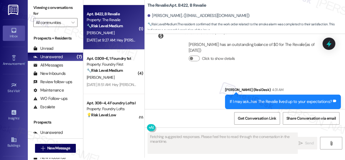
scroll to position [3, 0]
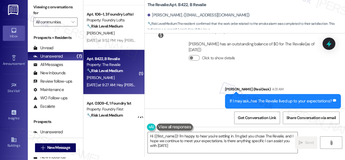
type textarea "Hi {{first_name}}! I'm happy to hear you're settling in. I'm glad you chose The…"
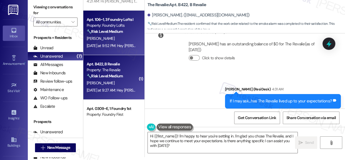
click at [123, 26] on div "Property: Foundry Lofts" at bounding box center [112, 26] width 51 height 6
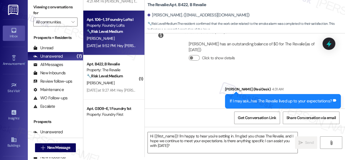
type textarea "Fetching suggested responses. Please feel free to read through the conversation…"
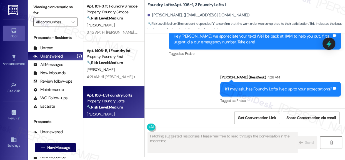
scroll to position [0, 0]
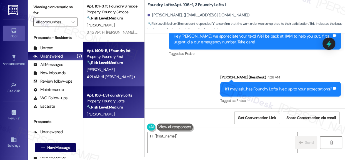
drag, startPoint x: 112, startPoint y: 47, endPoint x: 113, endPoint y: 51, distance: 3.7
click at [113, 51] on div "Apt. 1406~B, 1 Foundry 1st Property: Foundry First 🔧 Risk Level: Medium The res…" at bounding box center [112, 56] width 53 height 19
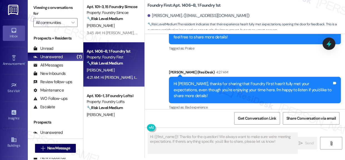
scroll to position [3, 0]
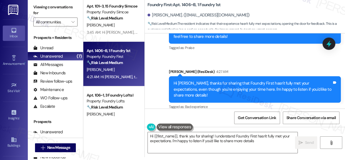
type textarea "Hi {{first_name}}, thank you for sharing! I understand Foundry First hasn't ful…"
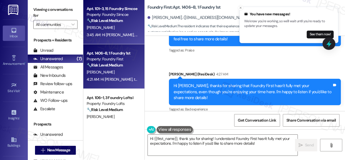
scroll to position [0, 0]
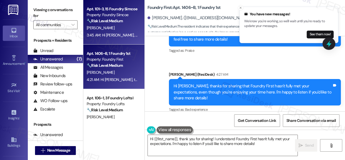
click at [111, 26] on div "[PERSON_NAME]" at bounding box center [112, 27] width 53 height 7
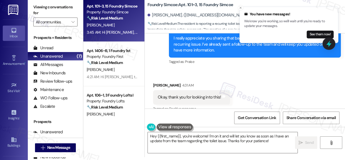
scroll to position [1602, 0]
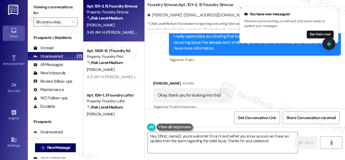
click at [210, 92] on div "Okay, thank you for looking into this!" at bounding box center [189, 95] width 63 height 6
copy div "Okay, thank you for looking into this! Tags and notes"
click at [213, 143] on textarea "Hey {{first_name}}, you're welcome! I'm on it and will let you know as soon as …" at bounding box center [223, 142] width 150 height 21
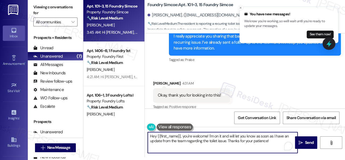
click at [213, 143] on textarea "Hey {{first_name}}, you're welcome! I'm on it and will let you know as soon as …" at bounding box center [223, 142] width 150 height 21
paste textarea "Of course! You’re very welcome—I’ll keep you posted with any updates."
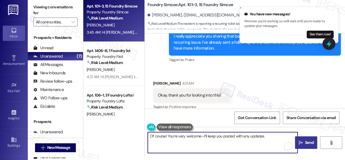
type textarea "Of course! You’re very welcome—I’ll keep you posted with any updates."
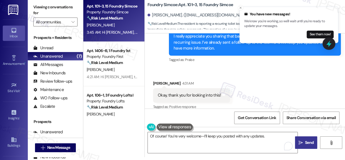
click at [305, 142] on span "Send" at bounding box center [309, 143] width 9 height 6
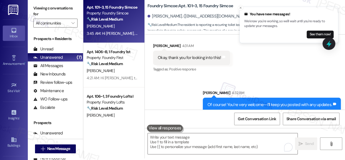
scroll to position [3, 0]
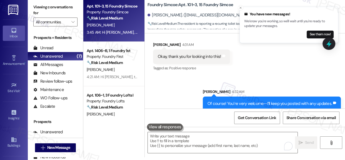
click at [317, 29] on div "You have new messages! We know you're working, so we'll wait until you're ready…" at bounding box center [288, 24] width 89 height 27
click at [317, 31] on button "See them now!" at bounding box center [320, 35] width 27 height 8
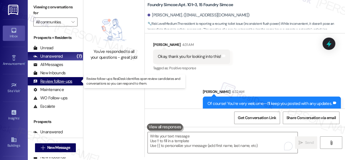
click at [51, 82] on div "Review follow-ups" at bounding box center [52, 81] width 39 height 6
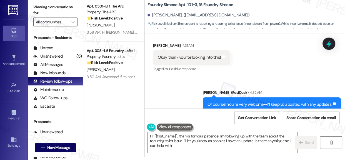
type textarea "Hi {{first_name}}, thanks for your patience! I'm following up with the team abo…"
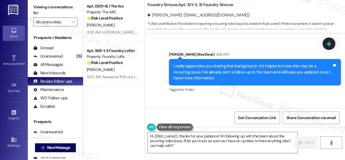
scroll to position [1548, 0]
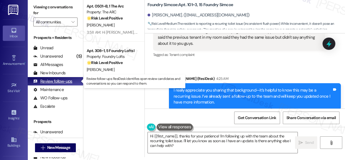
click at [58, 81] on div "Review follow-ups" at bounding box center [52, 81] width 39 height 6
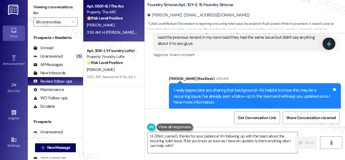
click at [103, 19] on strong "🌟 Risk Level: Positive" at bounding box center [105, 18] width 36 height 5
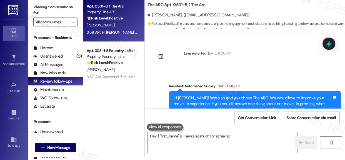
scroll to position [0, 0]
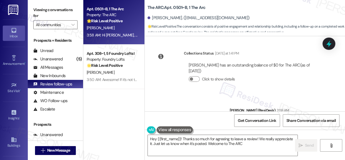
type textarea "Hey {{first_name}}! Thanks so much for agreeing to leave a review! We really ap…"
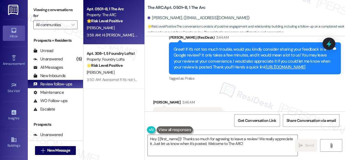
scroll to position [425, 0]
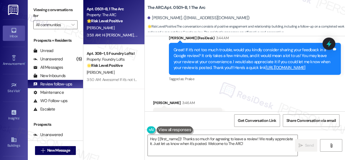
drag, startPoint x: 274, startPoint y: 68, endPoint x: 158, endPoint y: 68, distance: 116.5
click at [158, 68] on div "Sent via SMS [PERSON_NAME] (ResiDesk) 3:44 AM Great! If it’s not too much troub…" at bounding box center [245, 55] width 200 height 65
copy link "[URL][DOMAIN_NAME]"
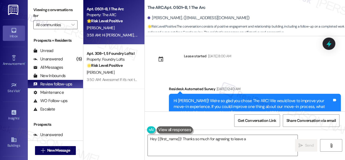
type textarea "Hey {{first_name}}! Thanks so much for agreeing to leave a review"
